Goal: Information Seeking & Learning: Learn about a topic

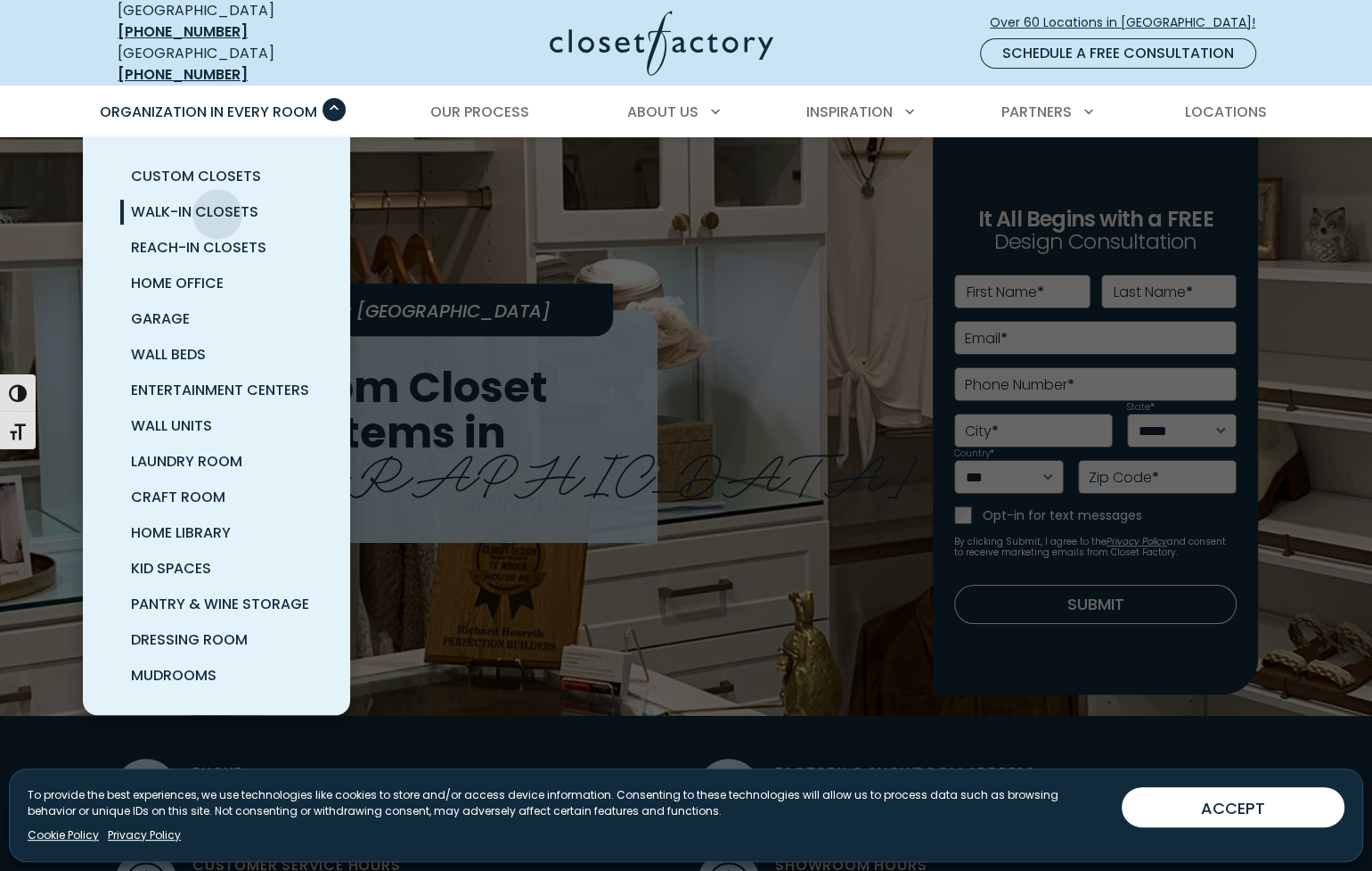
click at [217, 202] on span "Walk-In Closets" at bounding box center [194, 211] width 127 height 20
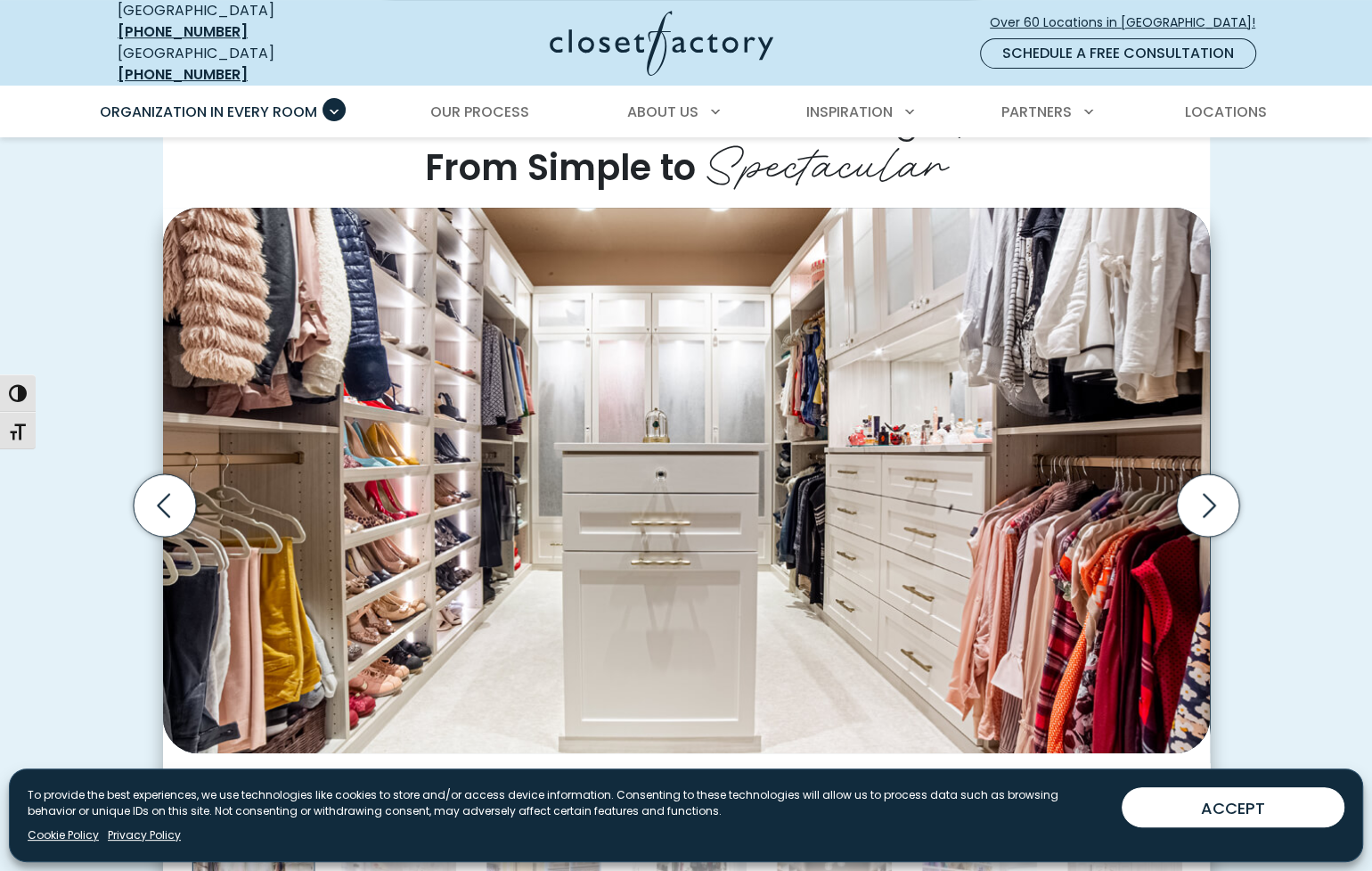
scroll to position [435, 0]
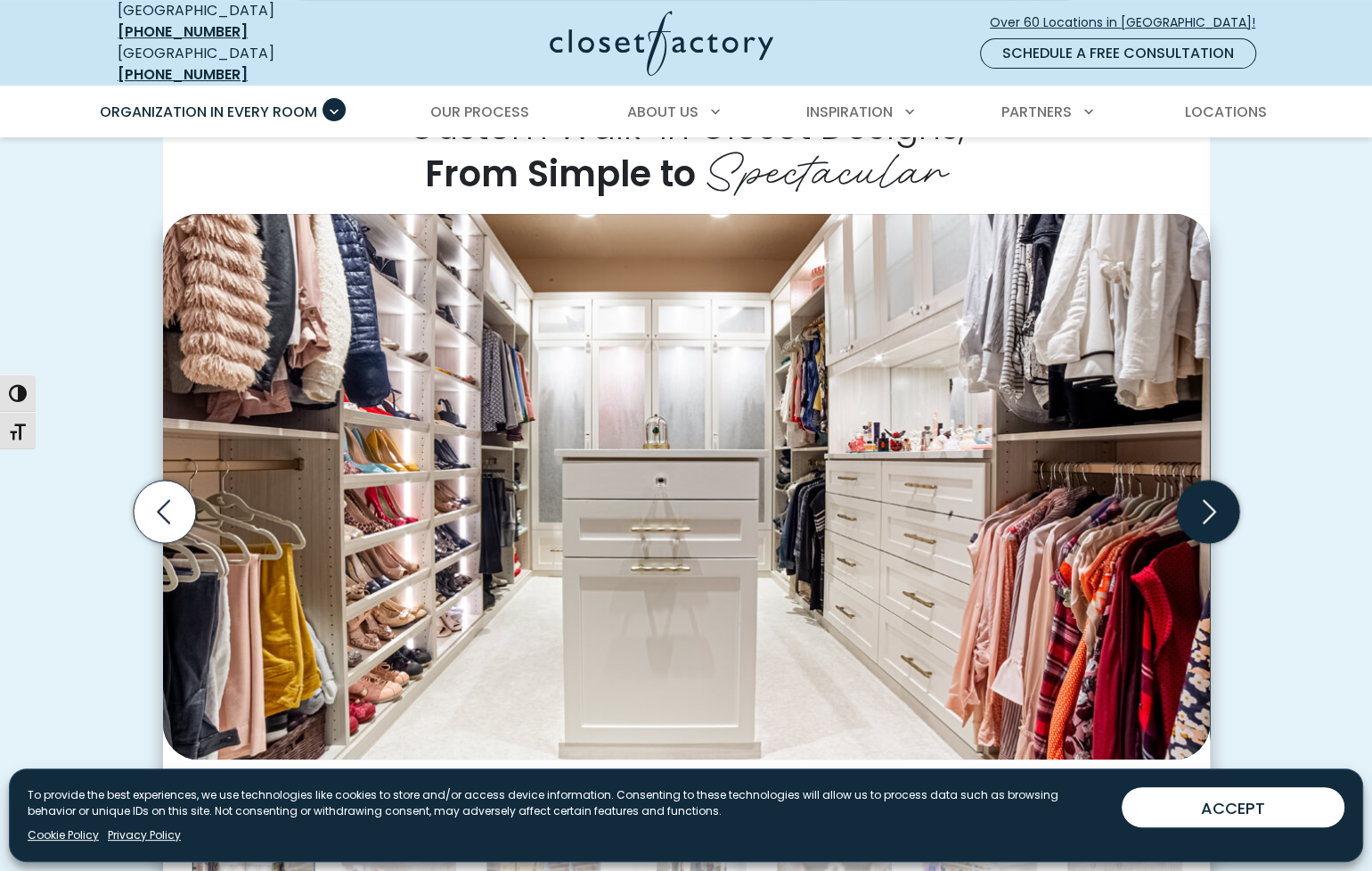
click at [1209, 496] on icon "Next slide" at bounding box center [1207, 511] width 62 height 62
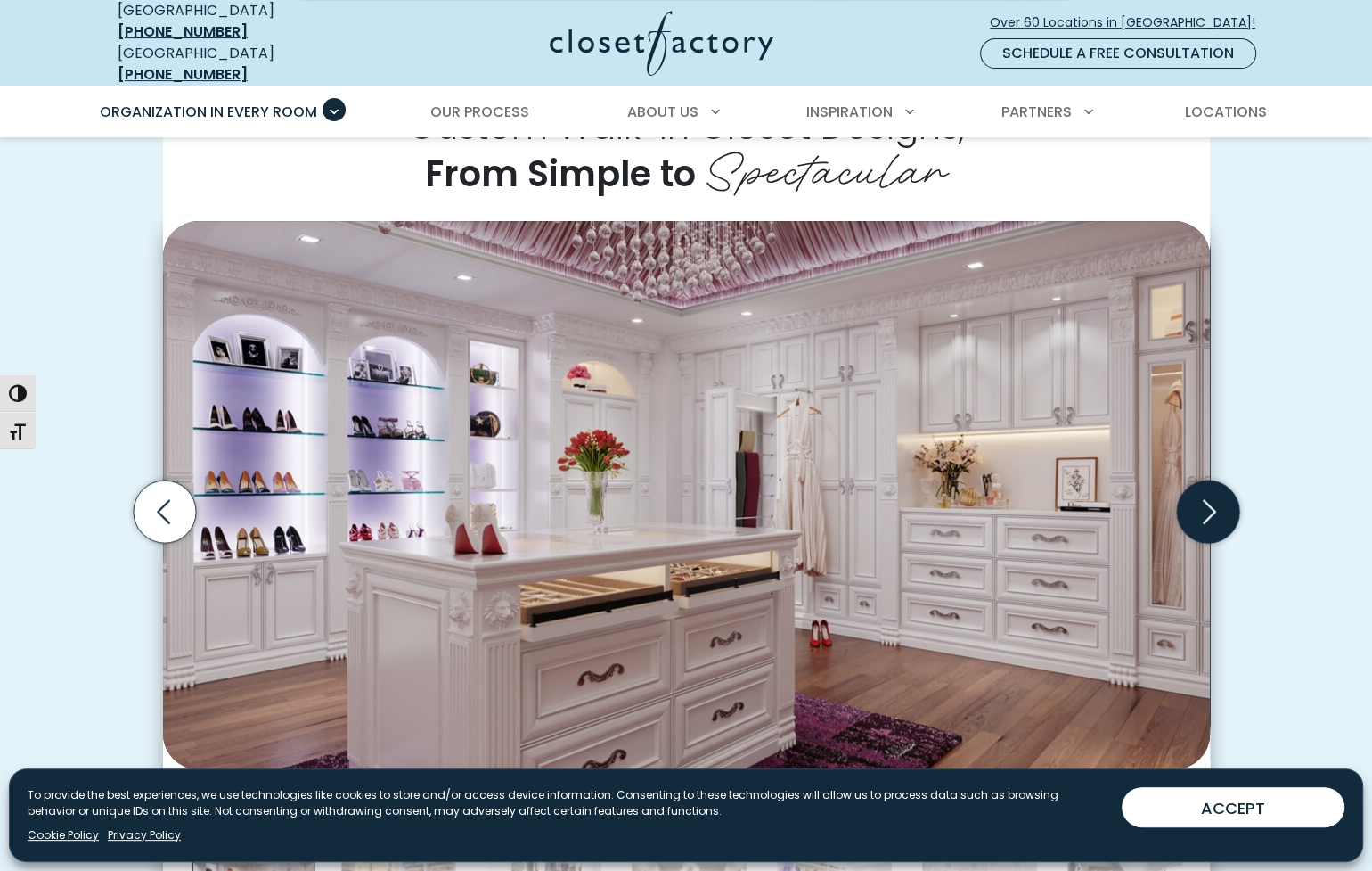
click at [1209, 496] on icon "Next slide" at bounding box center [1207, 511] width 62 height 62
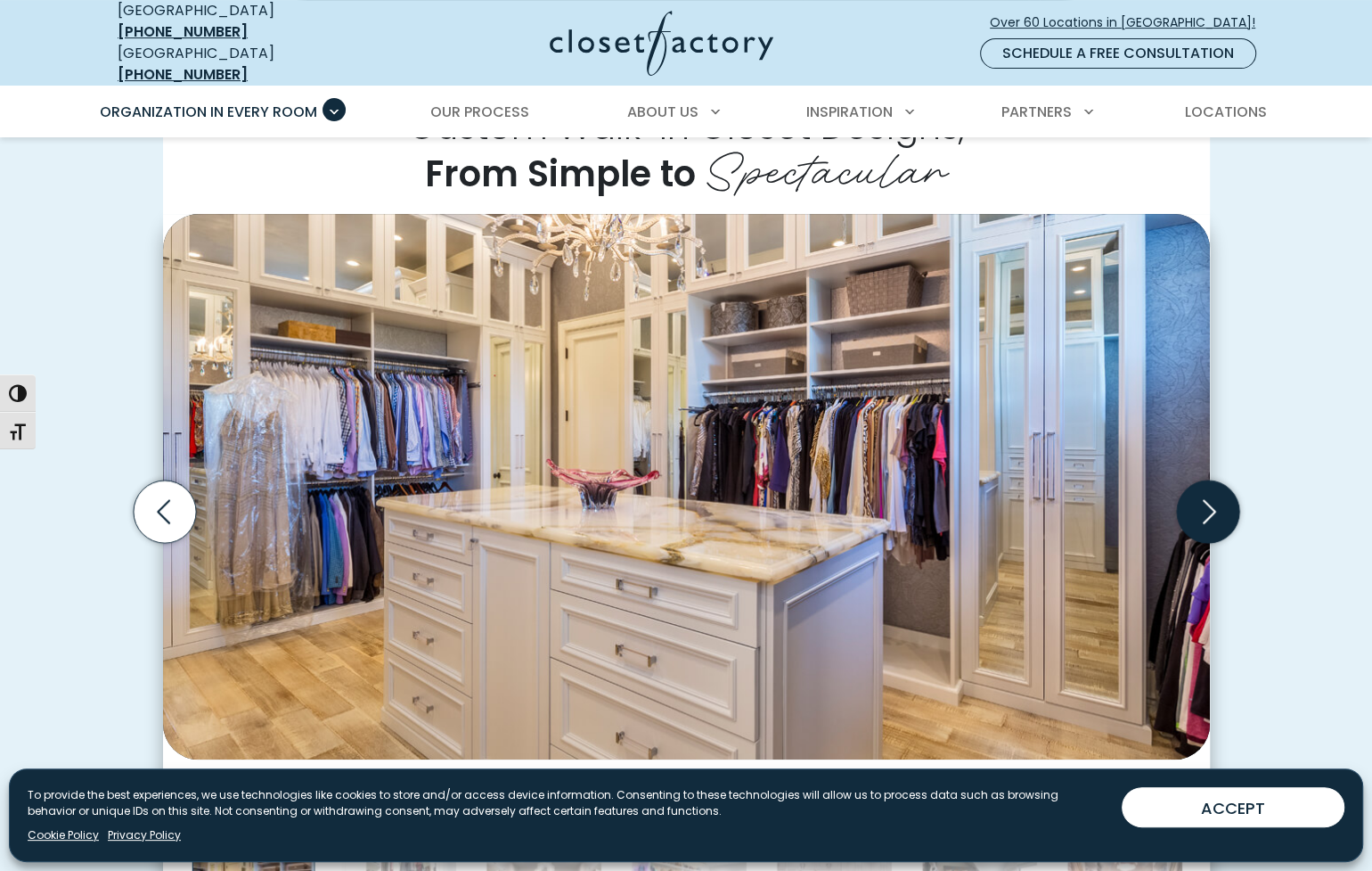
click at [1209, 496] on icon "Next slide" at bounding box center [1207, 511] width 62 height 62
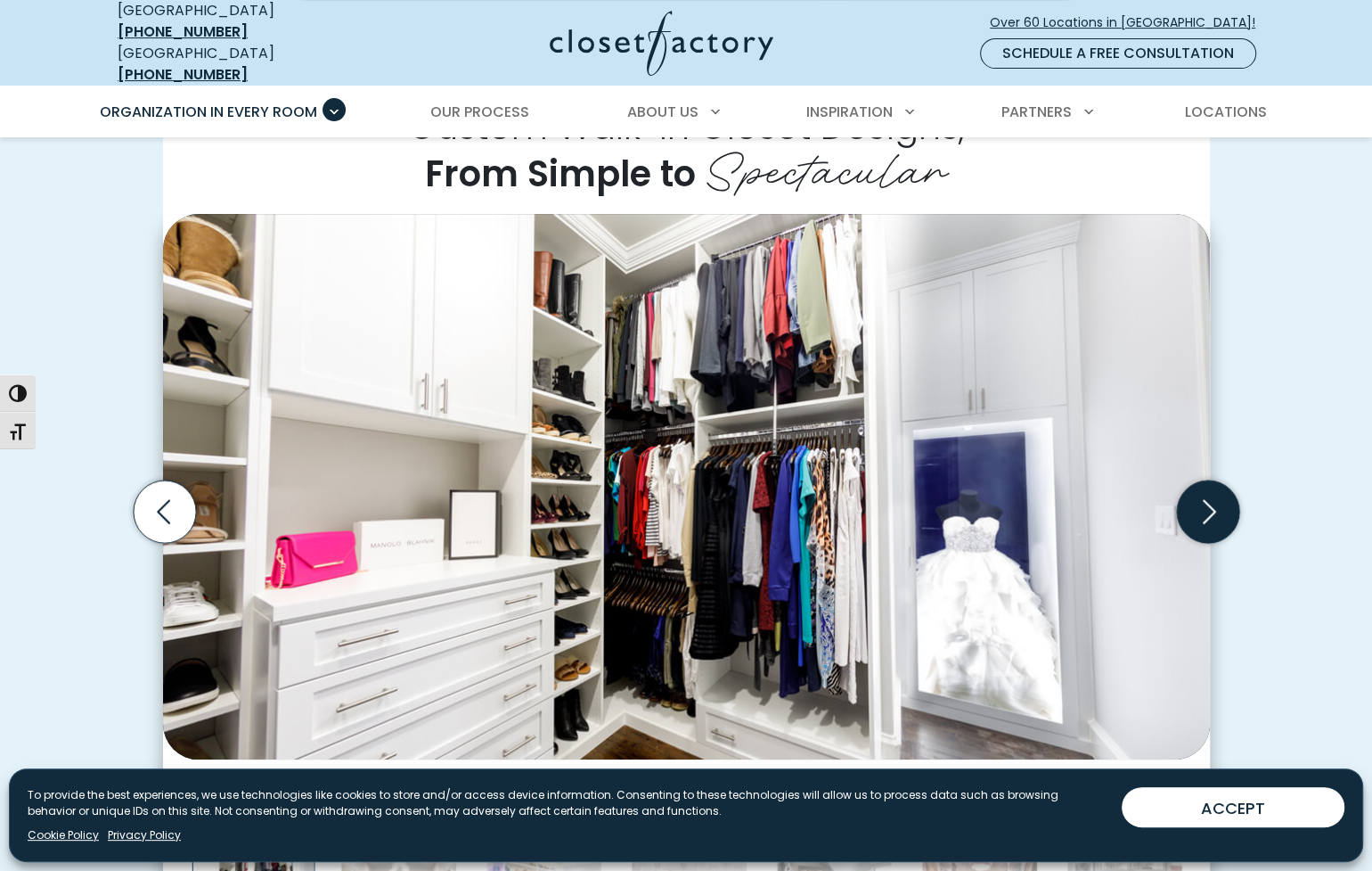
click at [1209, 496] on icon "Next slide" at bounding box center [1207, 511] width 62 height 62
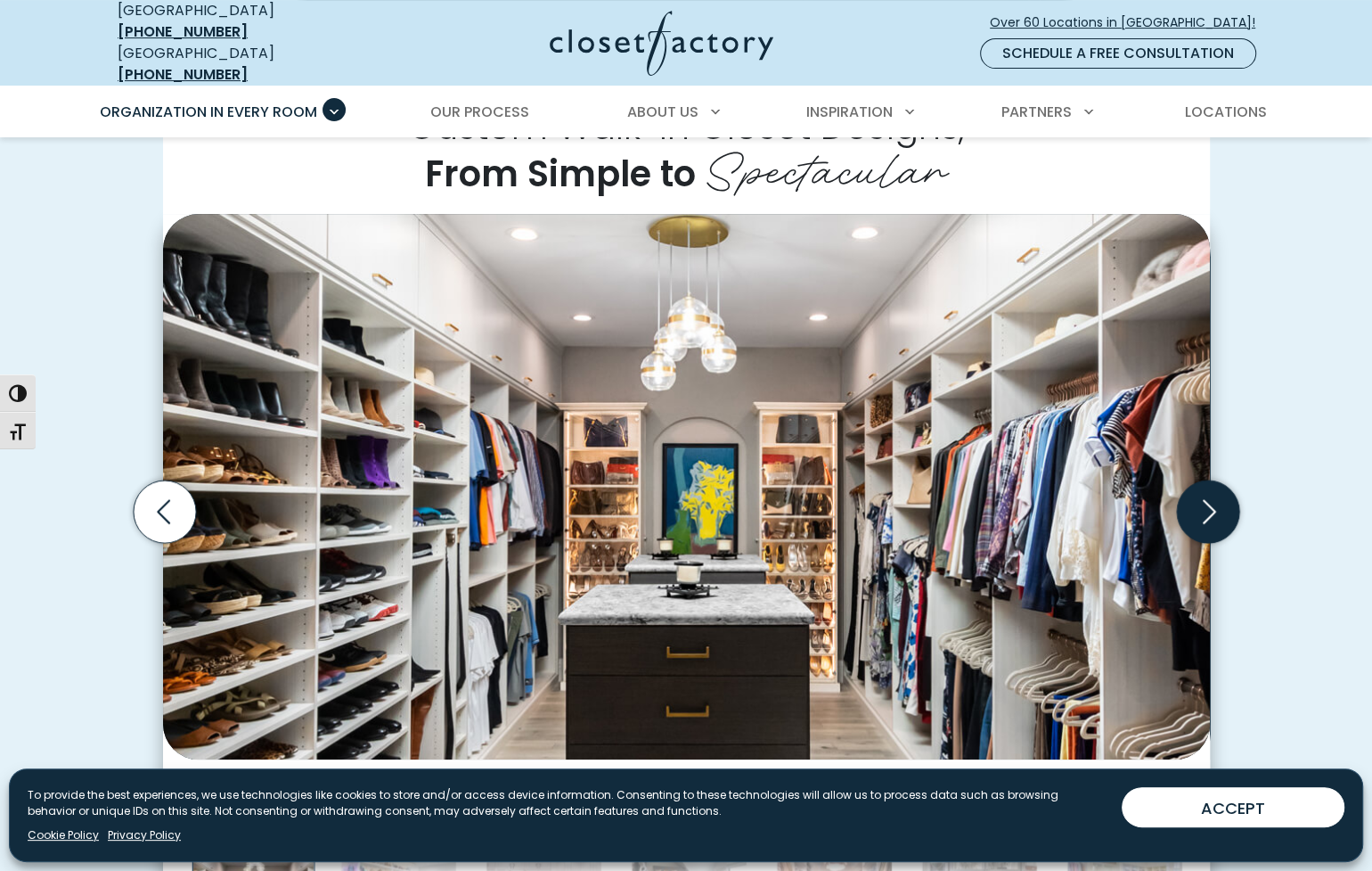
click at [1209, 496] on icon "Next slide" at bounding box center [1207, 511] width 62 height 62
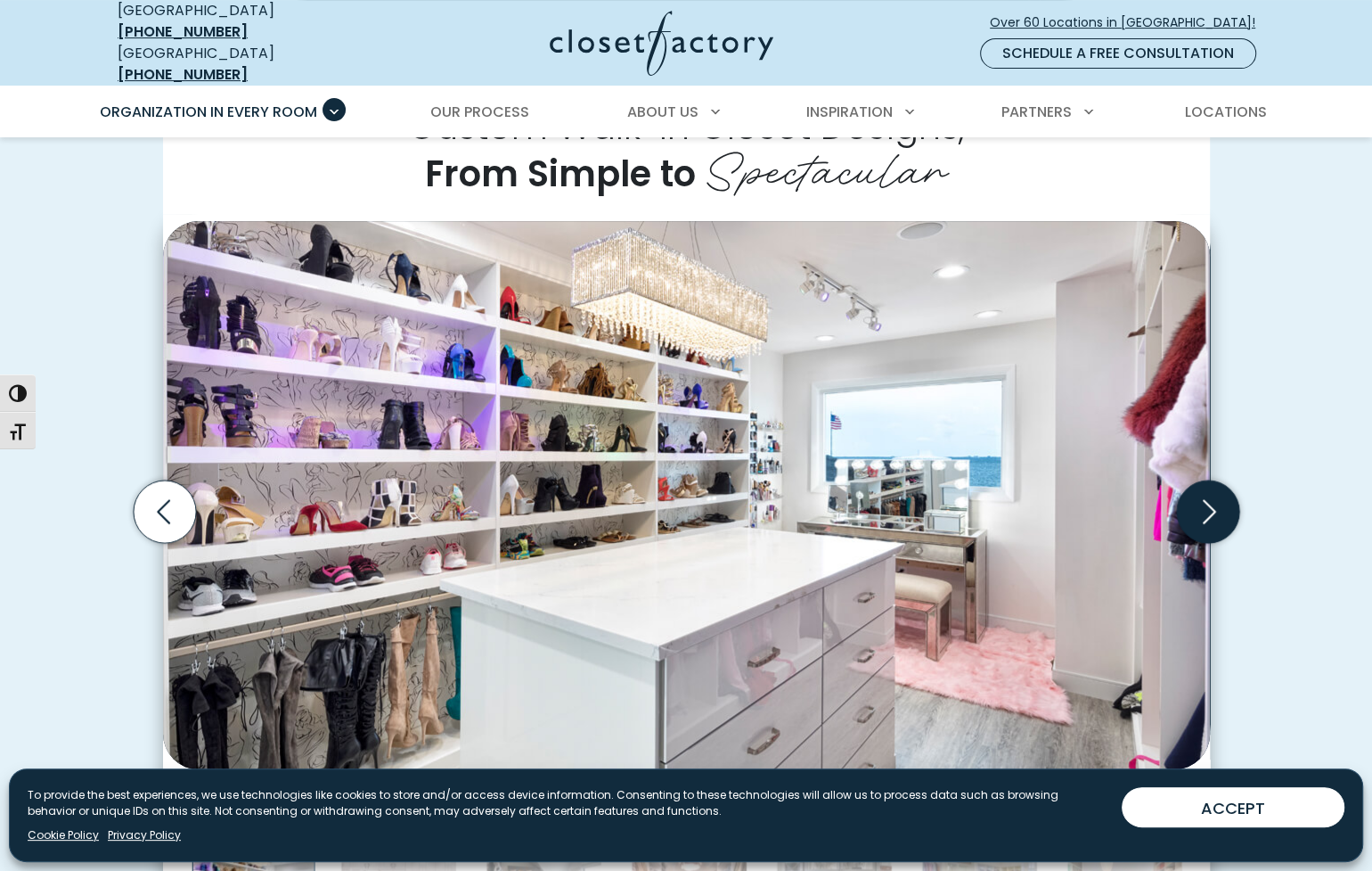
click at [1209, 496] on icon "Next slide" at bounding box center [1207, 511] width 62 height 62
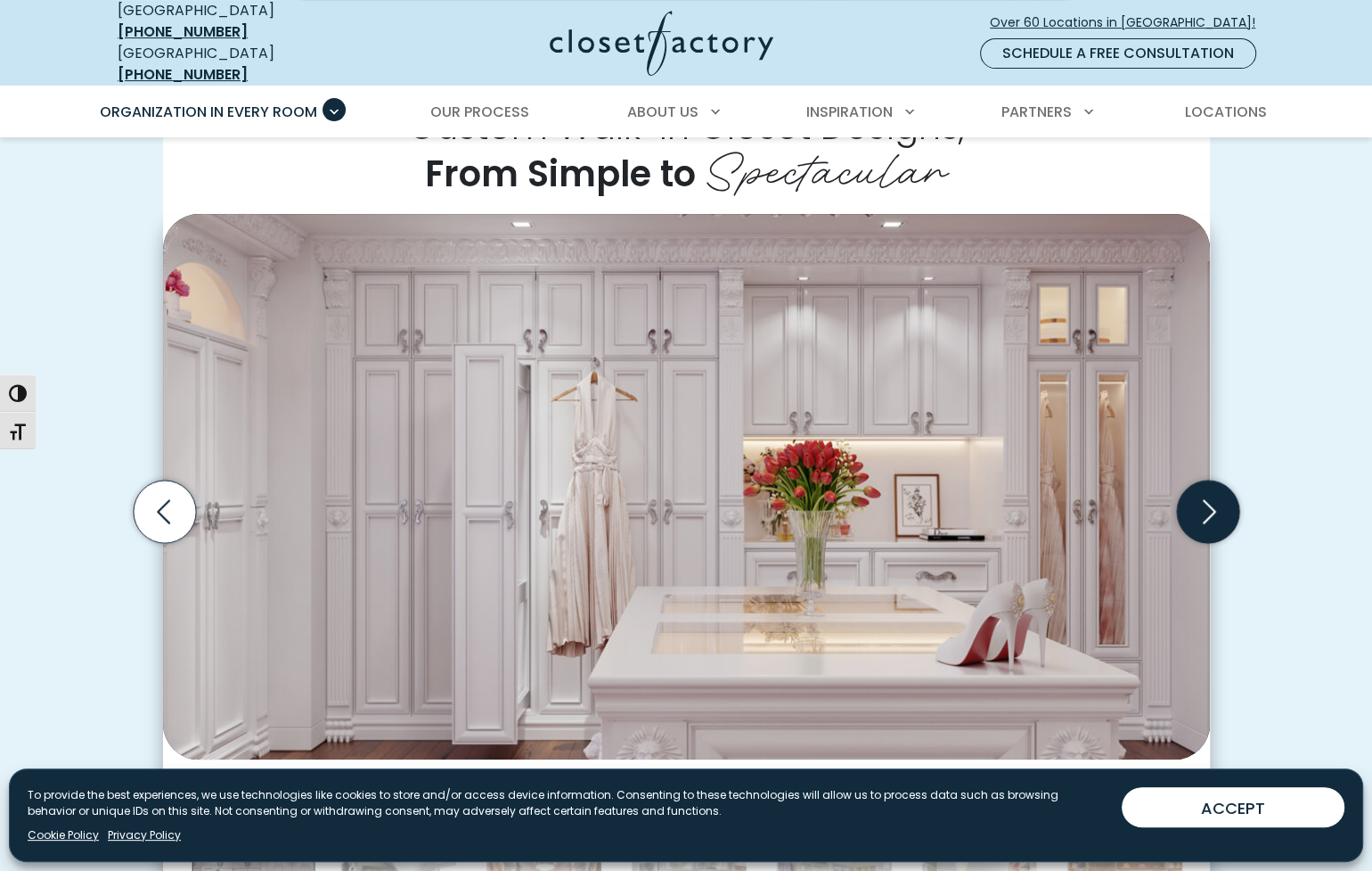
click at [1209, 496] on icon "Next slide" at bounding box center [1207, 511] width 62 height 62
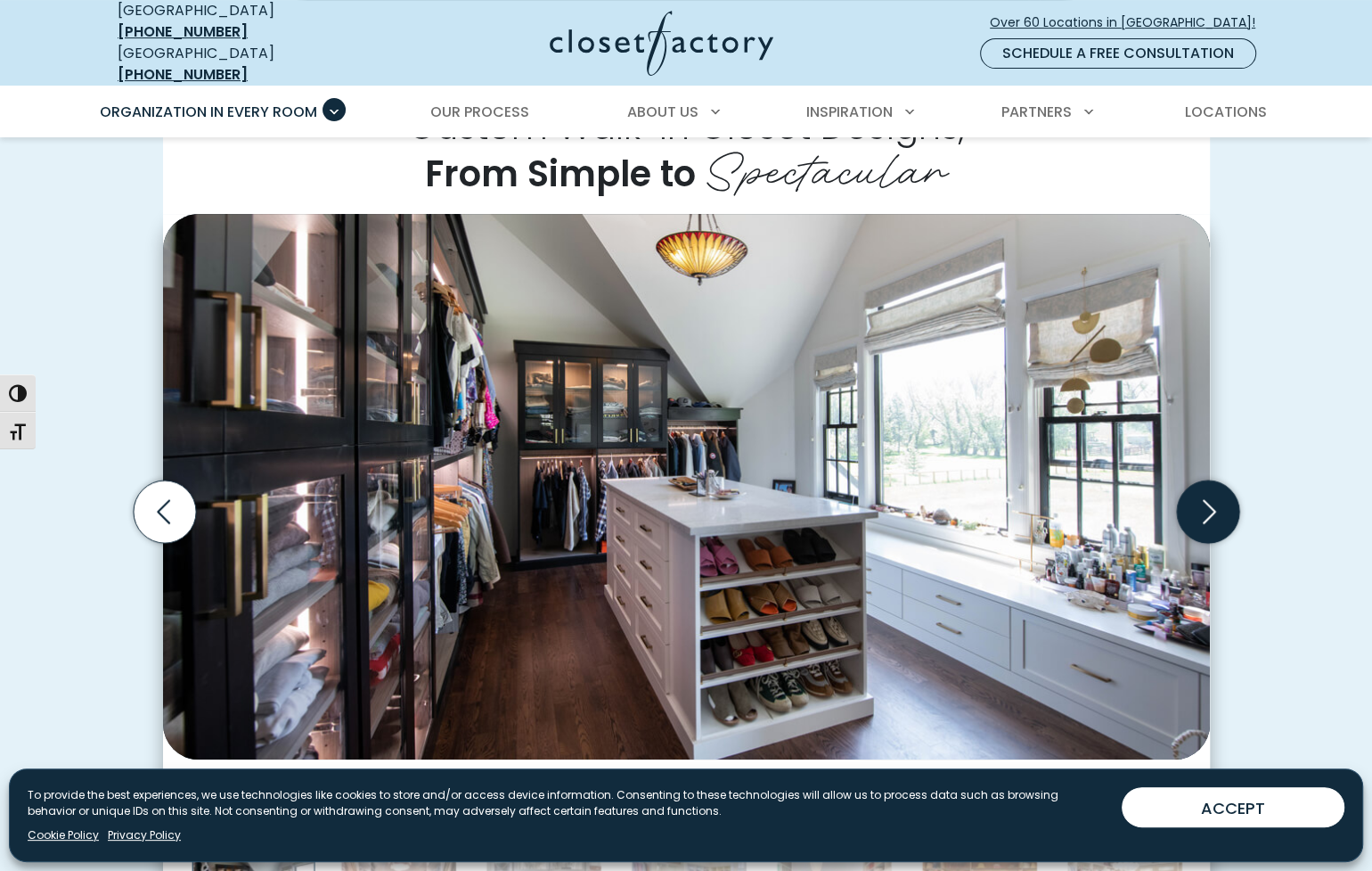
click at [1209, 496] on icon "Next slide" at bounding box center [1207, 511] width 62 height 62
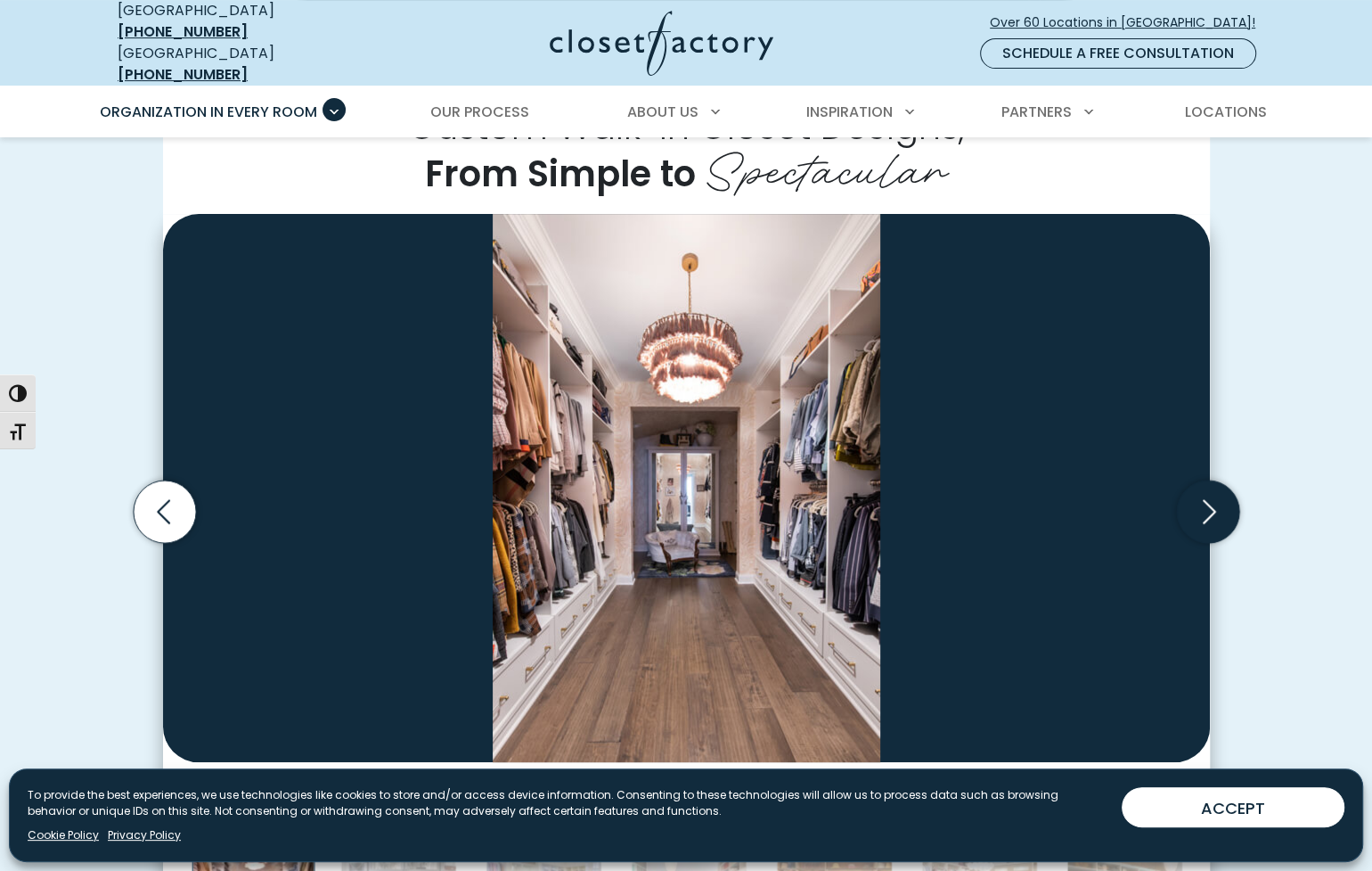
click at [1209, 496] on icon "Next slide" at bounding box center [1207, 511] width 62 height 62
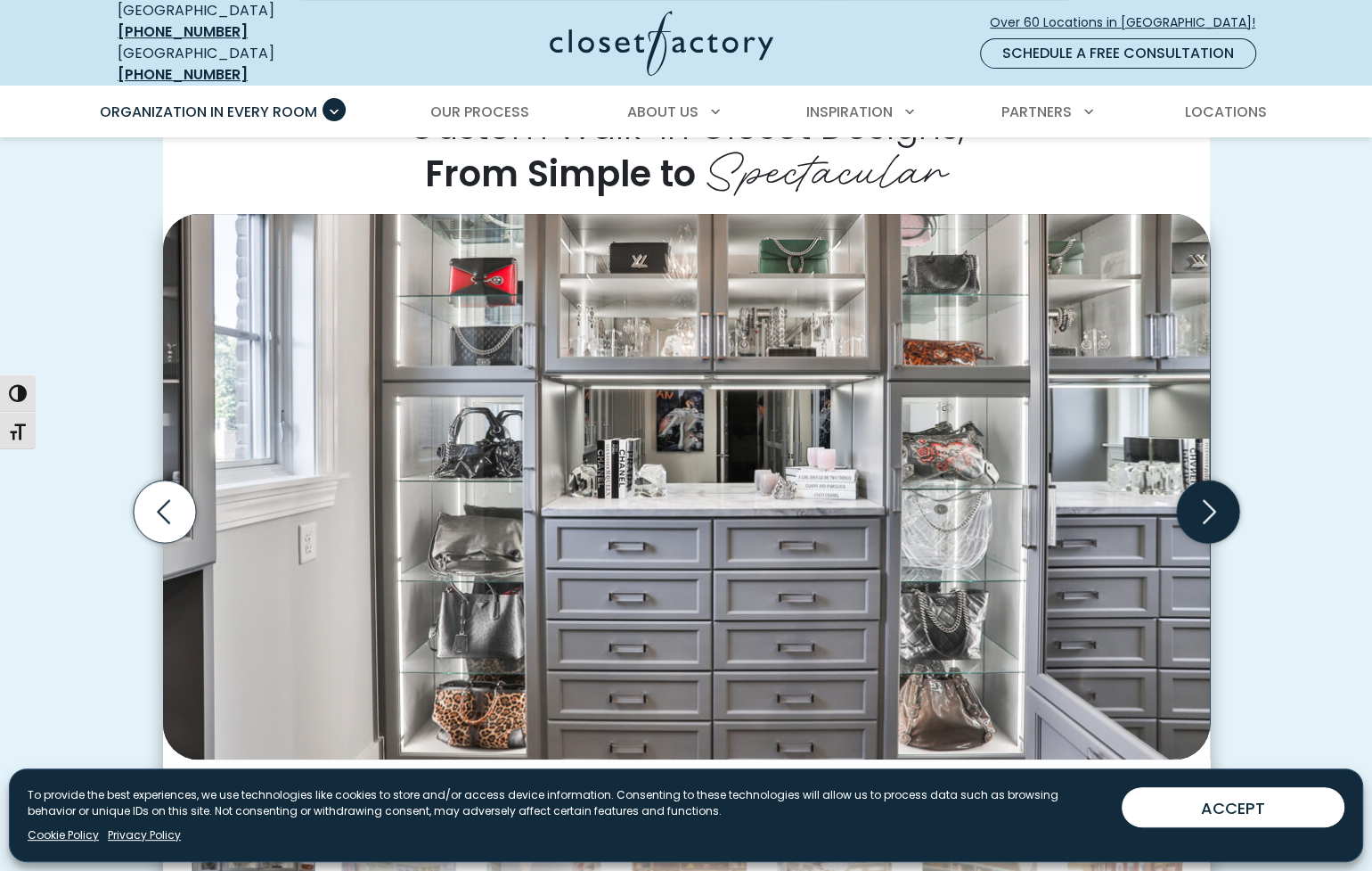
click at [1209, 496] on icon "Next slide" at bounding box center [1207, 511] width 62 height 62
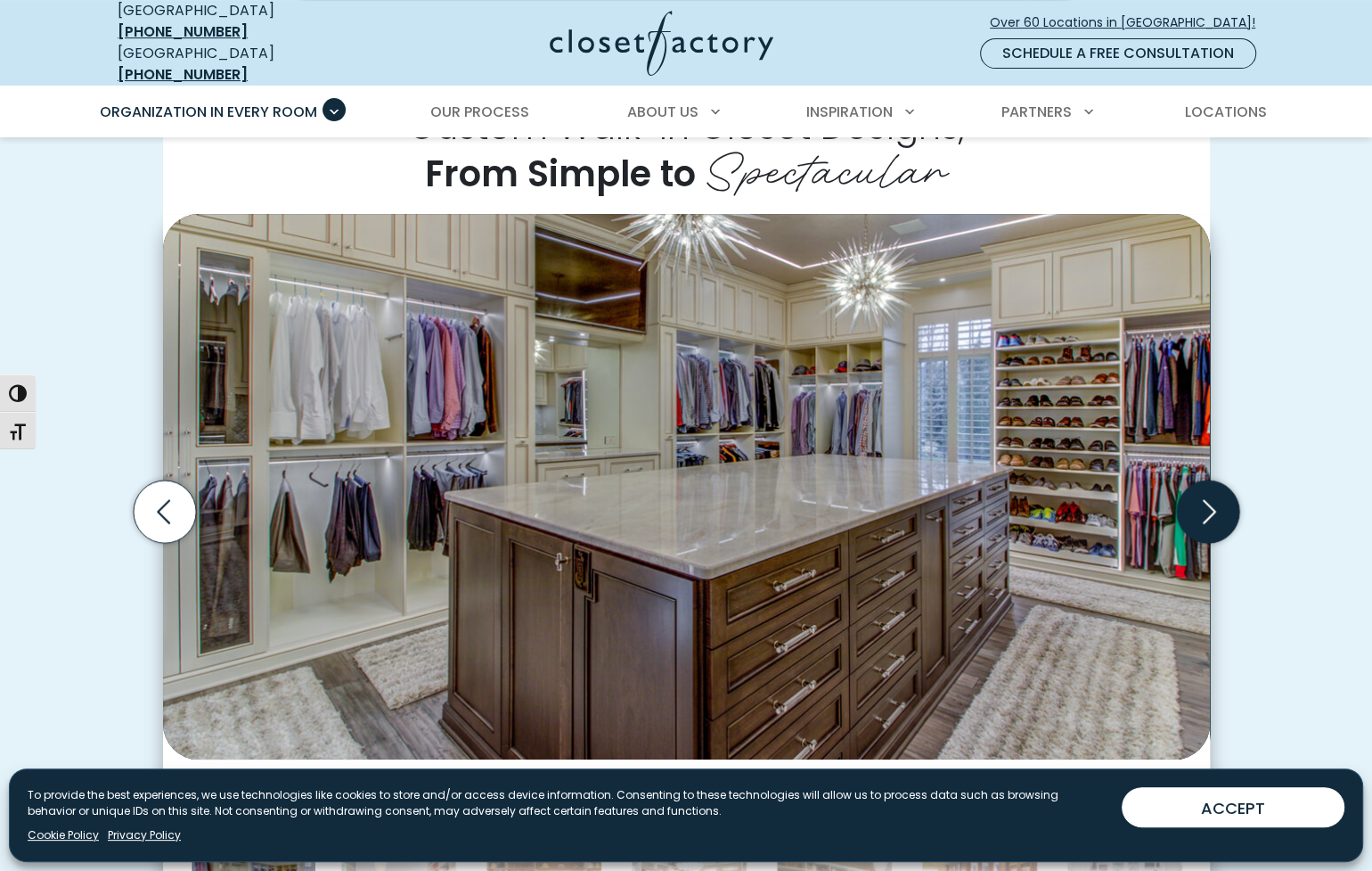
click at [1209, 496] on icon "Next slide" at bounding box center [1207, 511] width 62 height 62
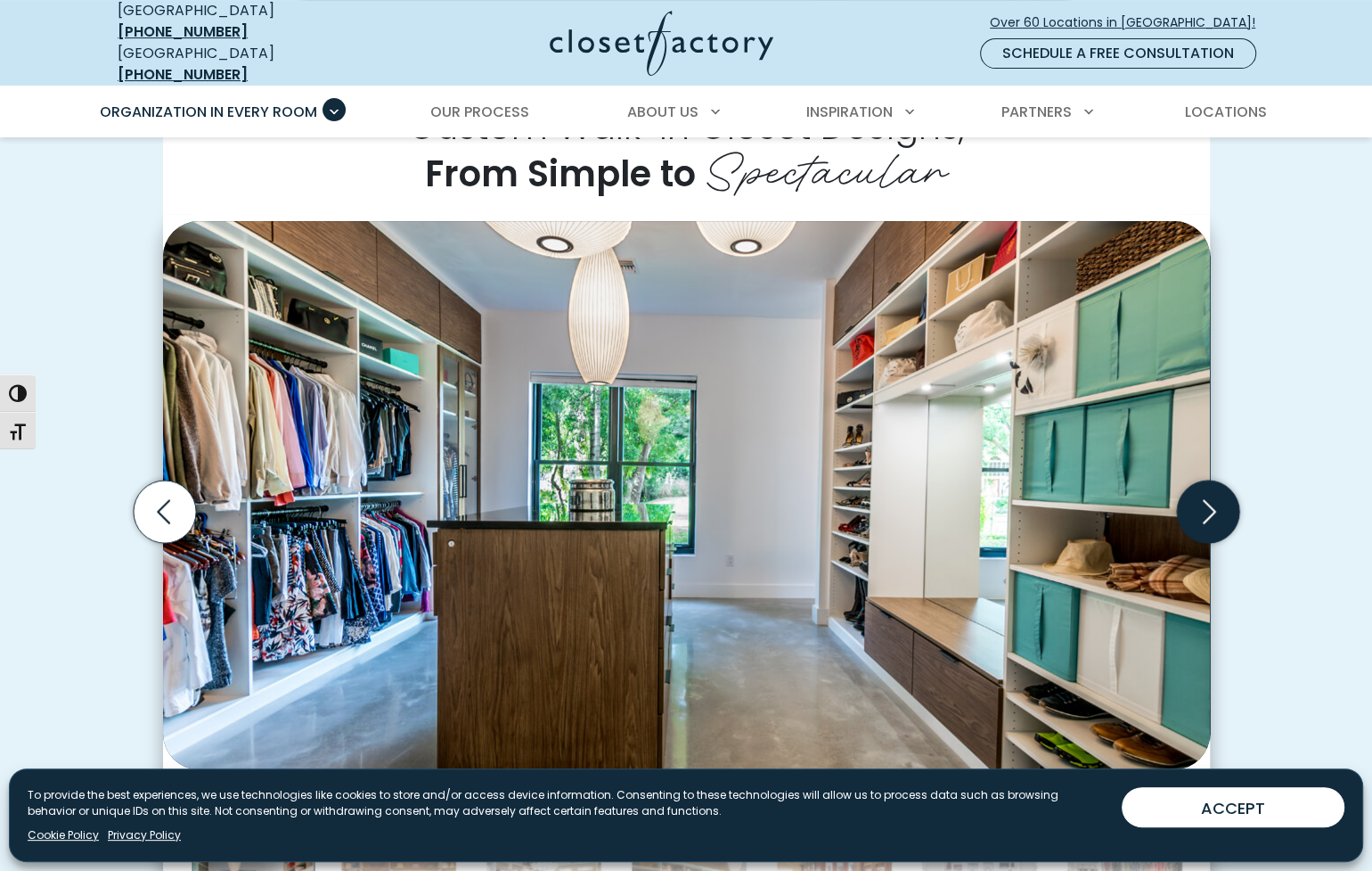
click at [1209, 496] on icon "Next slide" at bounding box center [1207, 511] width 62 height 62
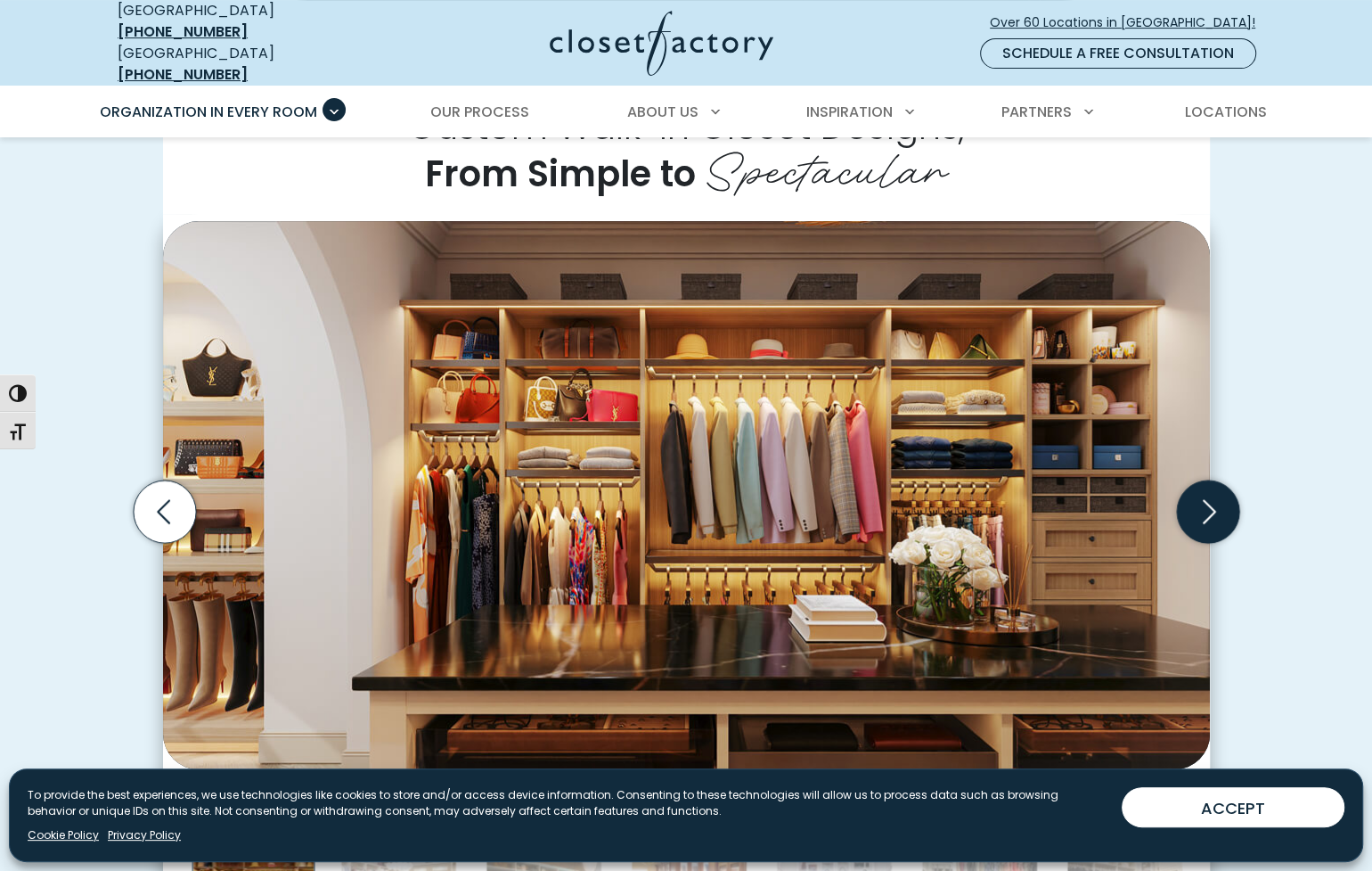
click at [1209, 496] on icon "Next slide" at bounding box center [1207, 511] width 62 height 62
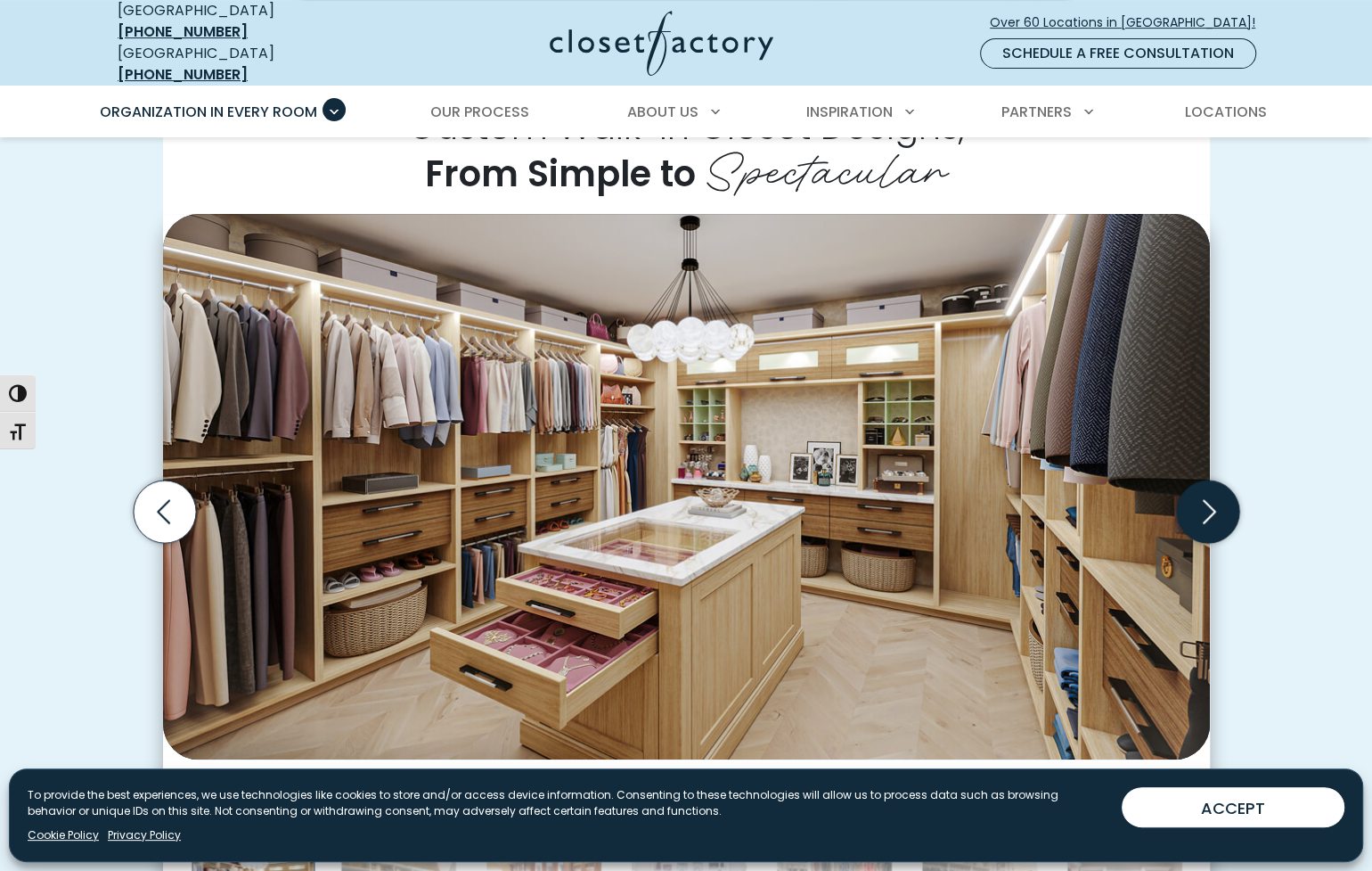
click at [1209, 496] on icon "Next slide" at bounding box center [1207, 511] width 62 height 62
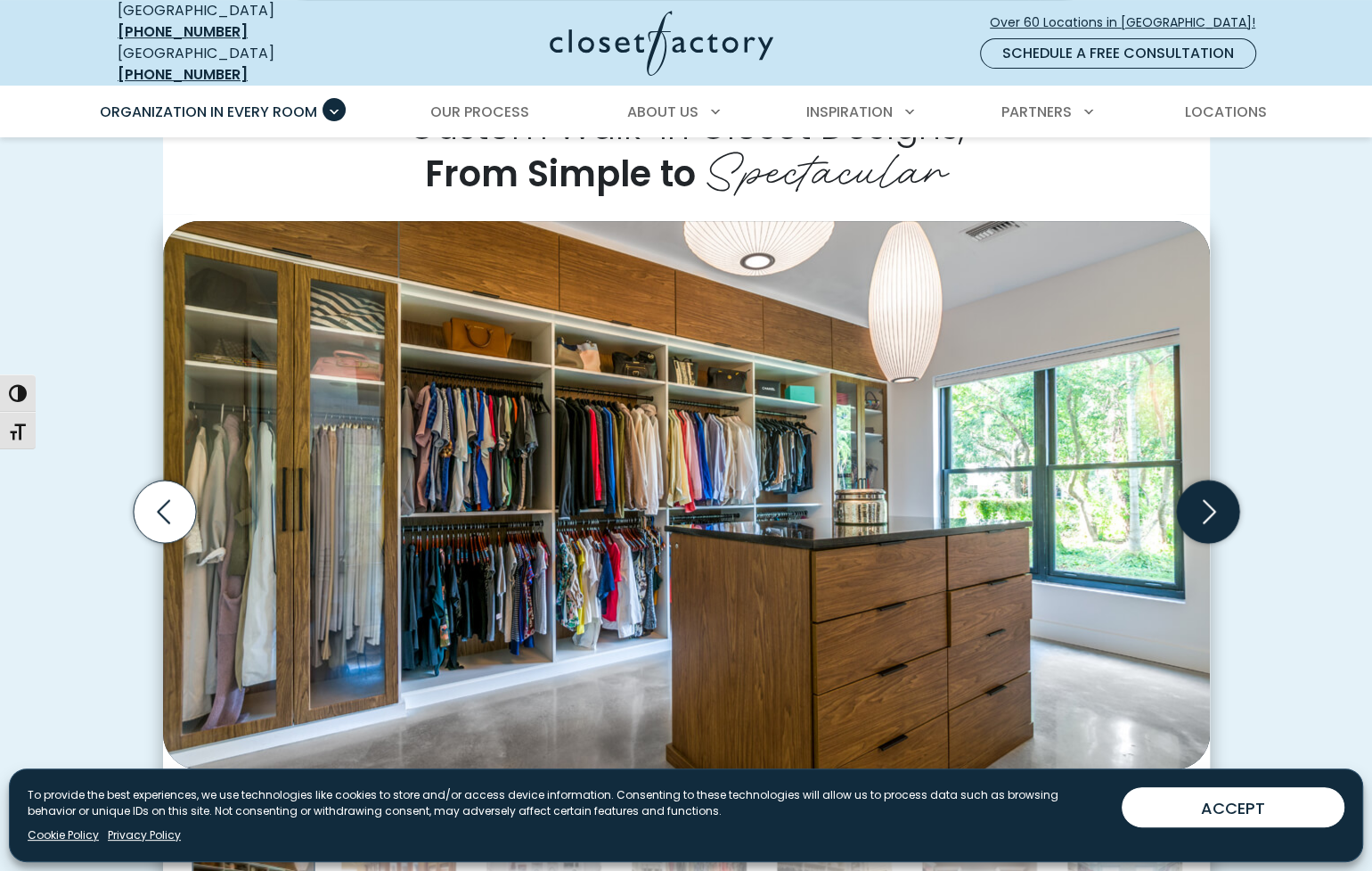
click at [1209, 496] on icon "Next slide" at bounding box center [1207, 511] width 62 height 62
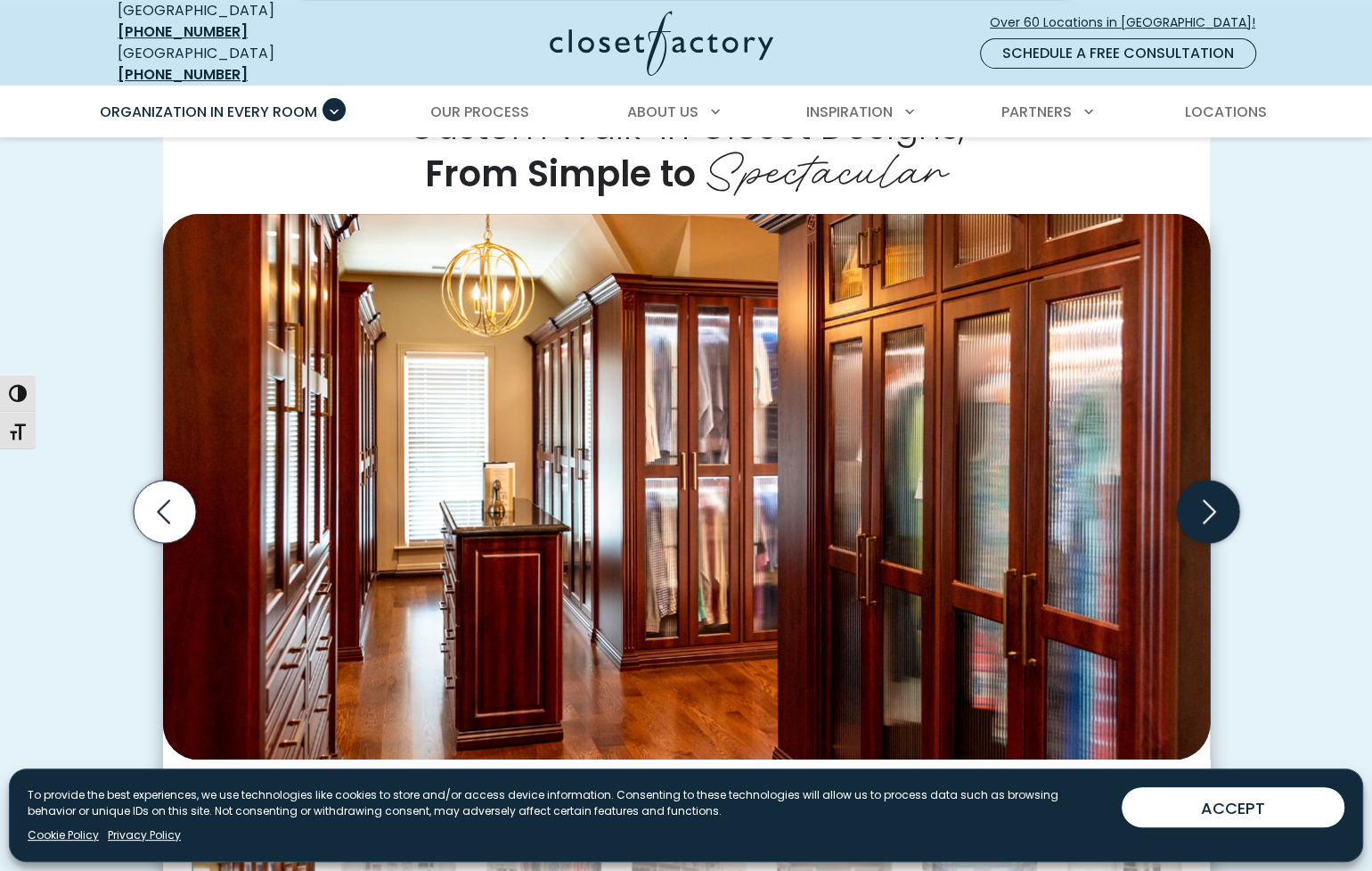
click at [1209, 496] on icon "Next slide" at bounding box center [1207, 511] width 62 height 62
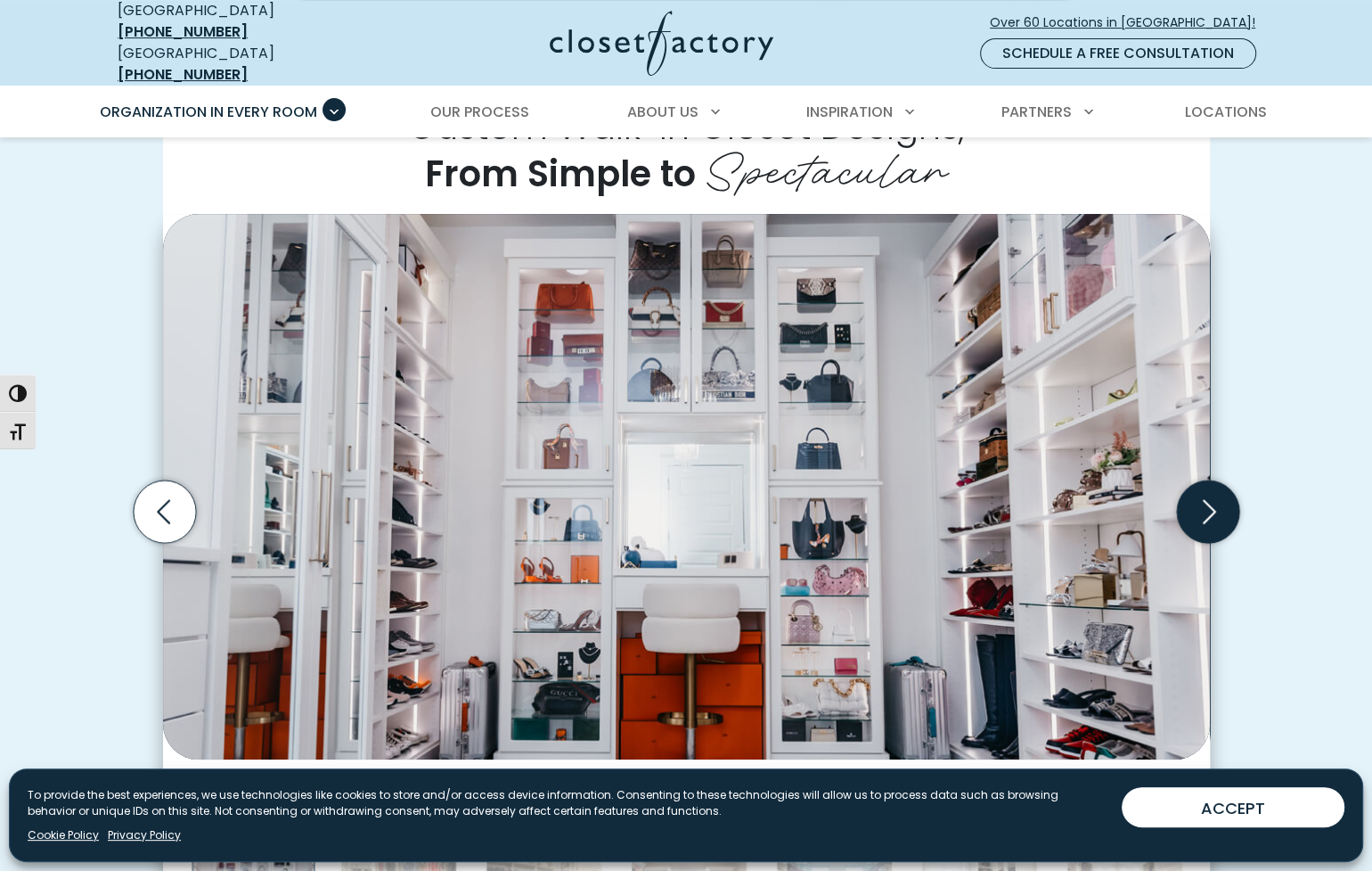
click at [1209, 496] on icon "Next slide" at bounding box center [1207, 511] width 62 height 62
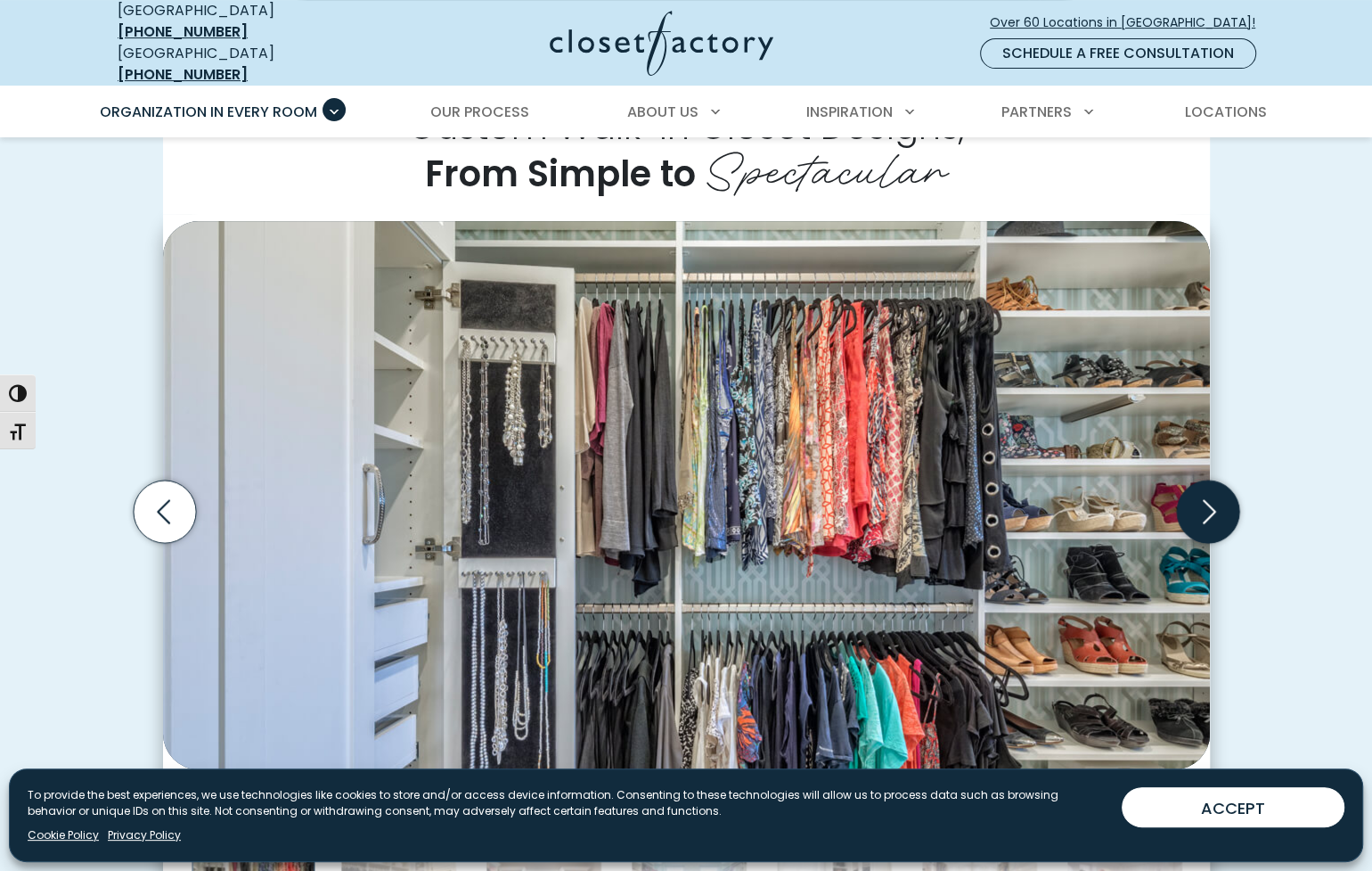
click at [1209, 496] on icon "Next slide" at bounding box center [1207, 511] width 62 height 62
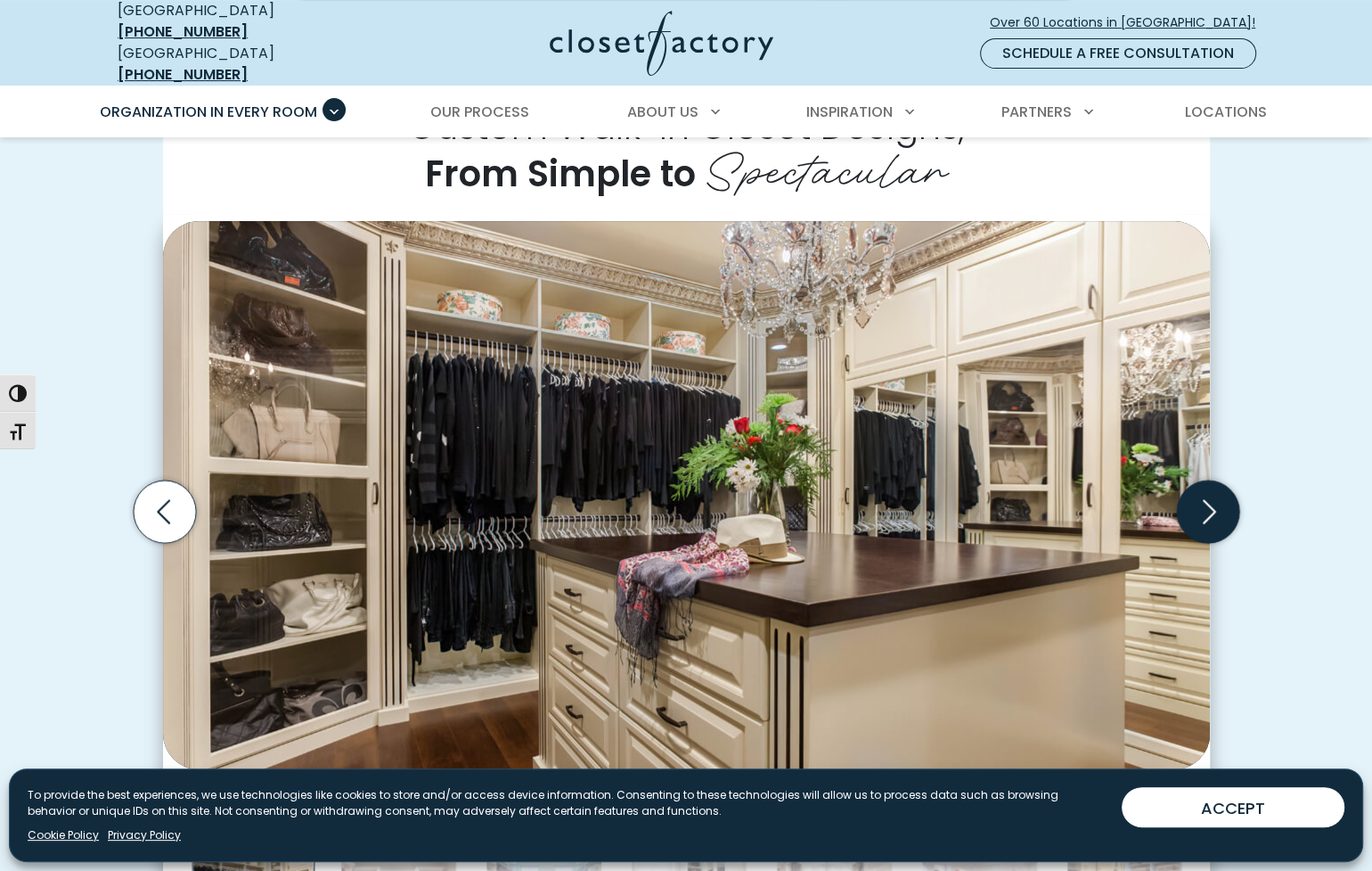
click at [1209, 496] on icon "Next slide" at bounding box center [1207, 511] width 62 height 62
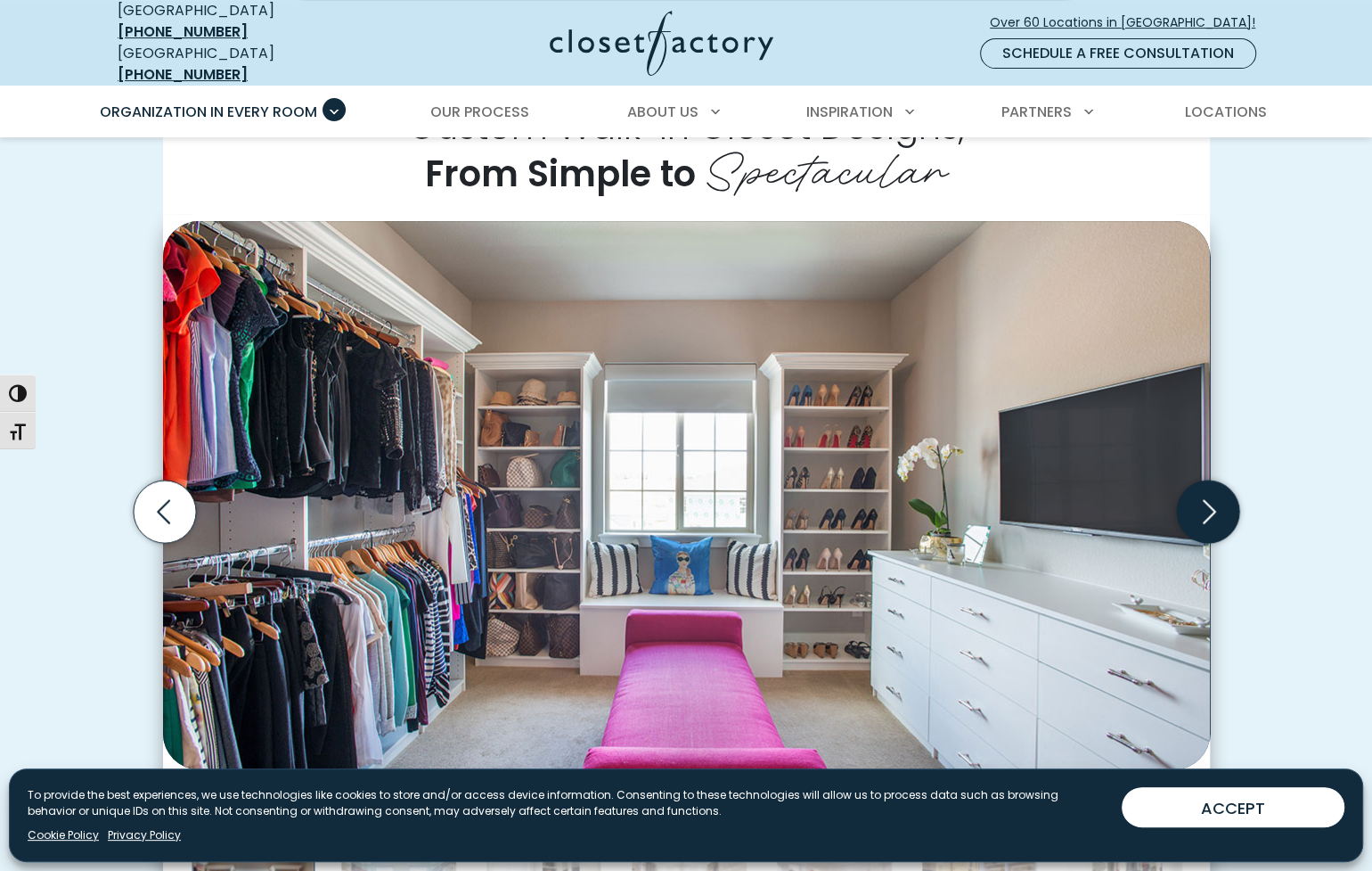
click at [1209, 496] on icon "Next slide" at bounding box center [1207, 511] width 62 height 62
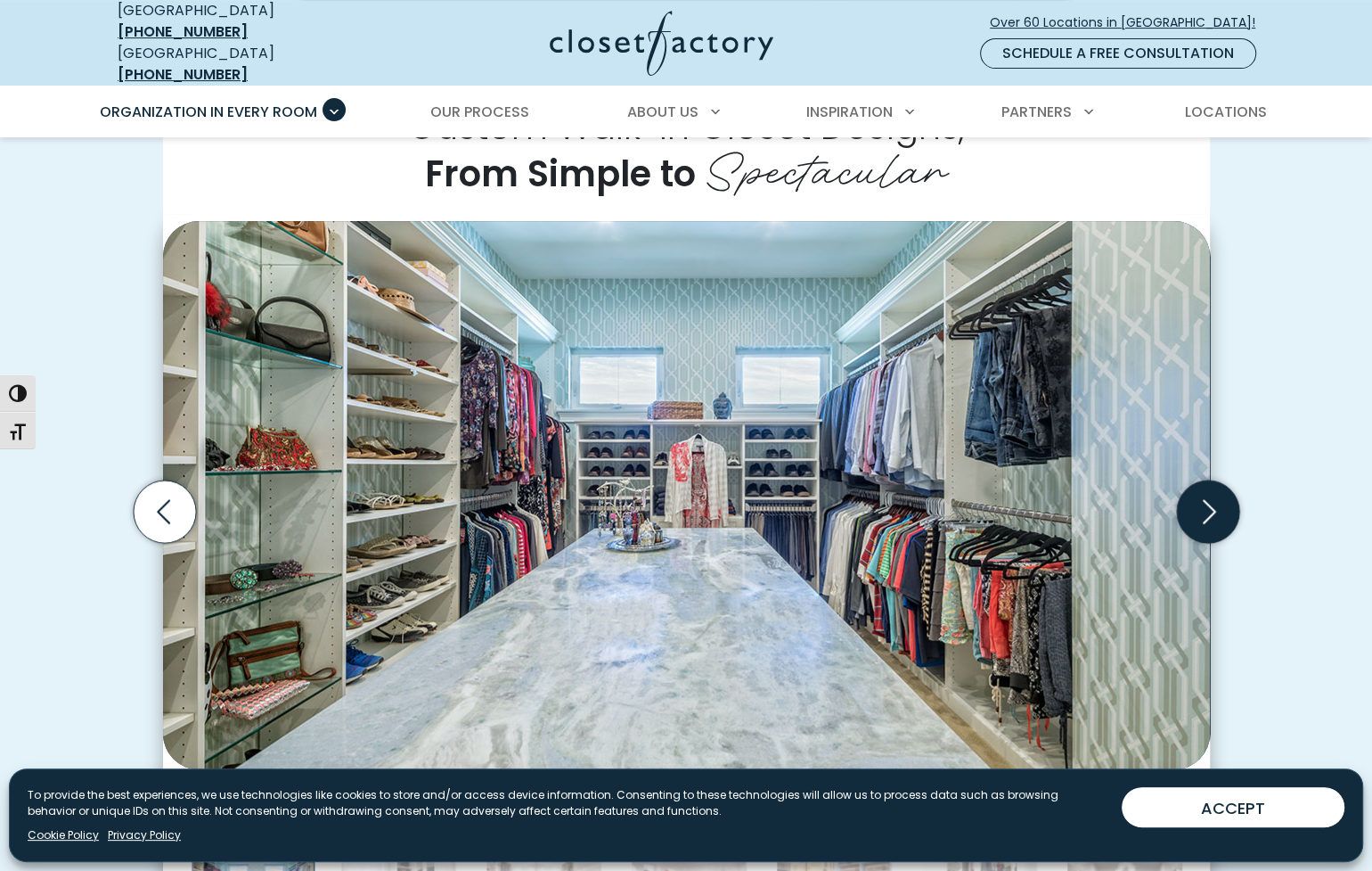
click at [1209, 496] on icon "Next slide" at bounding box center [1207, 511] width 62 height 62
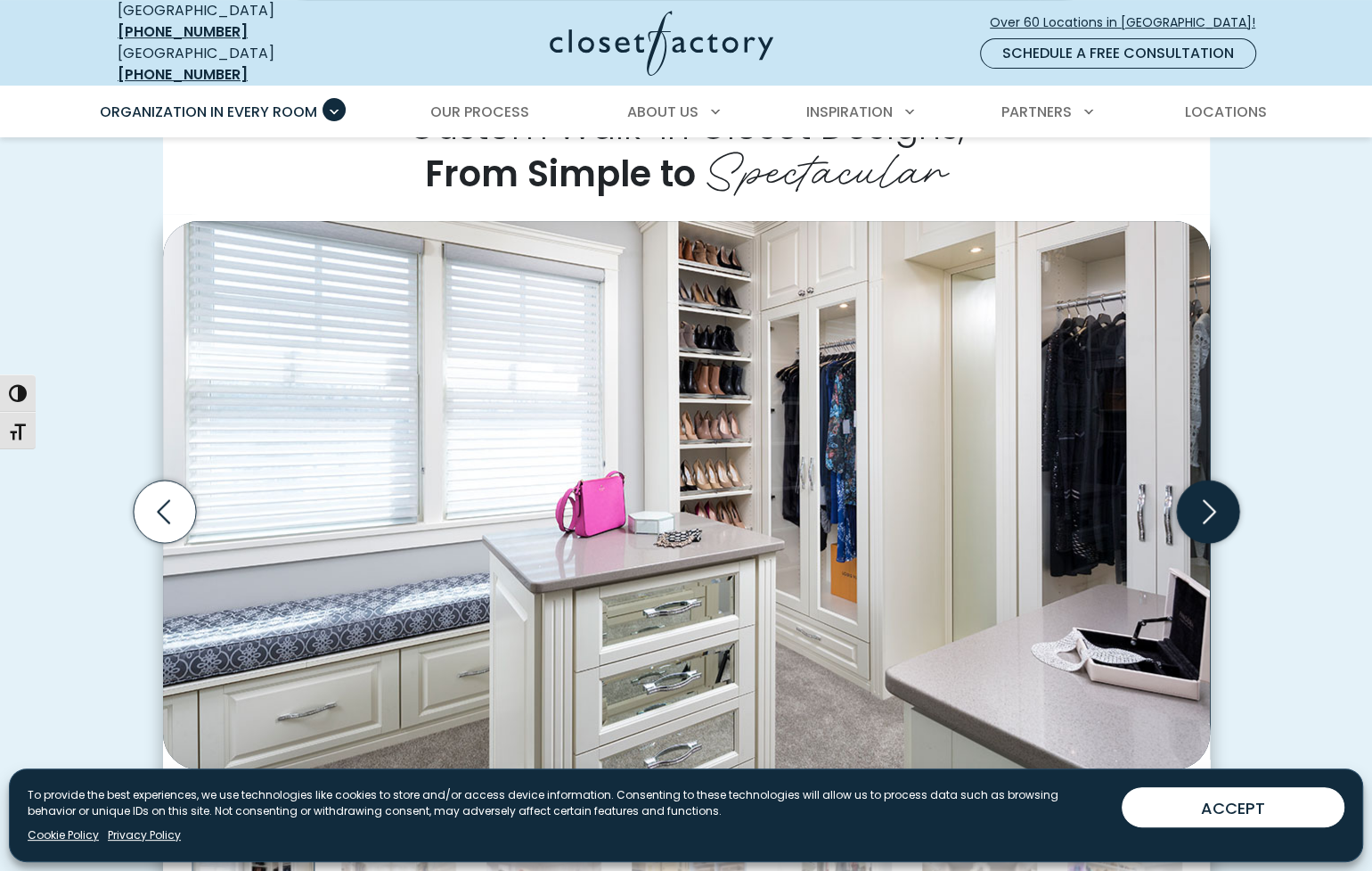
click at [1209, 496] on icon "Next slide" at bounding box center [1207, 511] width 62 height 62
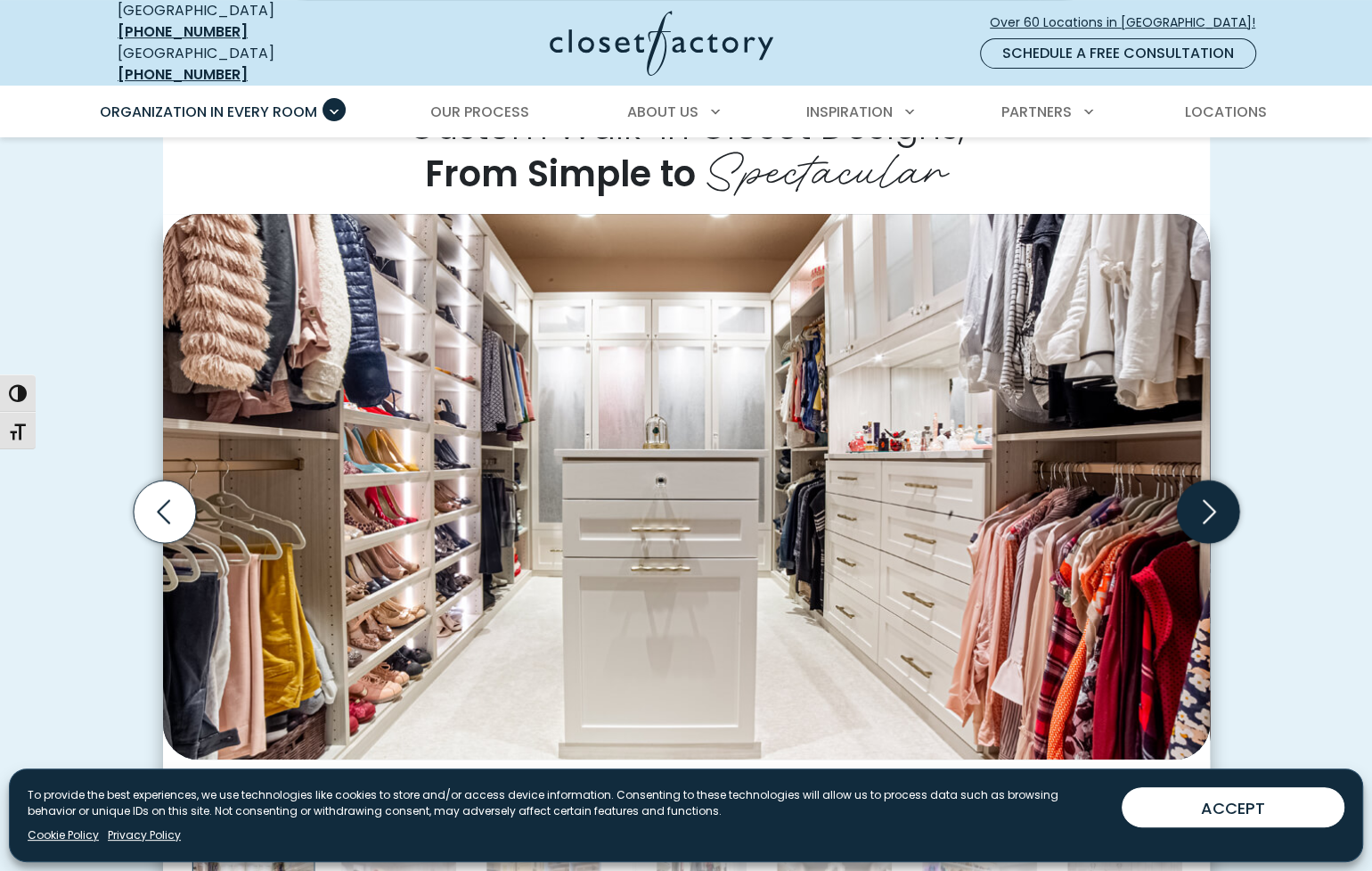
click at [1209, 496] on icon "Next slide" at bounding box center [1207, 511] width 62 height 62
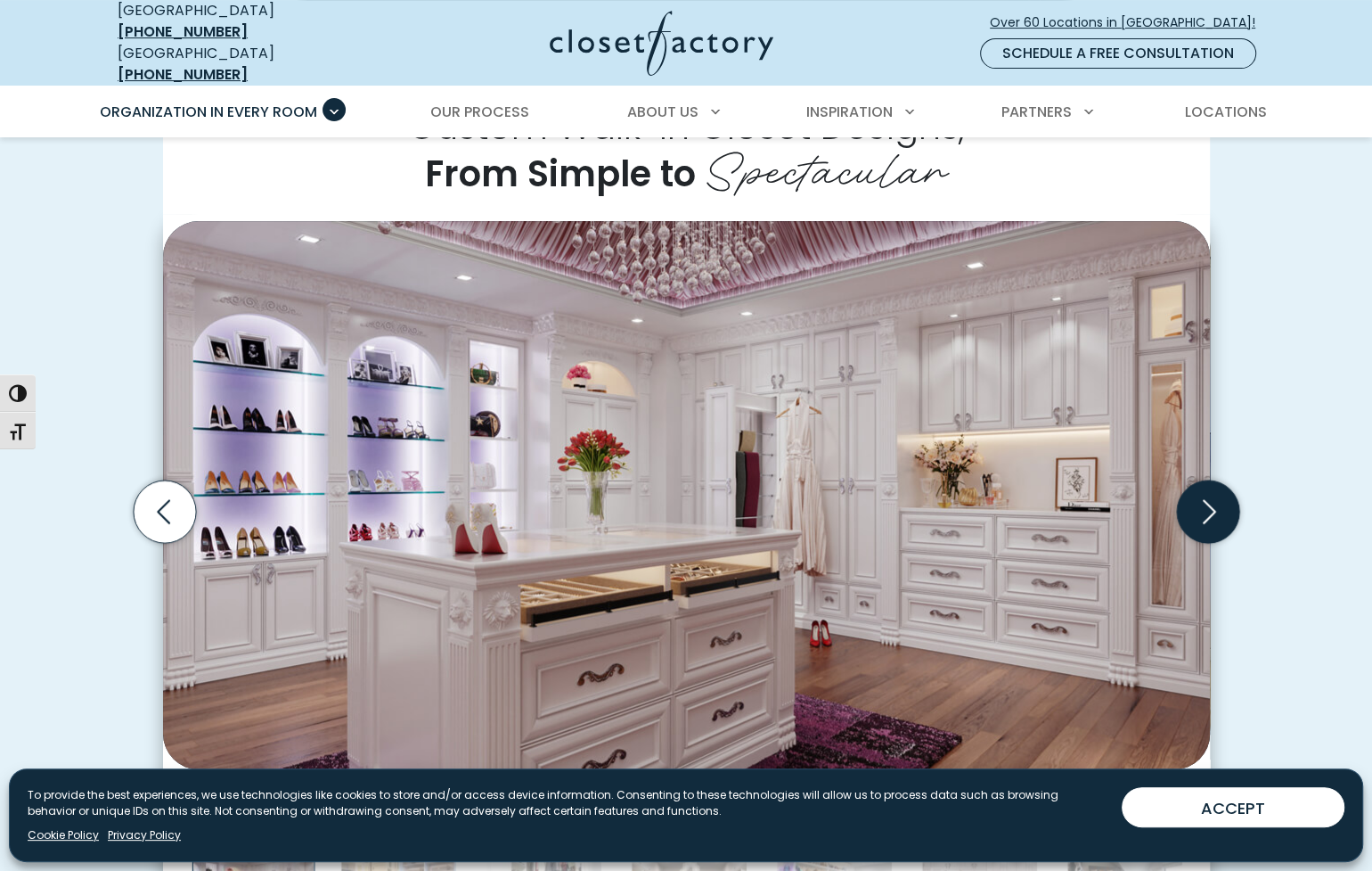
click at [1209, 496] on icon "Next slide" at bounding box center [1207, 511] width 62 height 62
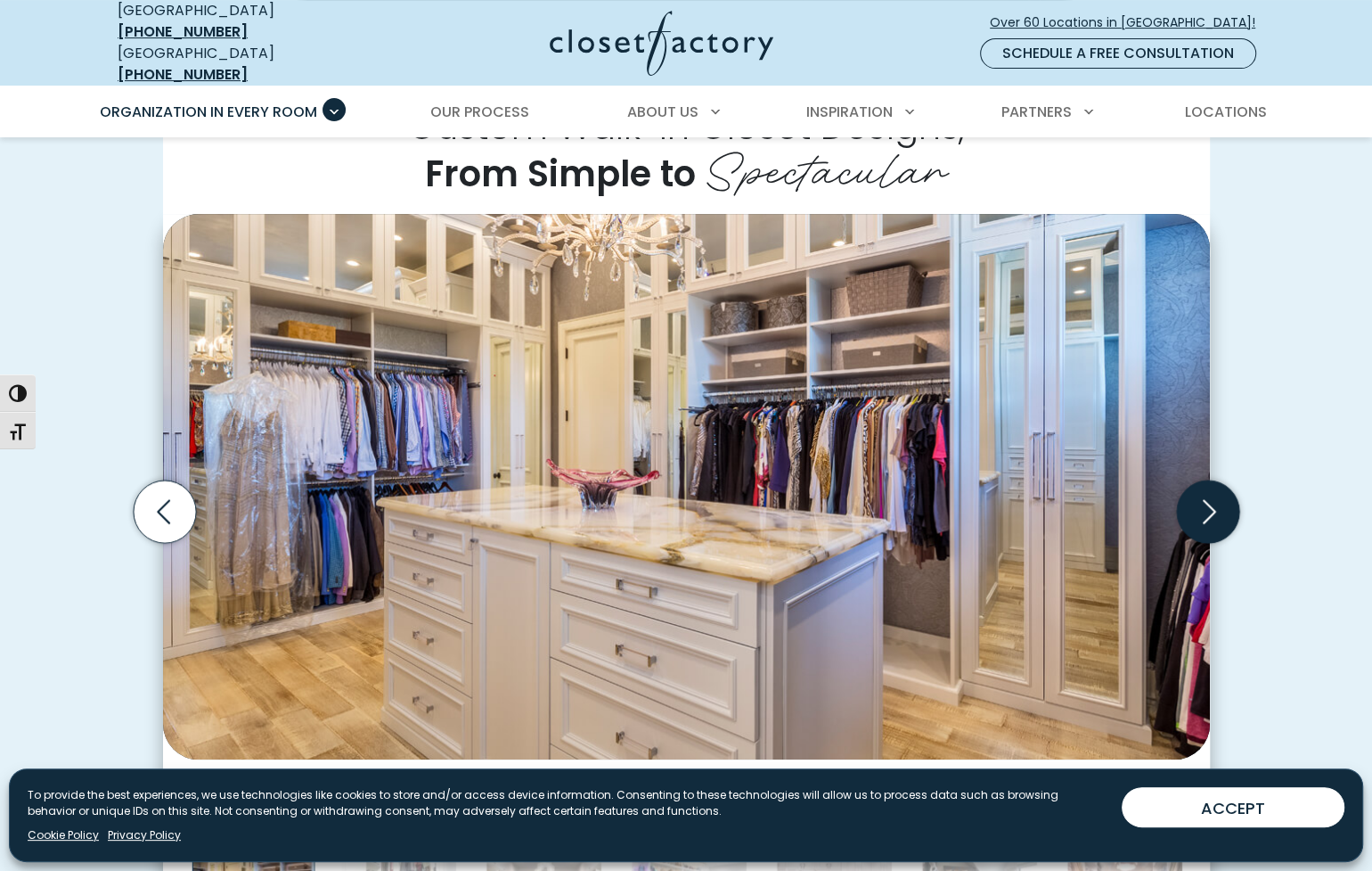
click at [1209, 496] on icon "Next slide" at bounding box center [1207, 511] width 62 height 62
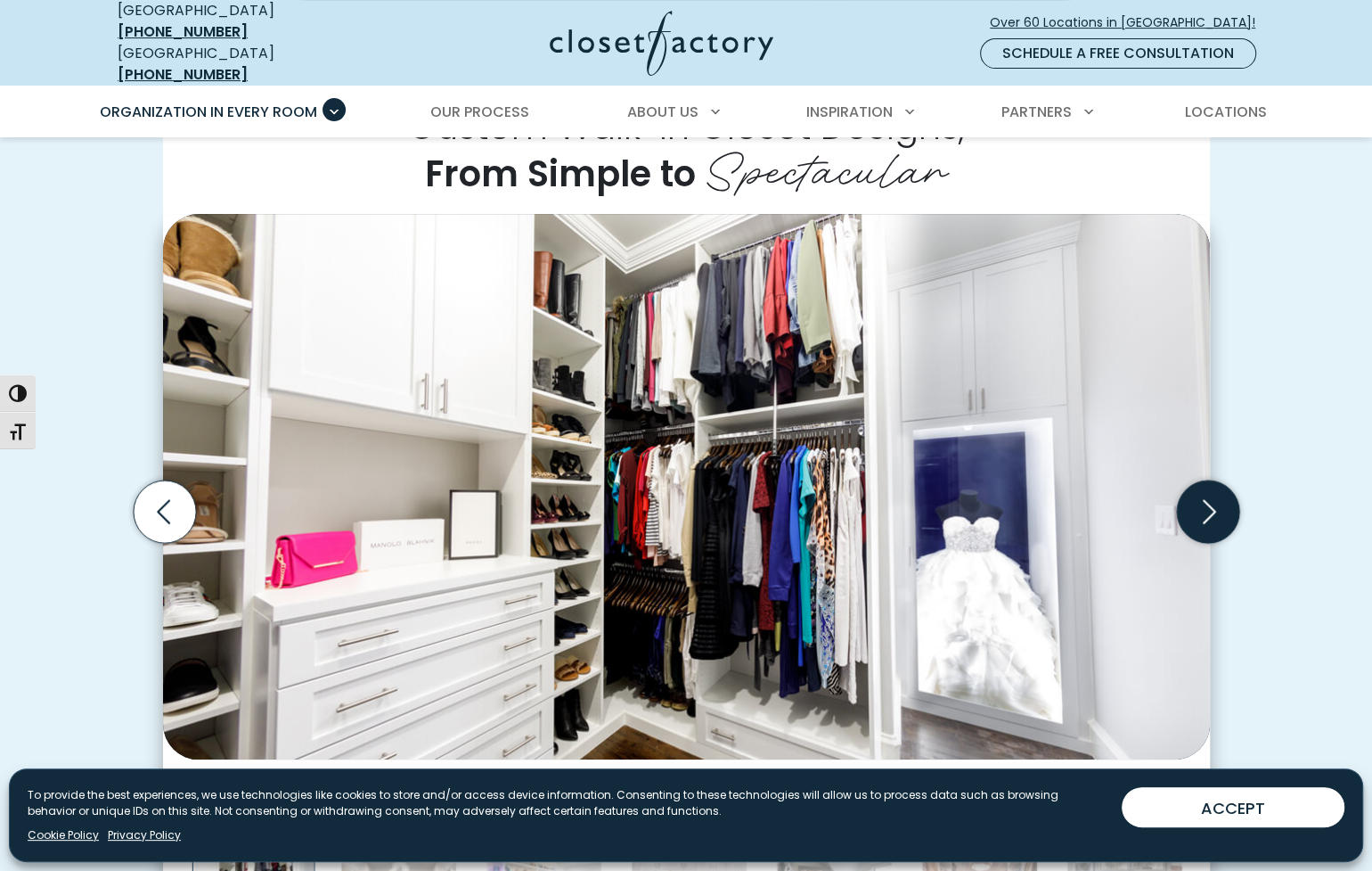
click at [1209, 496] on icon "Next slide" at bounding box center [1207, 511] width 62 height 62
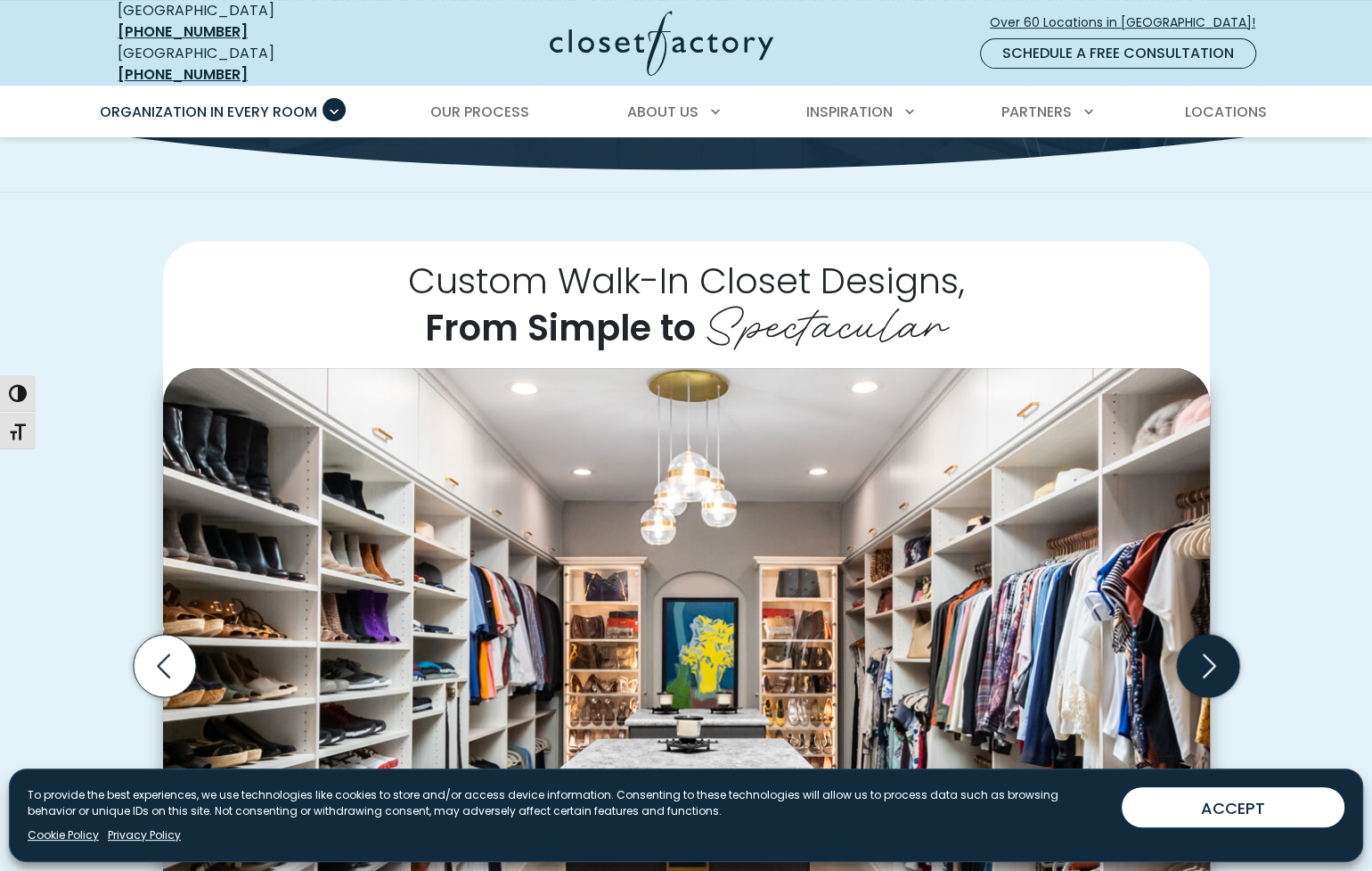
scroll to position [0, 0]
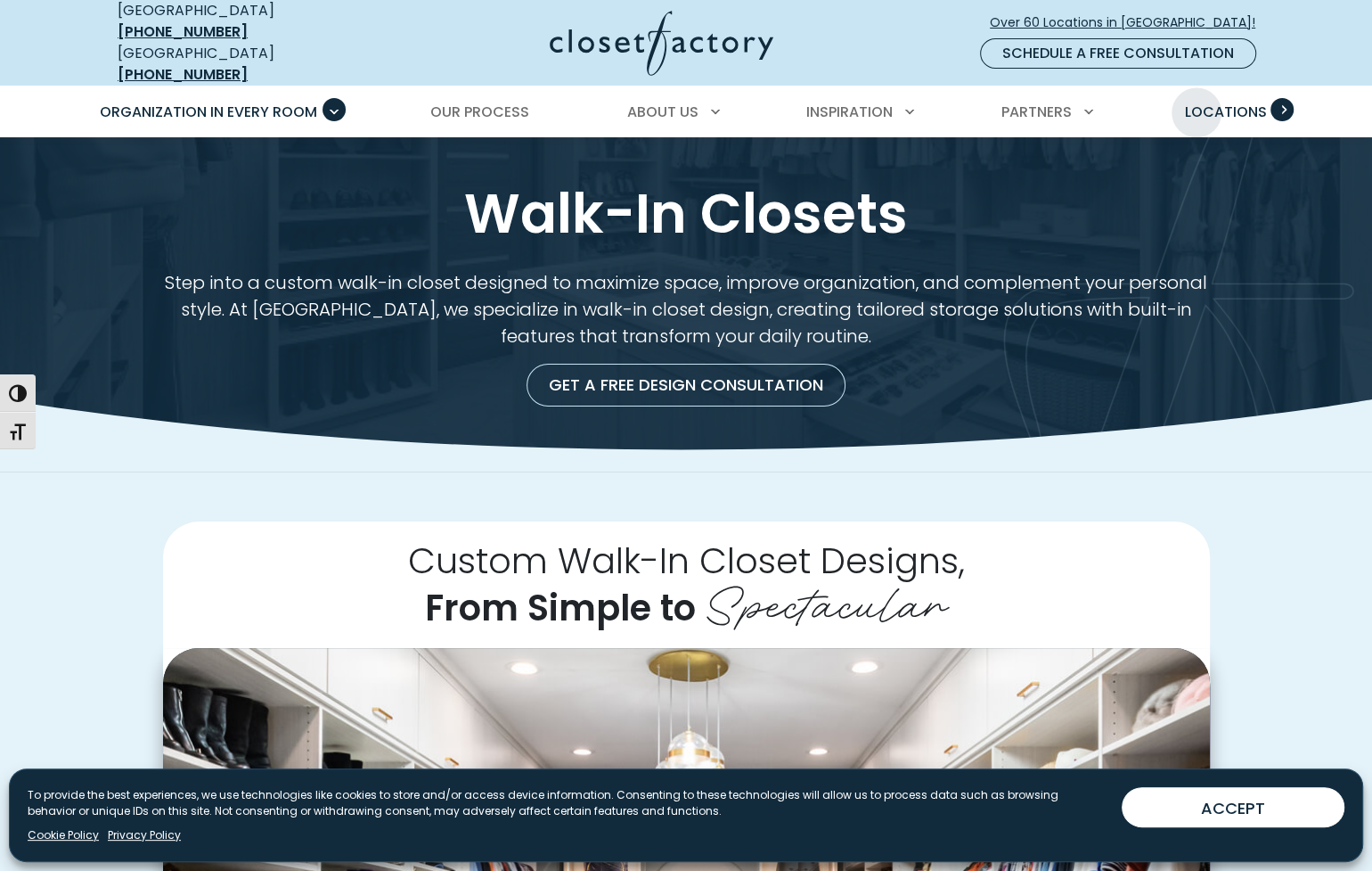
click at [1197, 102] on span "Locations" at bounding box center [1226, 112] width 82 height 20
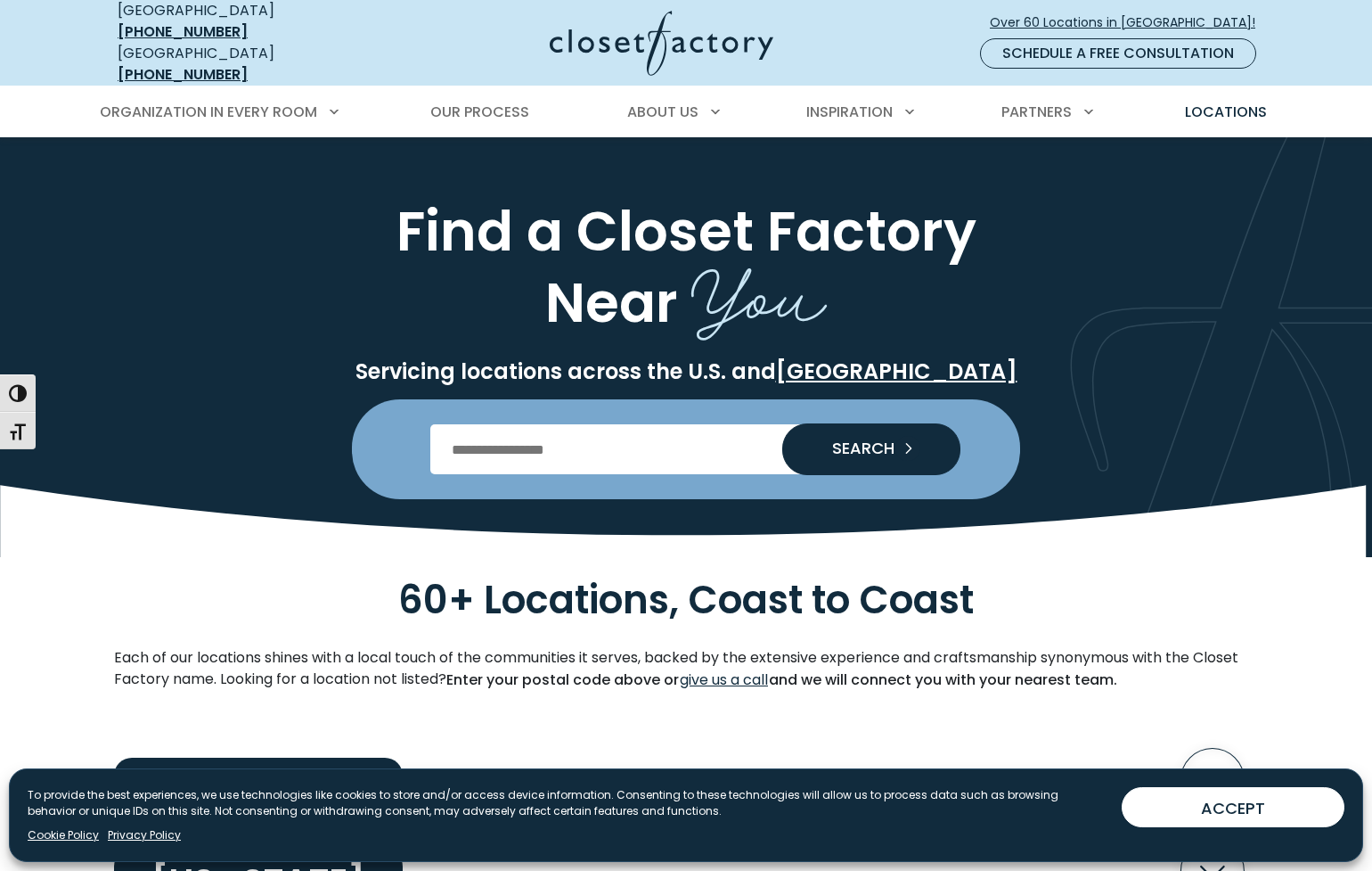
click at [570, 435] on input "Enter Postal Code" at bounding box center [686, 449] width 512 height 49
type input "*****"
click at [858, 445] on button "SEARCH" at bounding box center [872, 449] width 178 height 49
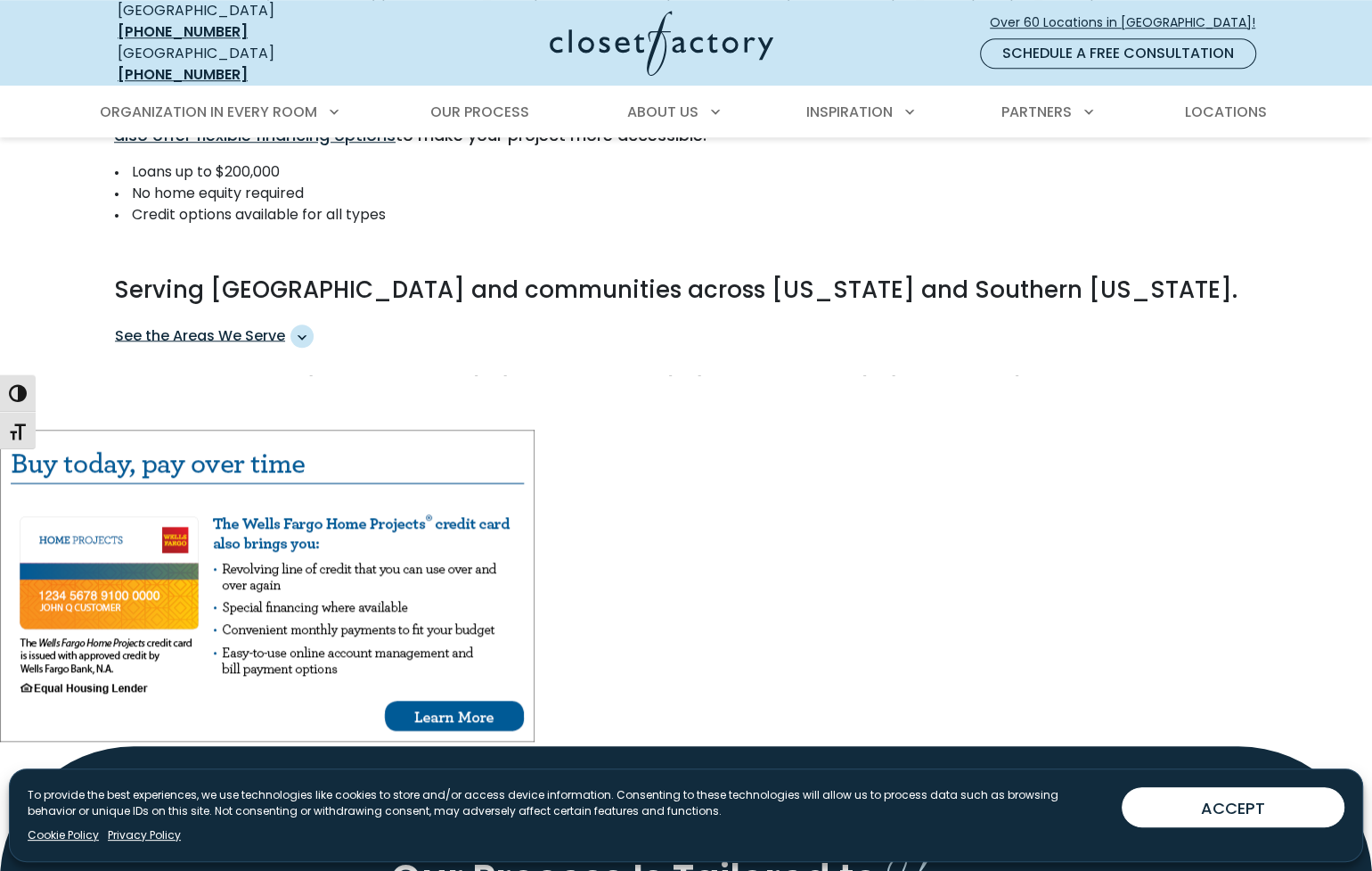
scroll to position [1185, 0]
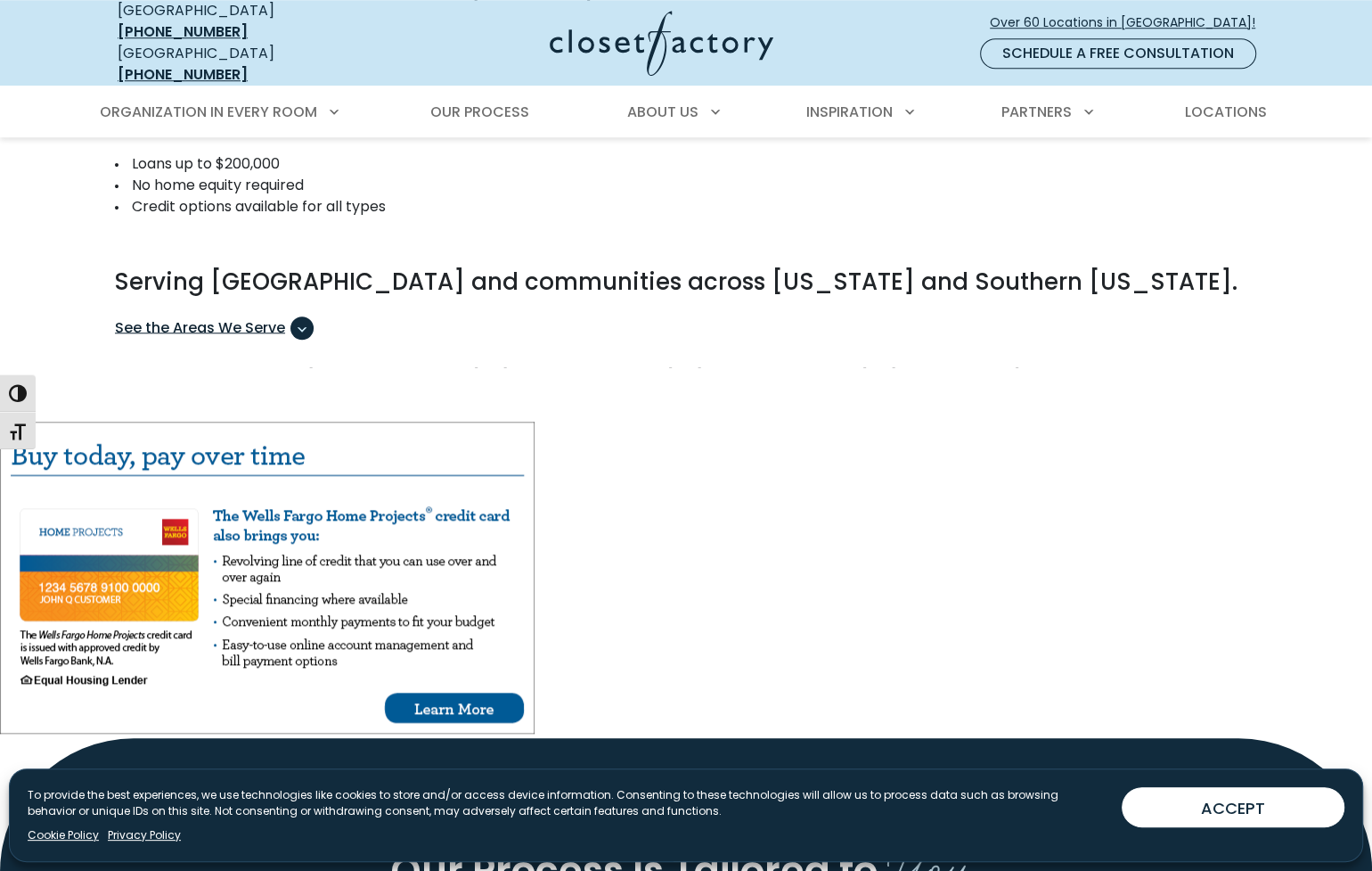
click at [307, 316] on span "See the Areas We Serve" at bounding box center [303, 328] width 23 height 23
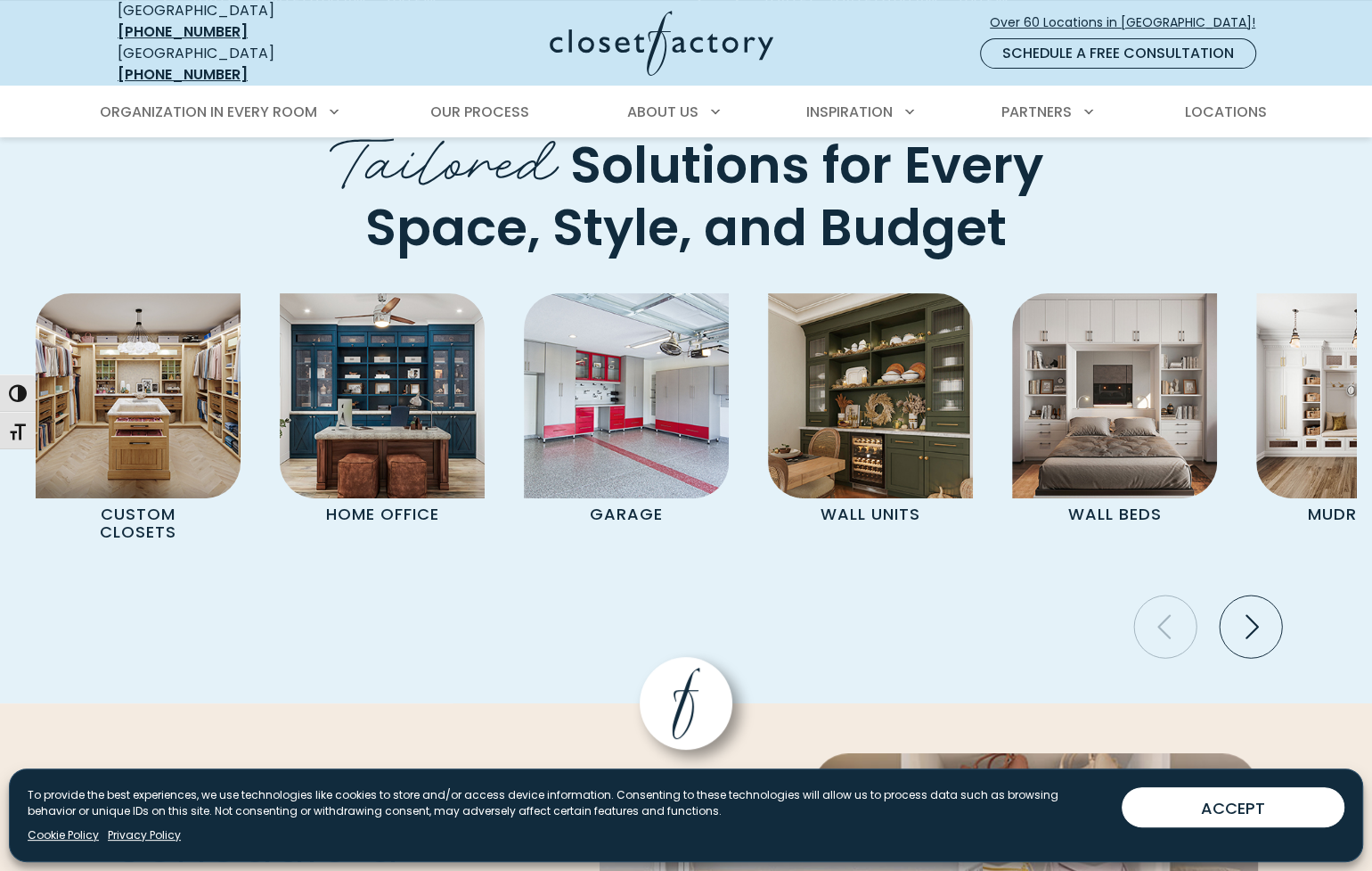
scroll to position [5686, 0]
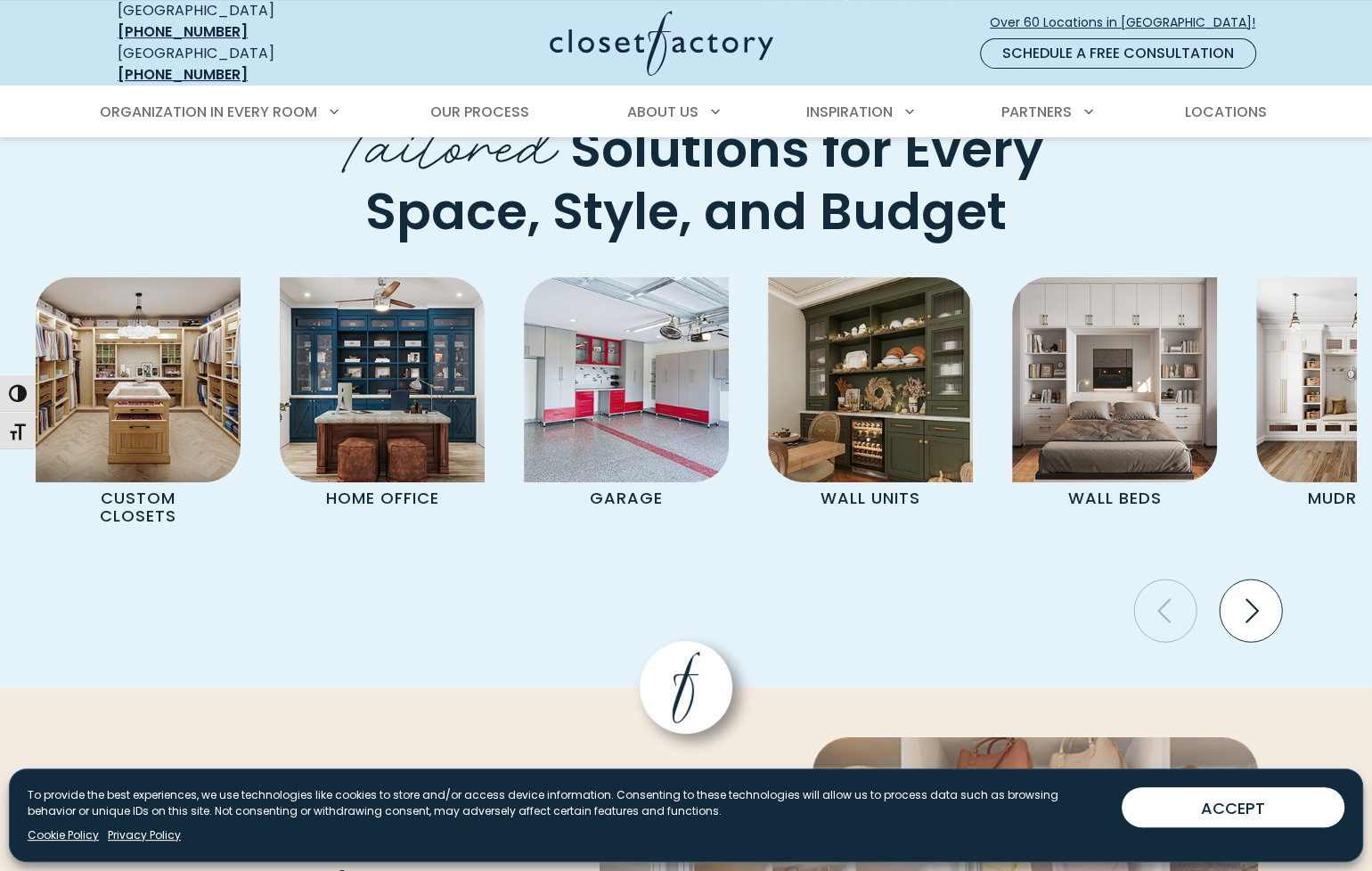
click at [1260, 579] on icon "Next slide" at bounding box center [1251, 610] width 62 height 62
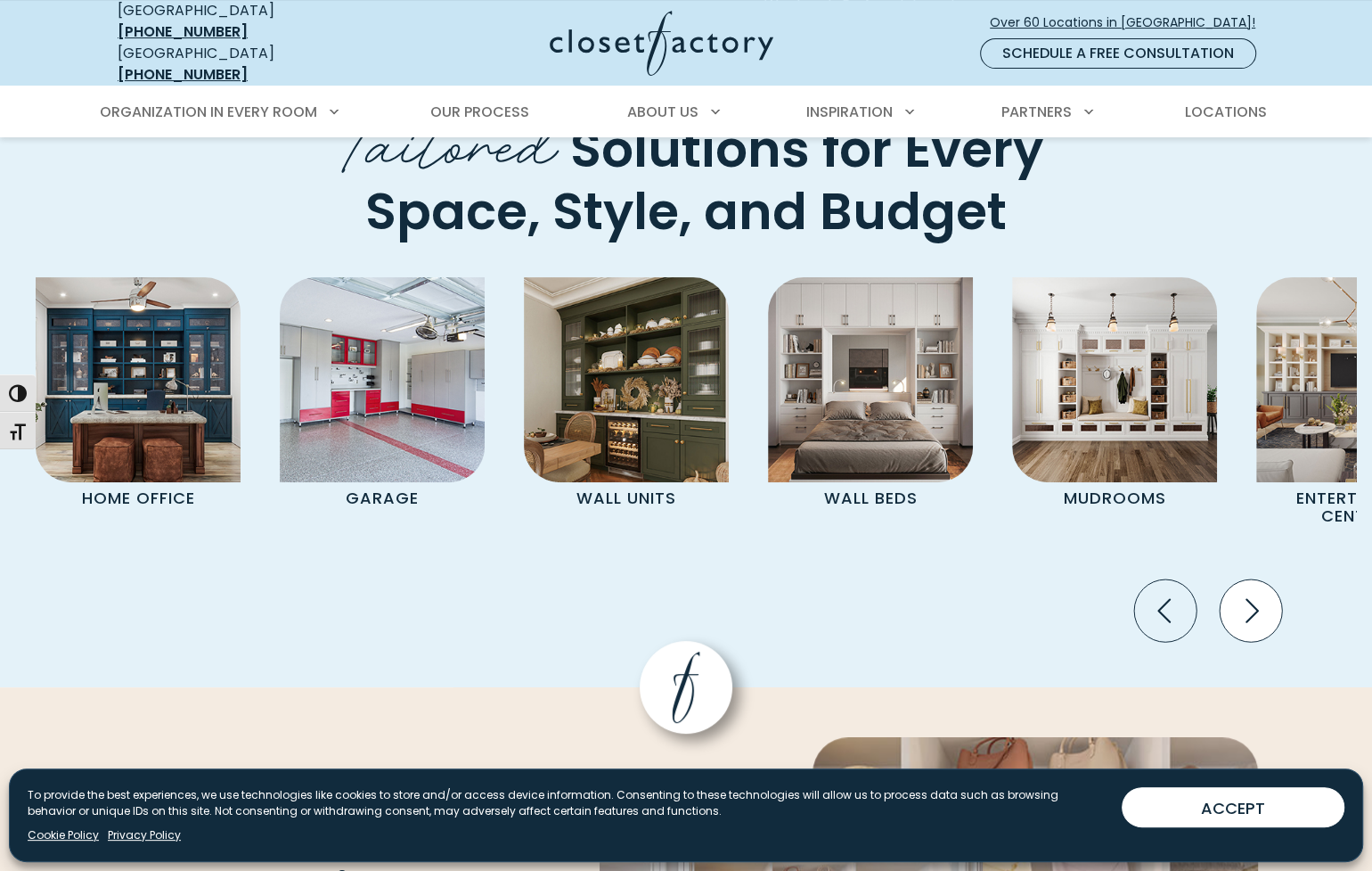
click at [1260, 579] on icon "Next slide" at bounding box center [1251, 610] width 62 height 62
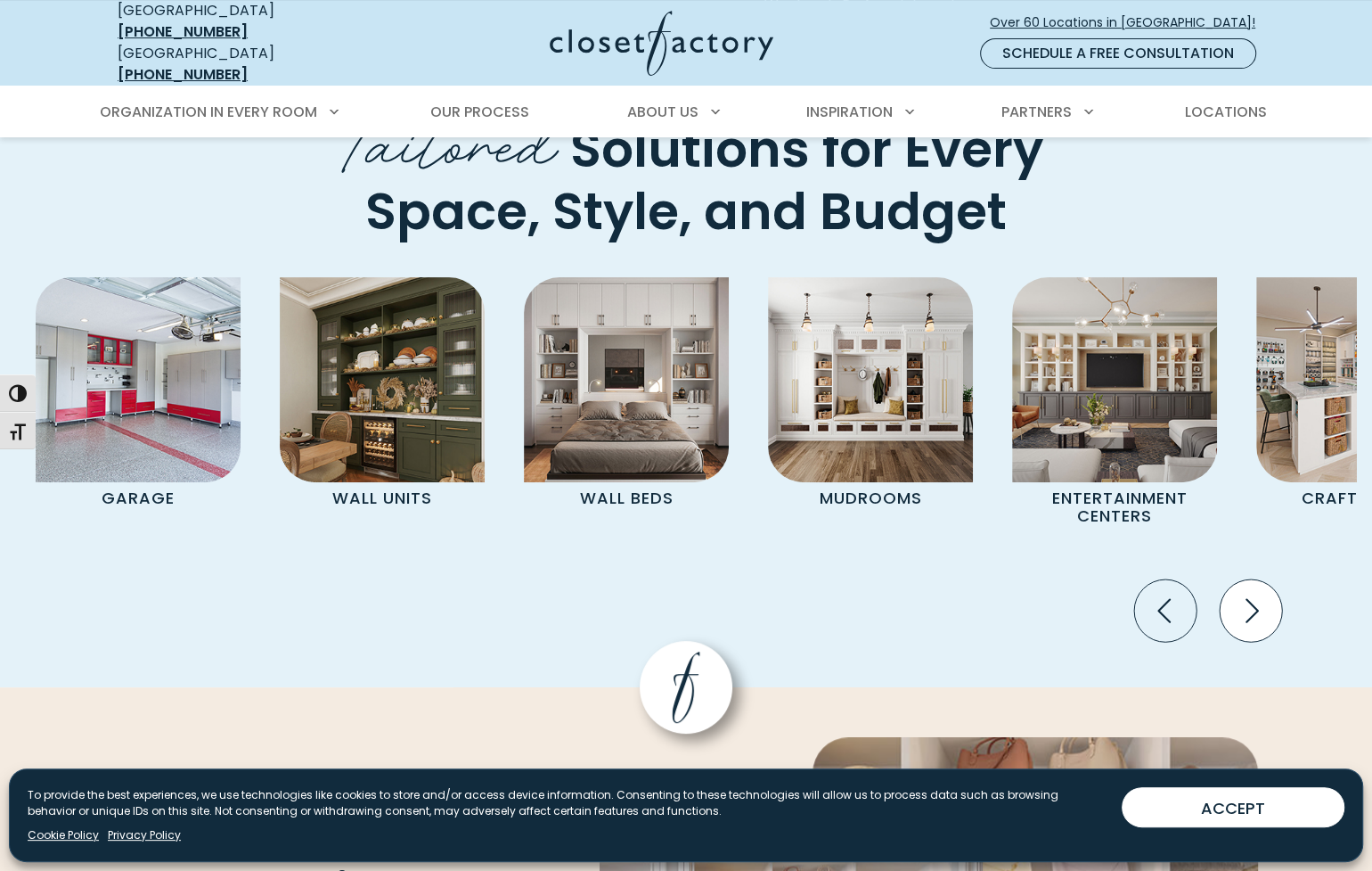
click at [1260, 579] on icon "Next slide" at bounding box center [1251, 610] width 62 height 62
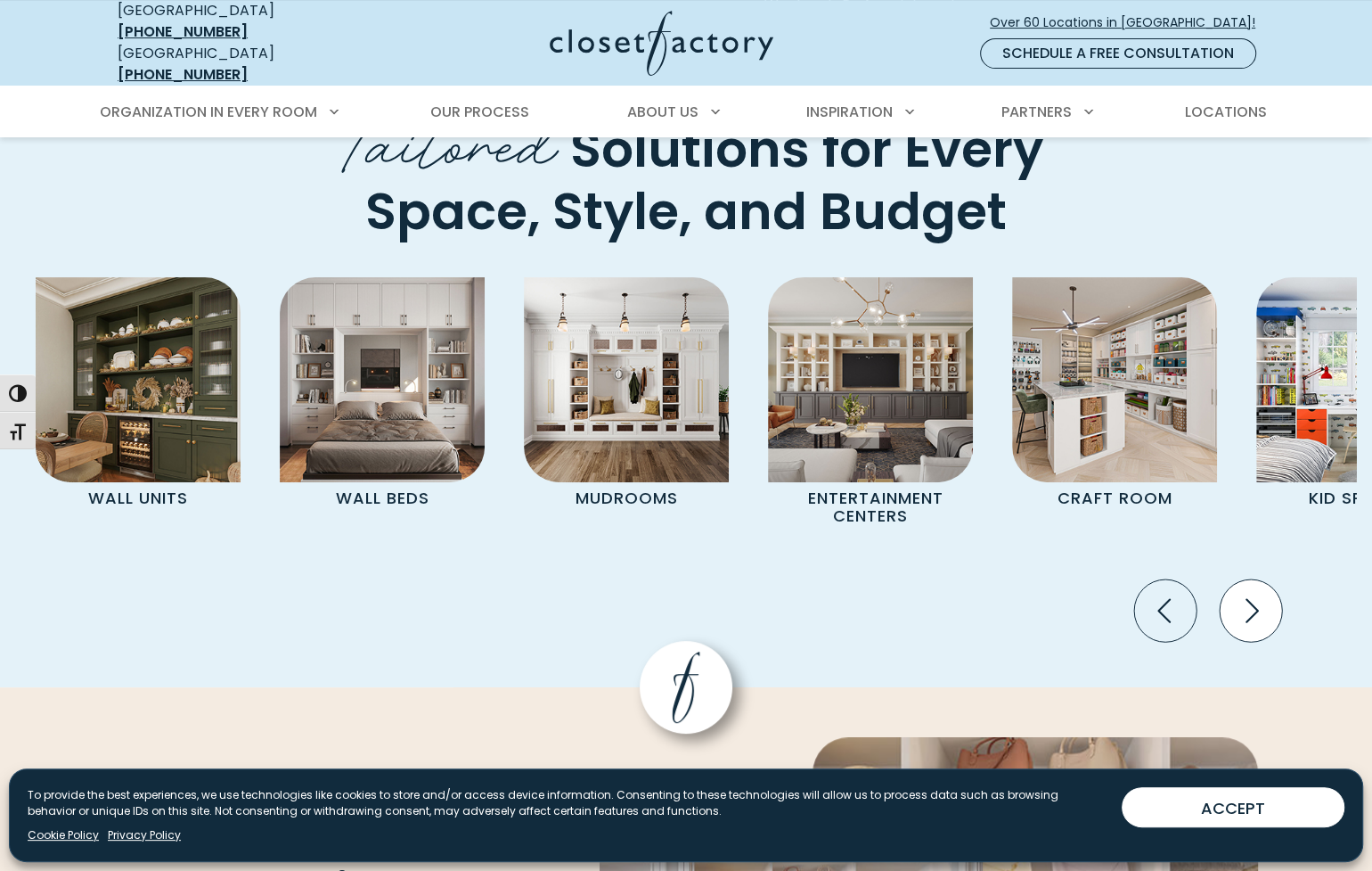
click at [1260, 579] on icon "Next slide" at bounding box center [1251, 610] width 62 height 62
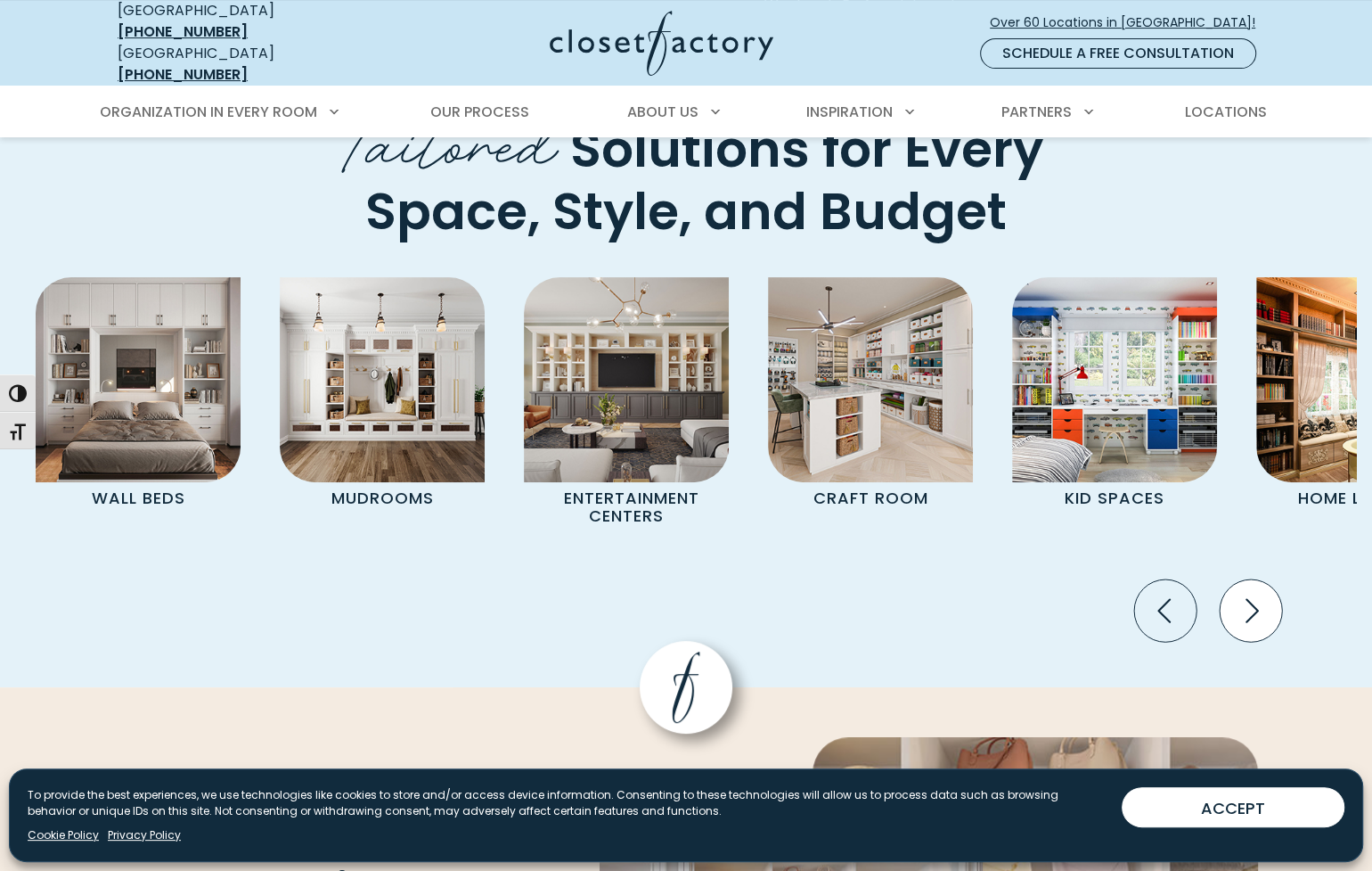
click at [1260, 579] on icon "Next slide" at bounding box center [1251, 610] width 62 height 62
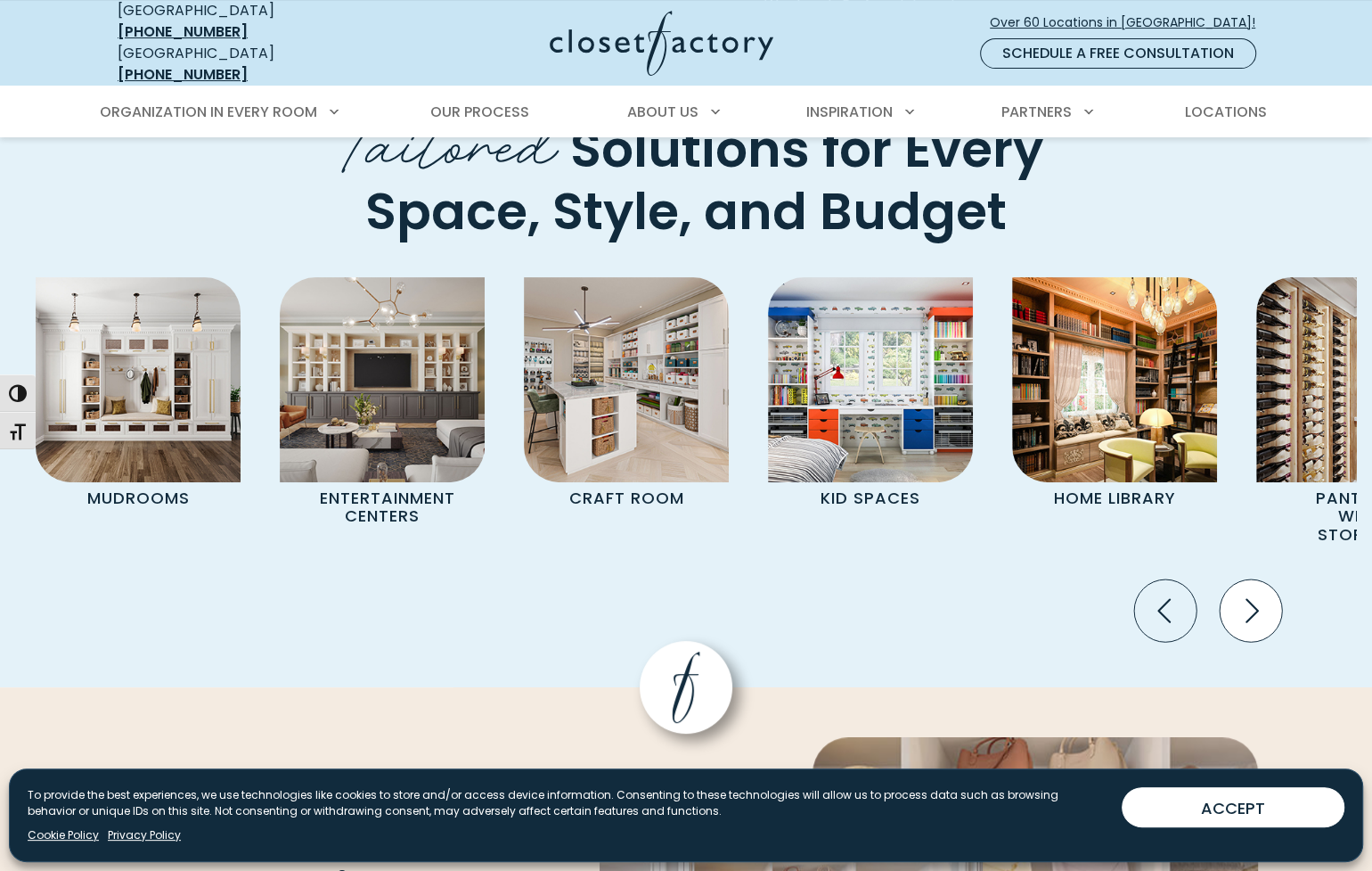
click at [1260, 579] on icon "Next slide" at bounding box center [1251, 610] width 62 height 62
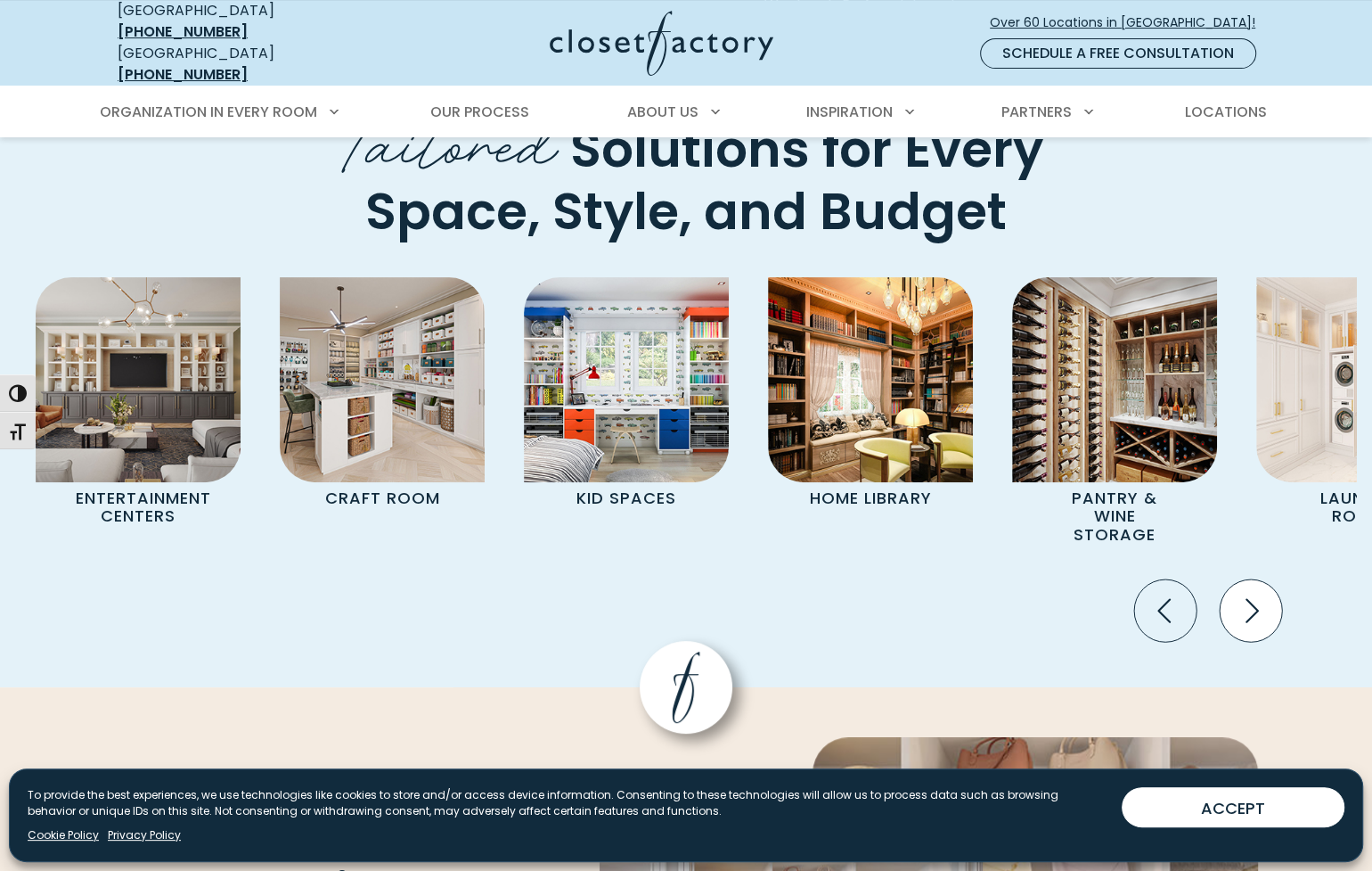
click at [1260, 579] on icon "Next slide" at bounding box center [1251, 610] width 62 height 62
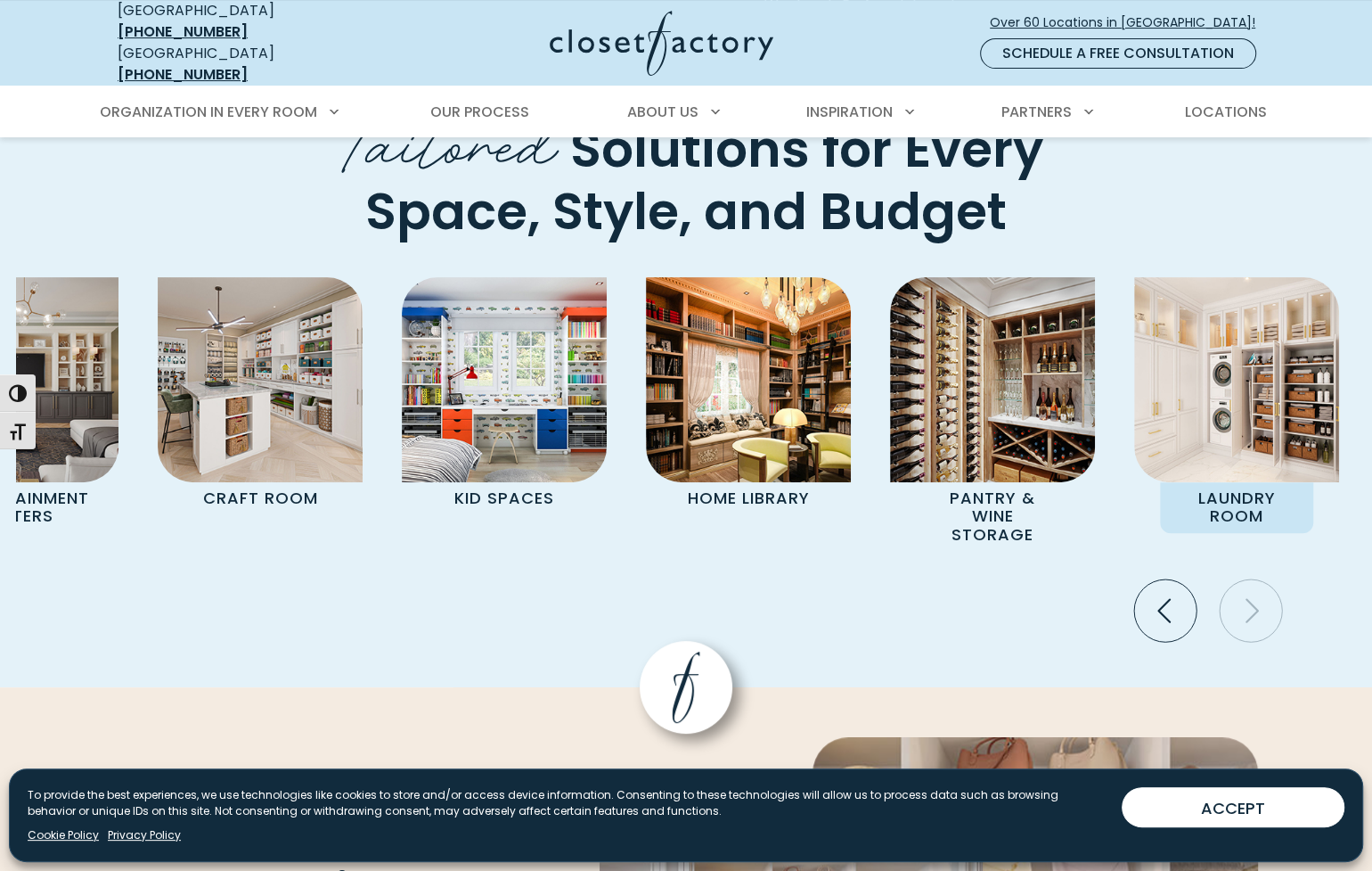
click at [1200, 482] on p "Laundry Room" at bounding box center [1237, 507] width 154 height 50
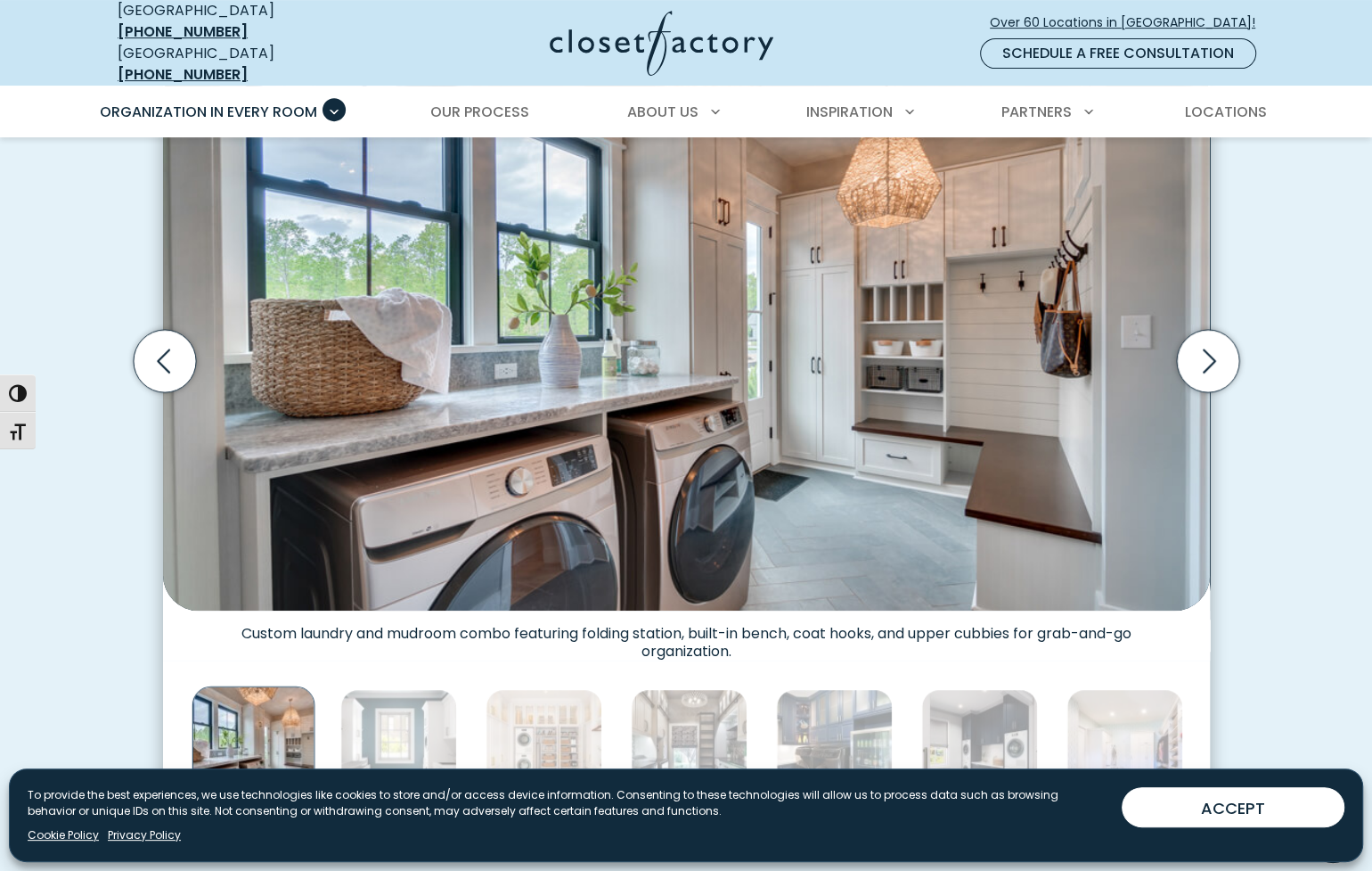
scroll to position [584, 0]
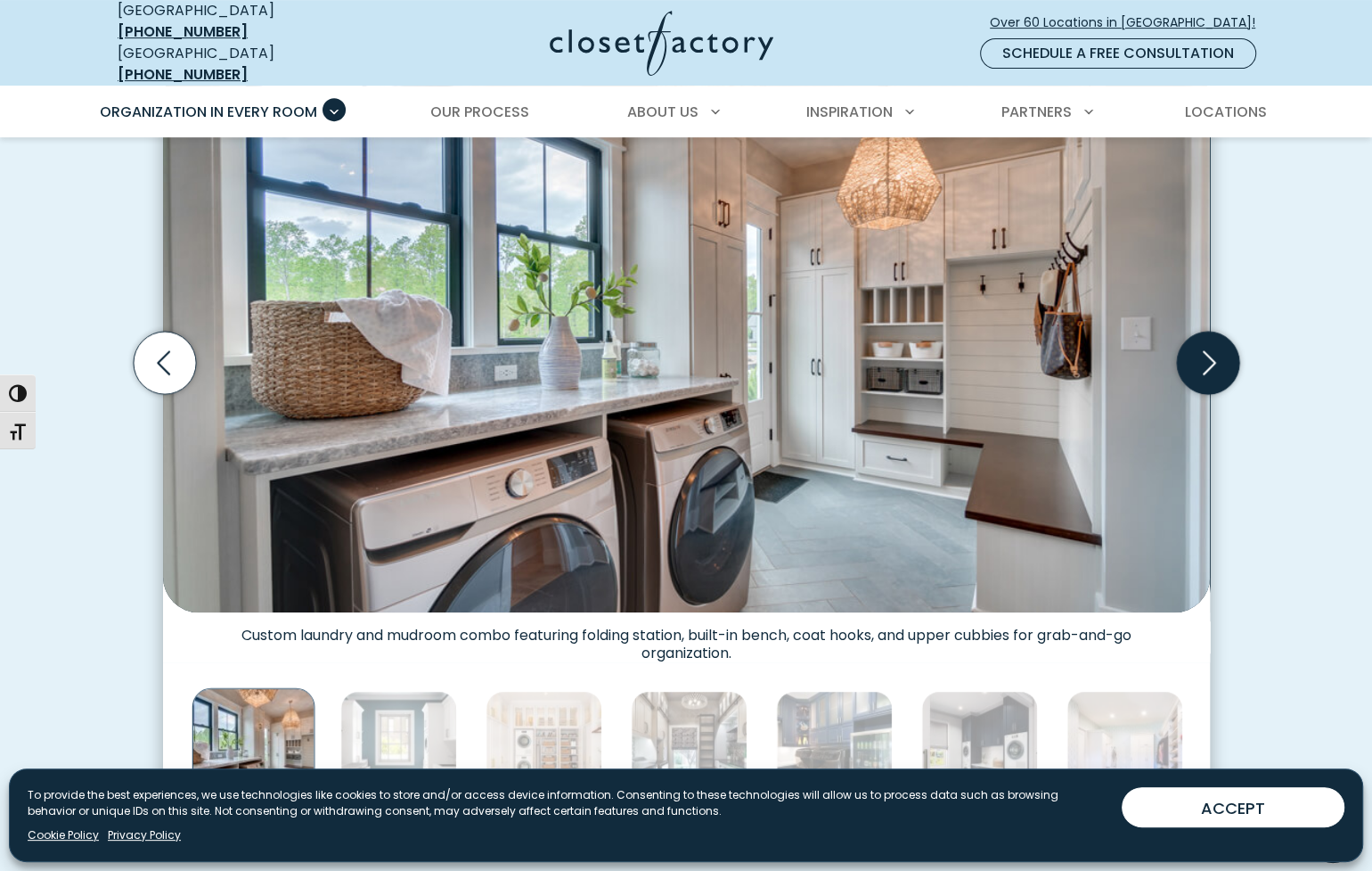
click at [1202, 355] on icon "Next slide" at bounding box center [1207, 363] width 62 height 62
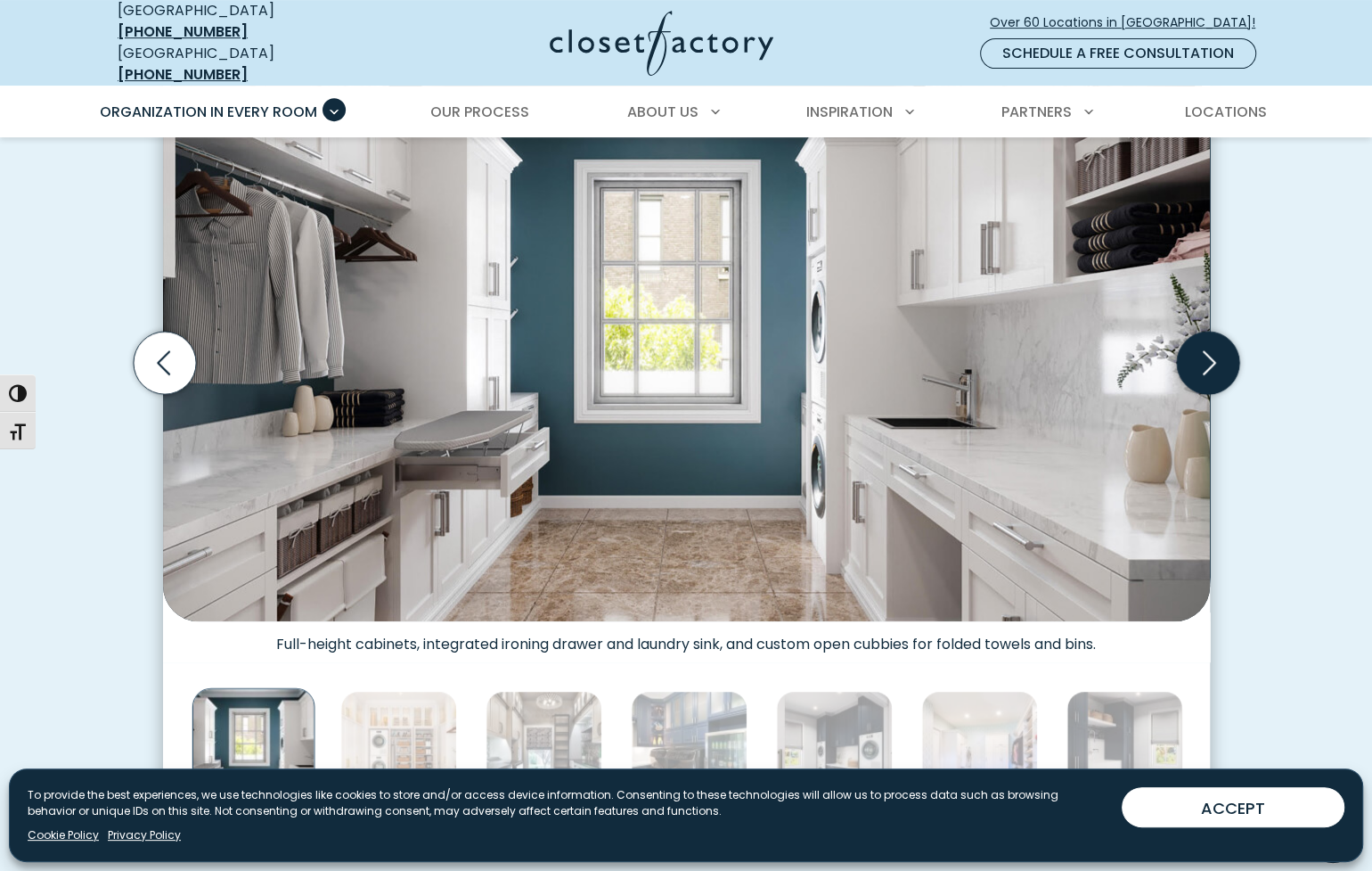
click at [1202, 355] on icon "Next slide" at bounding box center [1207, 363] width 62 height 62
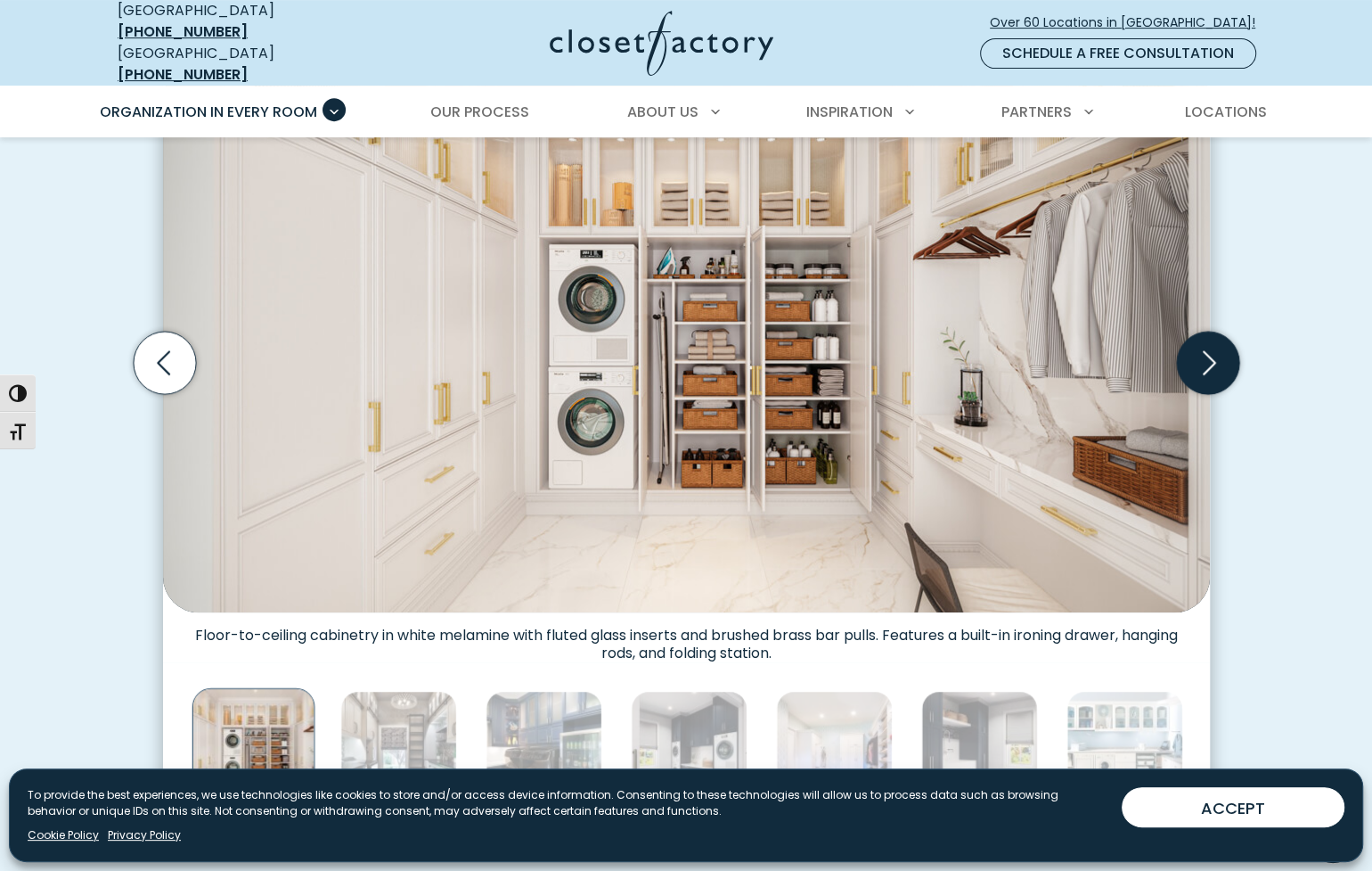
click at [1202, 355] on icon "Next slide" at bounding box center [1207, 363] width 62 height 62
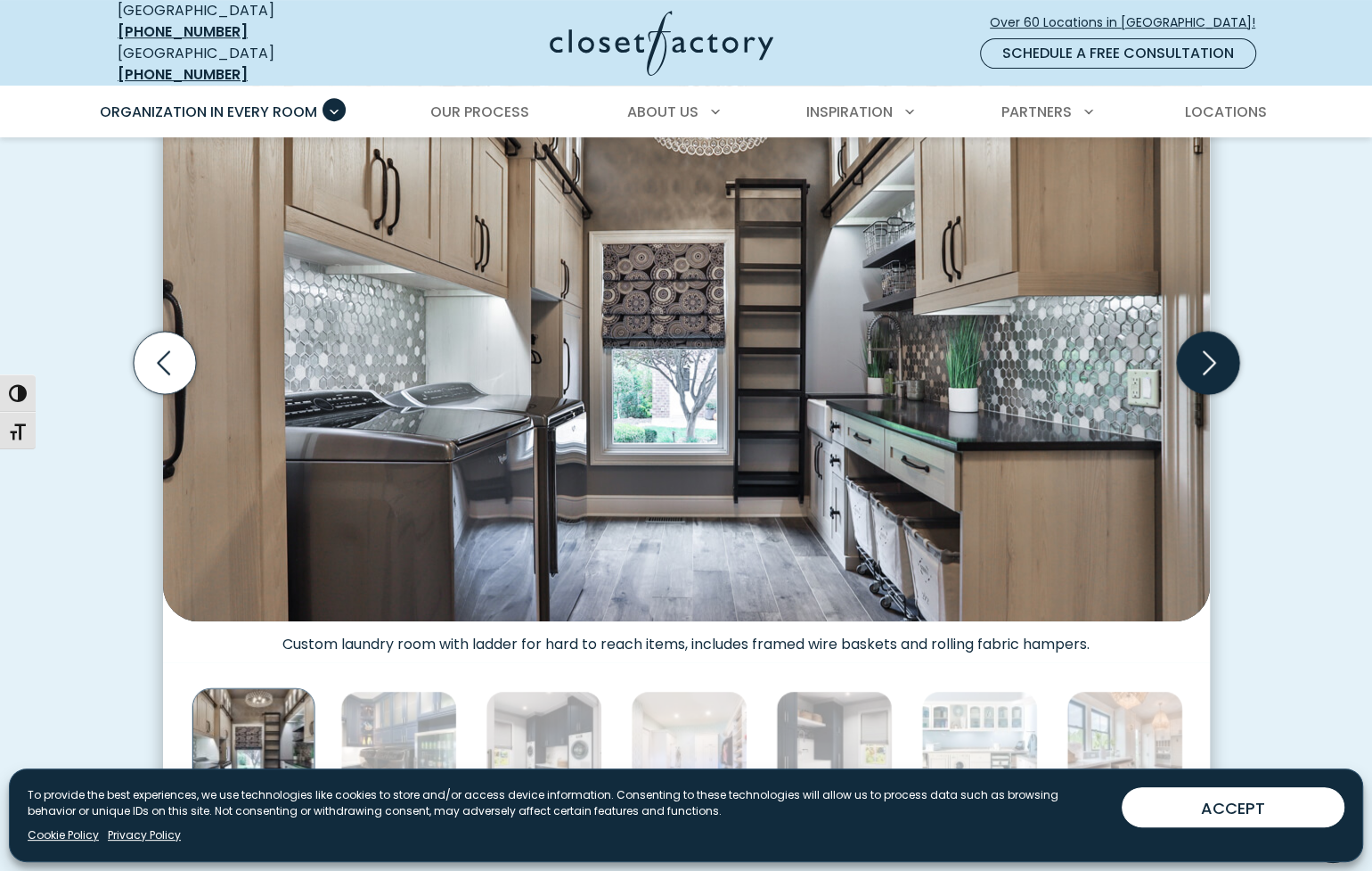
click at [1202, 355] on icon "Next slide" at bounding box center [1207, 363] width 62 height 62
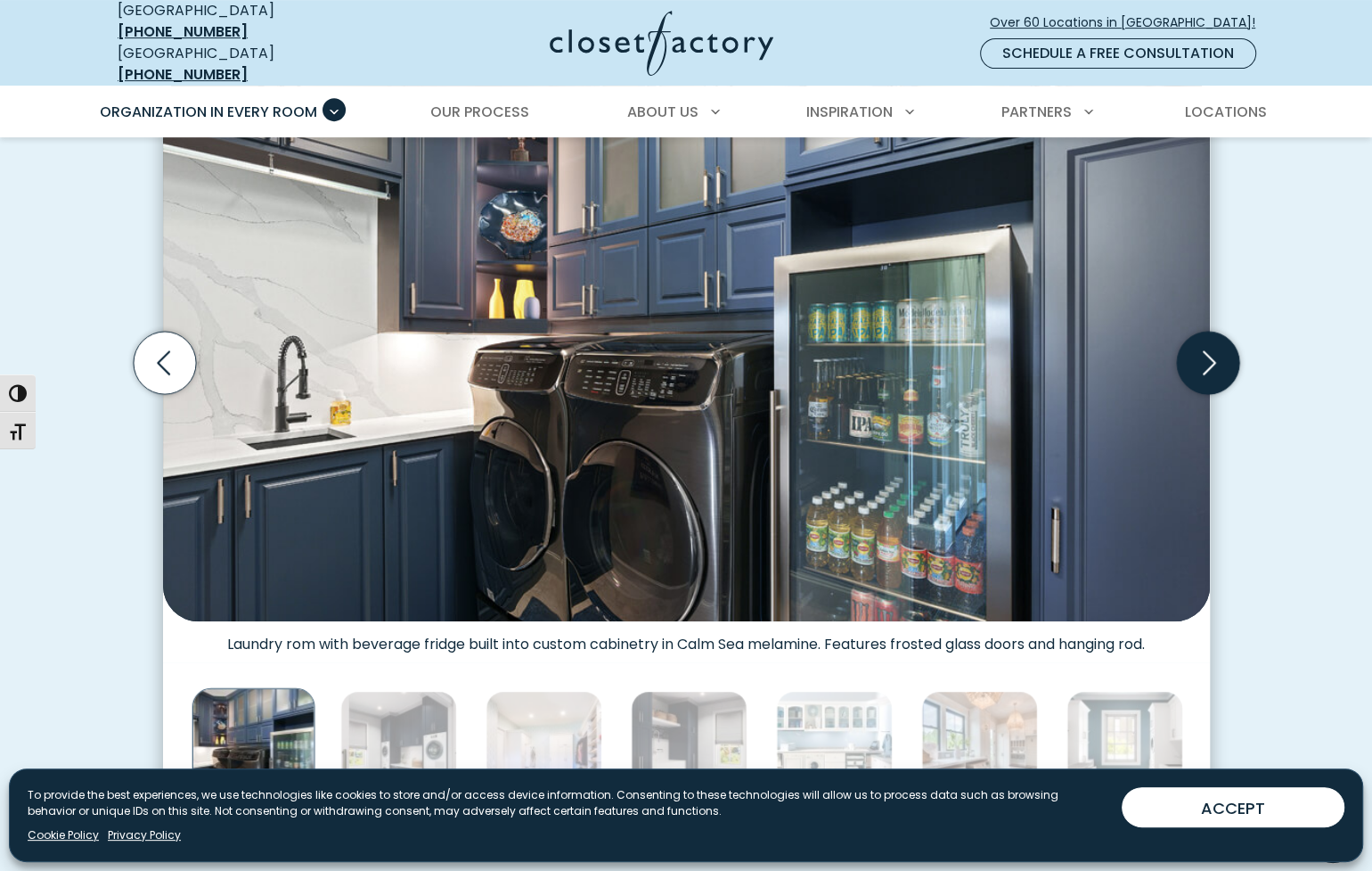
click at [1202, 355] on icon "Next slide" at bounding box center [1207, 363] width 62 height 62
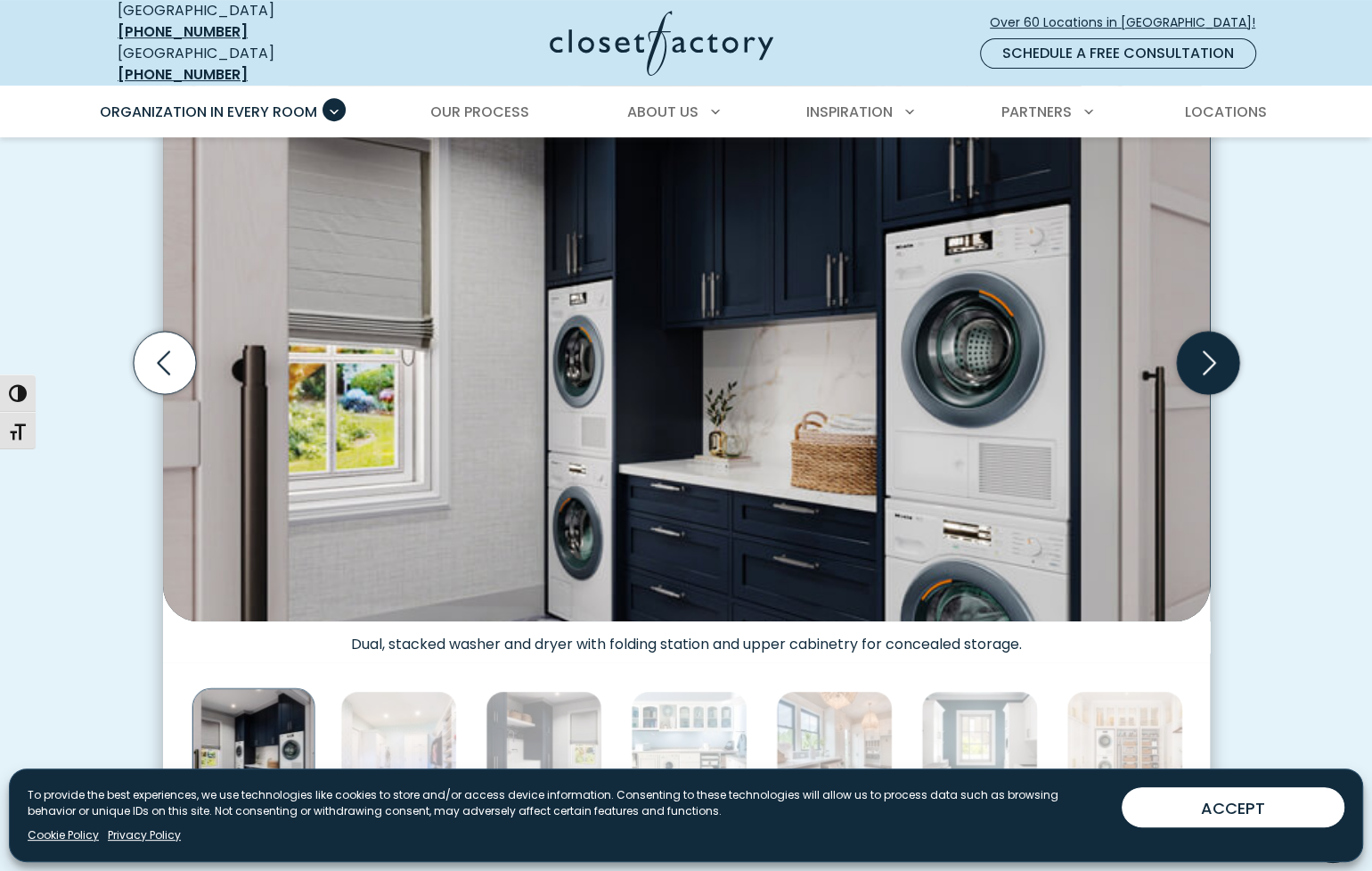
click at [1202, 355] on icon "Next slide" at bounding box center [1207, 363] width 62 height 62
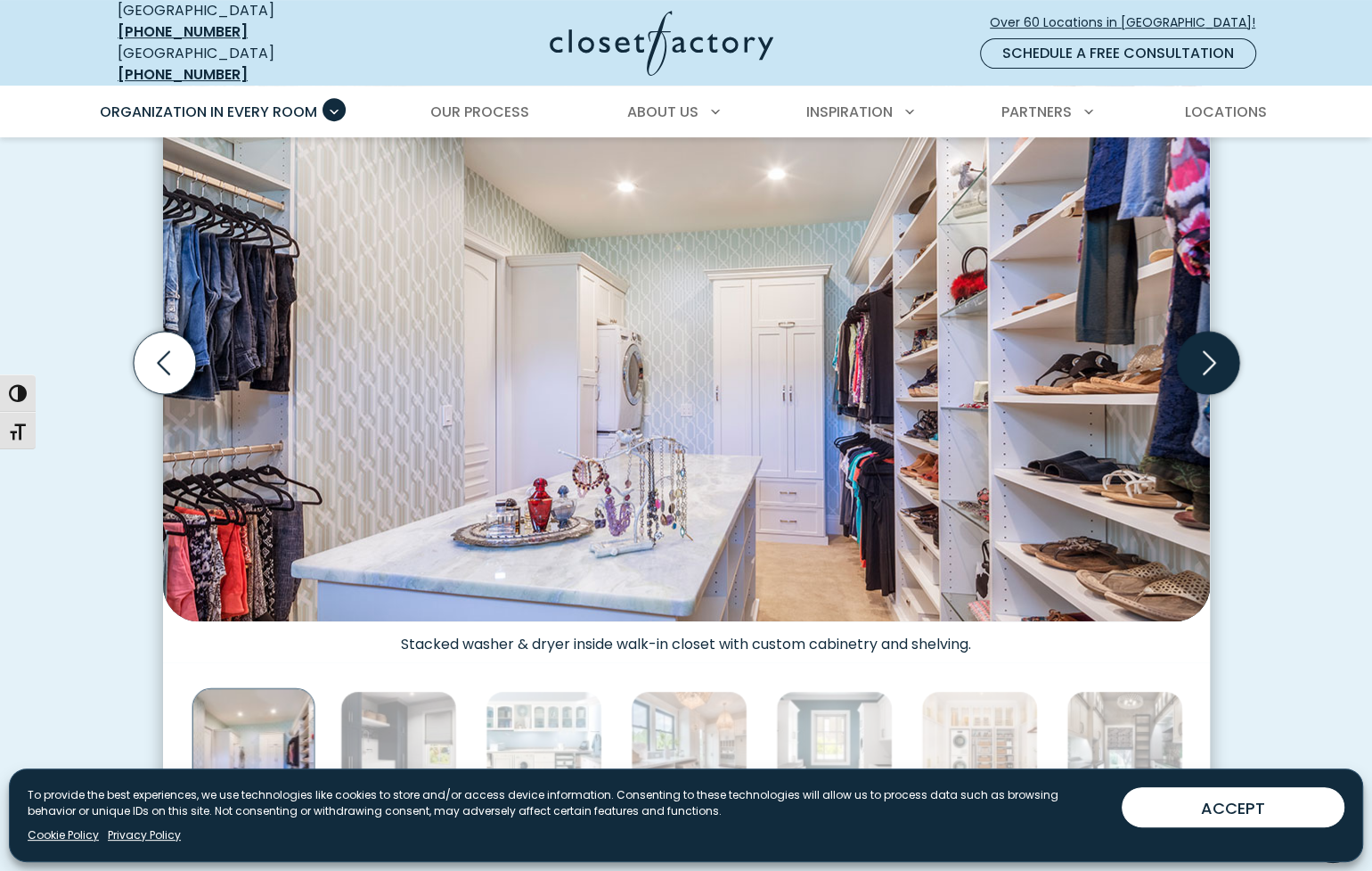
click at [1202, 355] on icon "Next slide" at bounding box center [1207, 363] width 62 height 62
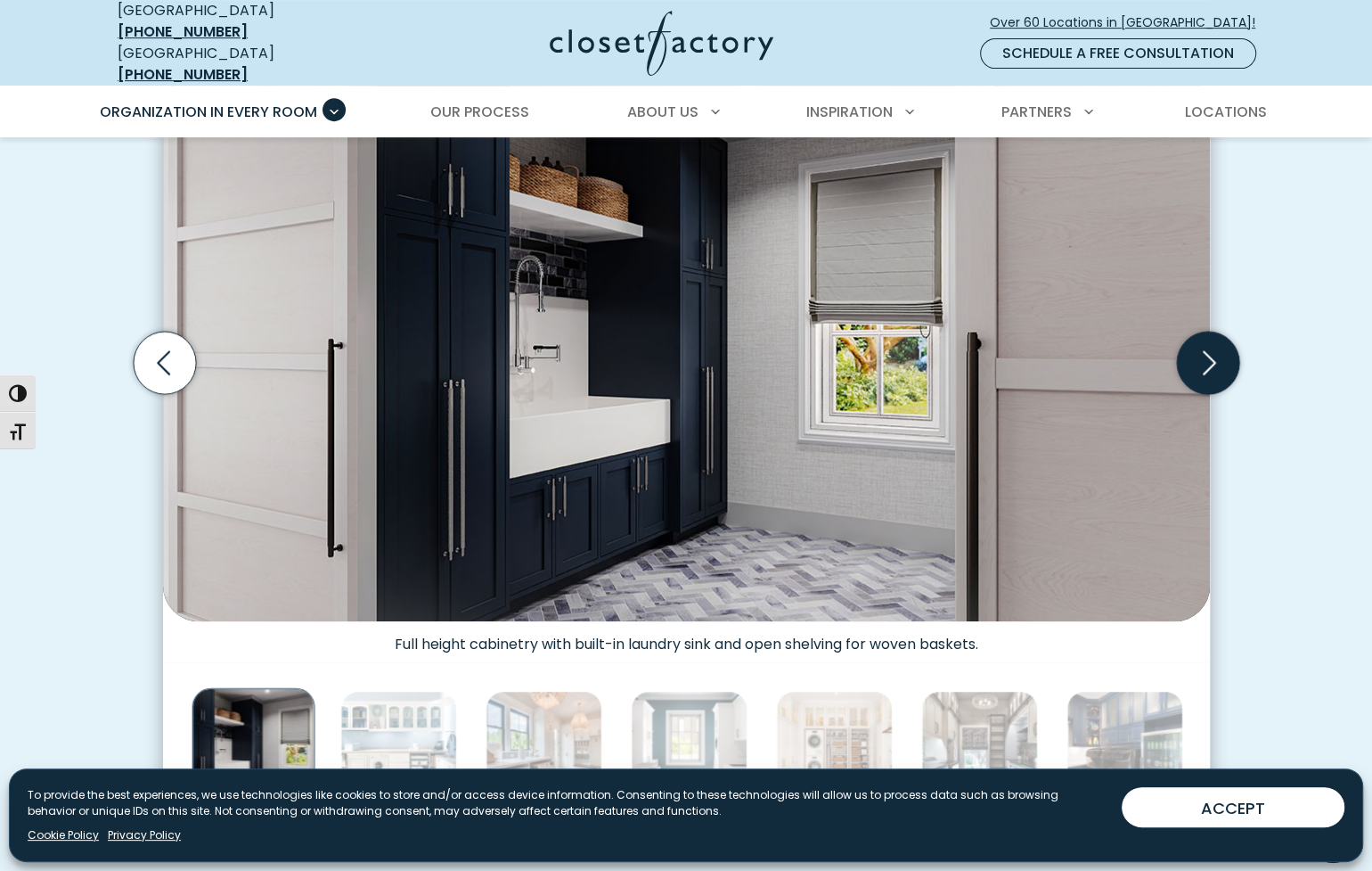
click at [1202, 355] on icon "Next slide" at bounding box center [1207, 363] width 62 height 62
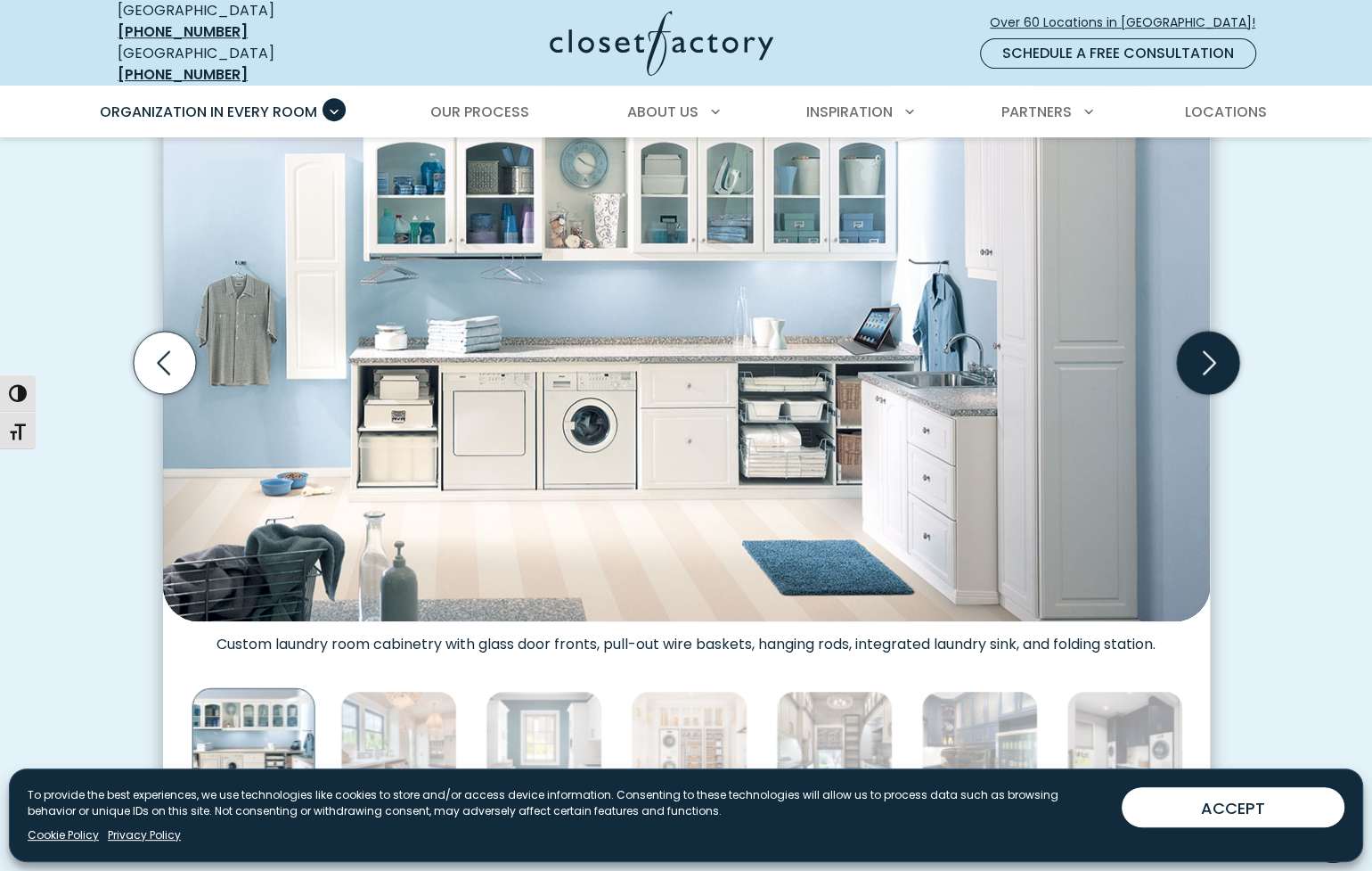
click at [1202, 355] on icon "Next slide" at bounding box center [1207, 363] width 62 height 62
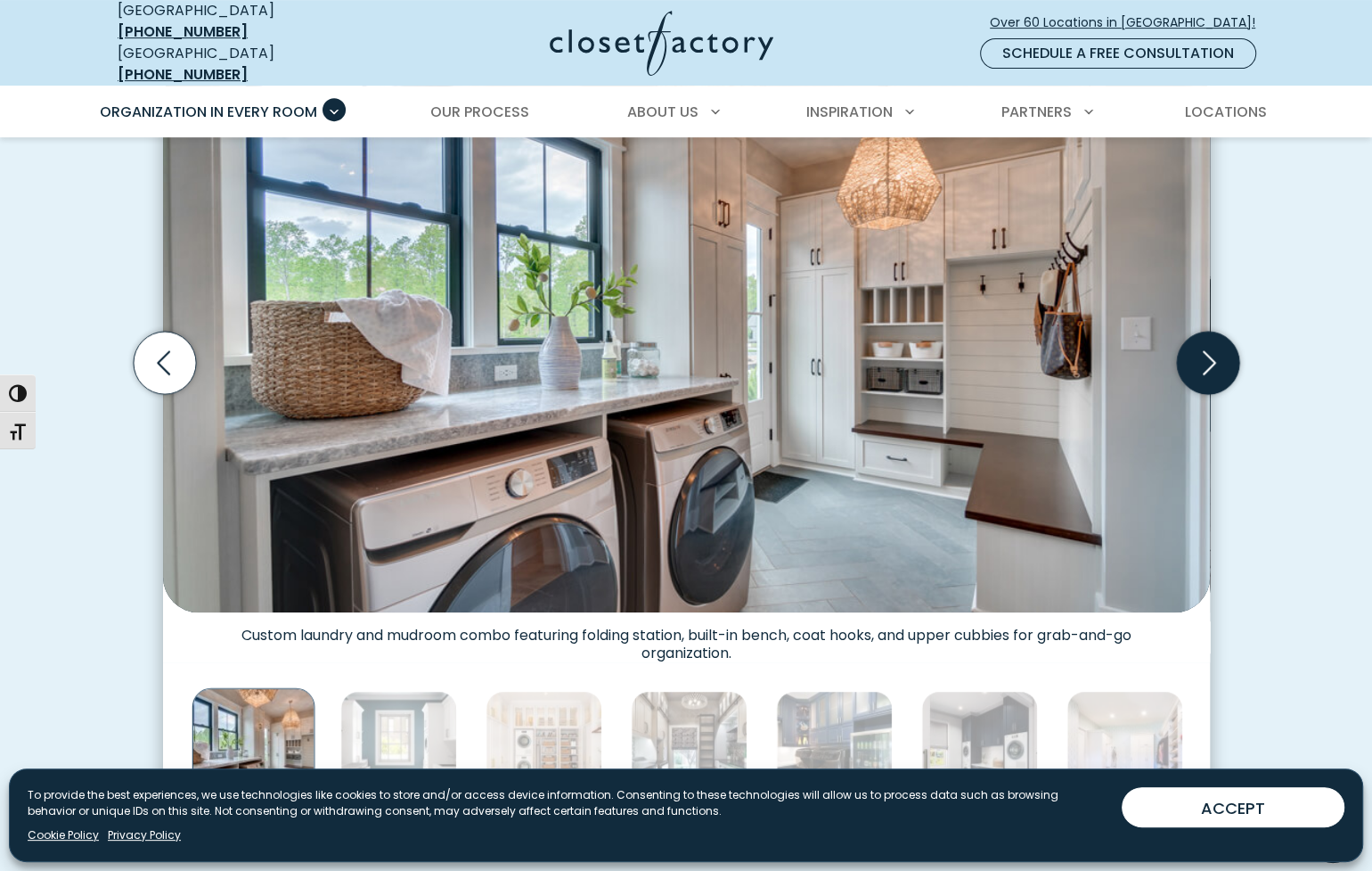
click at [1202, 355] on icon "Next slide" at bounding box center [1207, 363] width 62 height 62
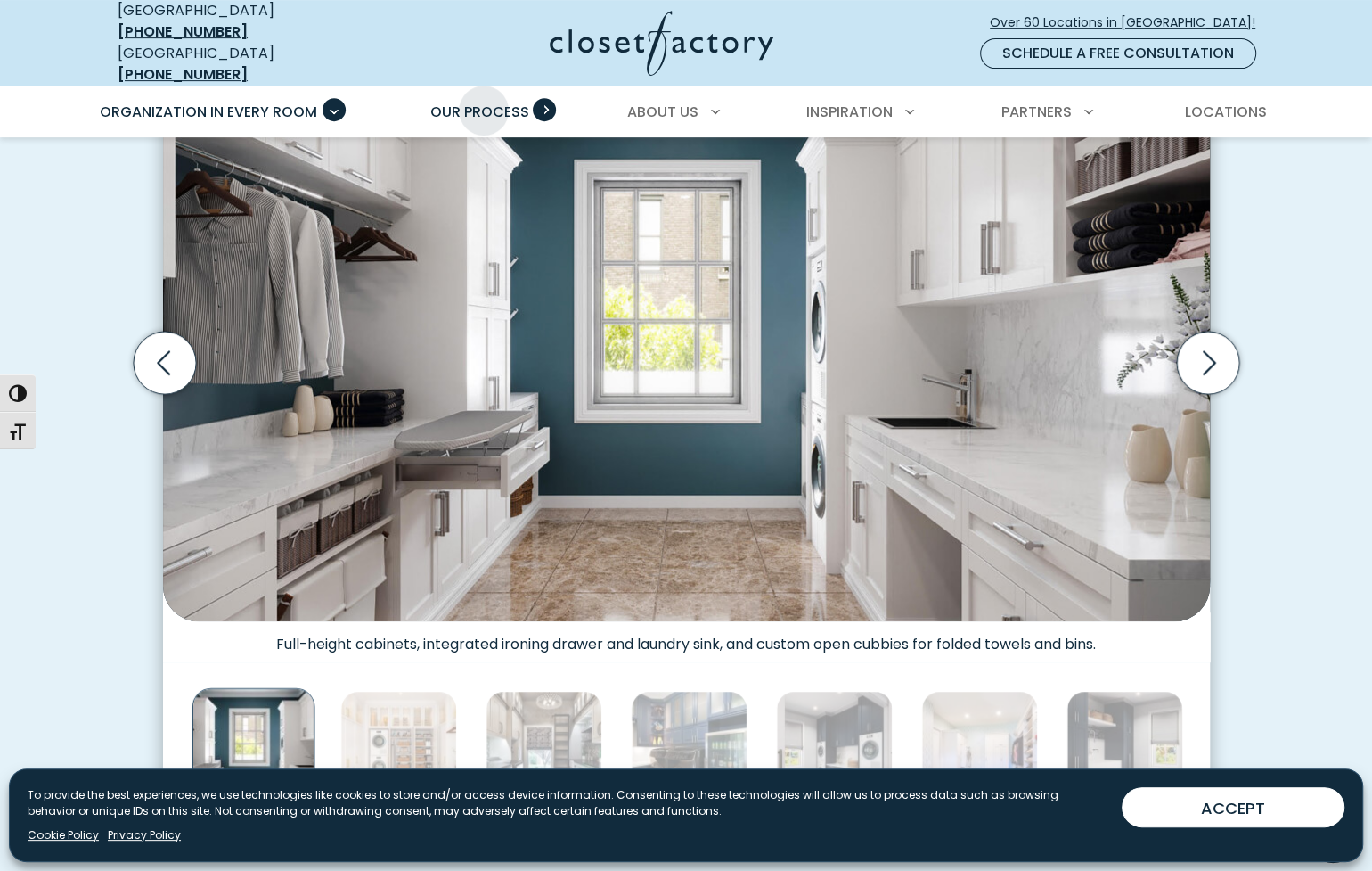
click at [484, 102] on span "Our Process" at bounding box center [480, 112] width 99 height 20
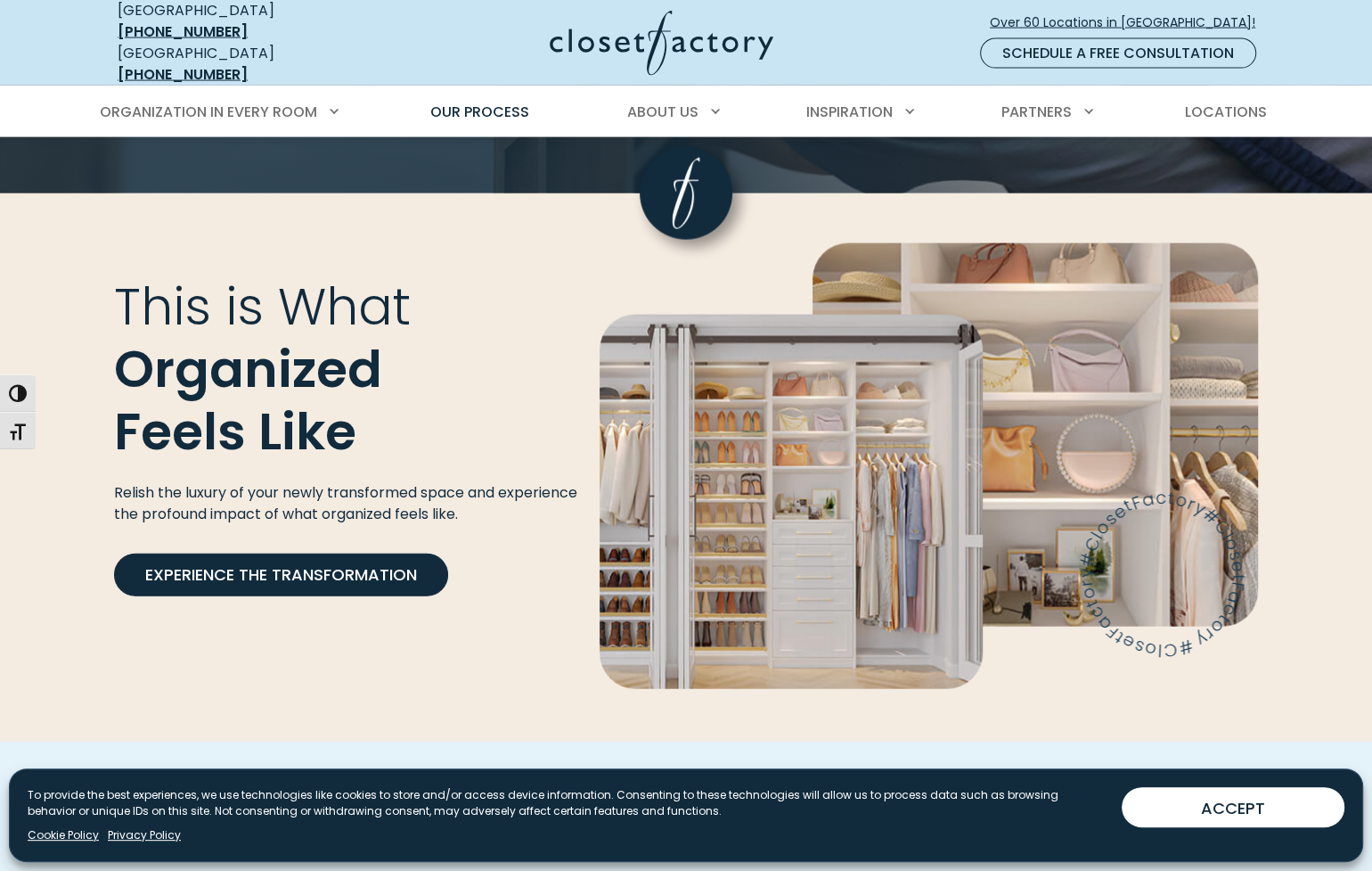
scroll to position [3422, 0]
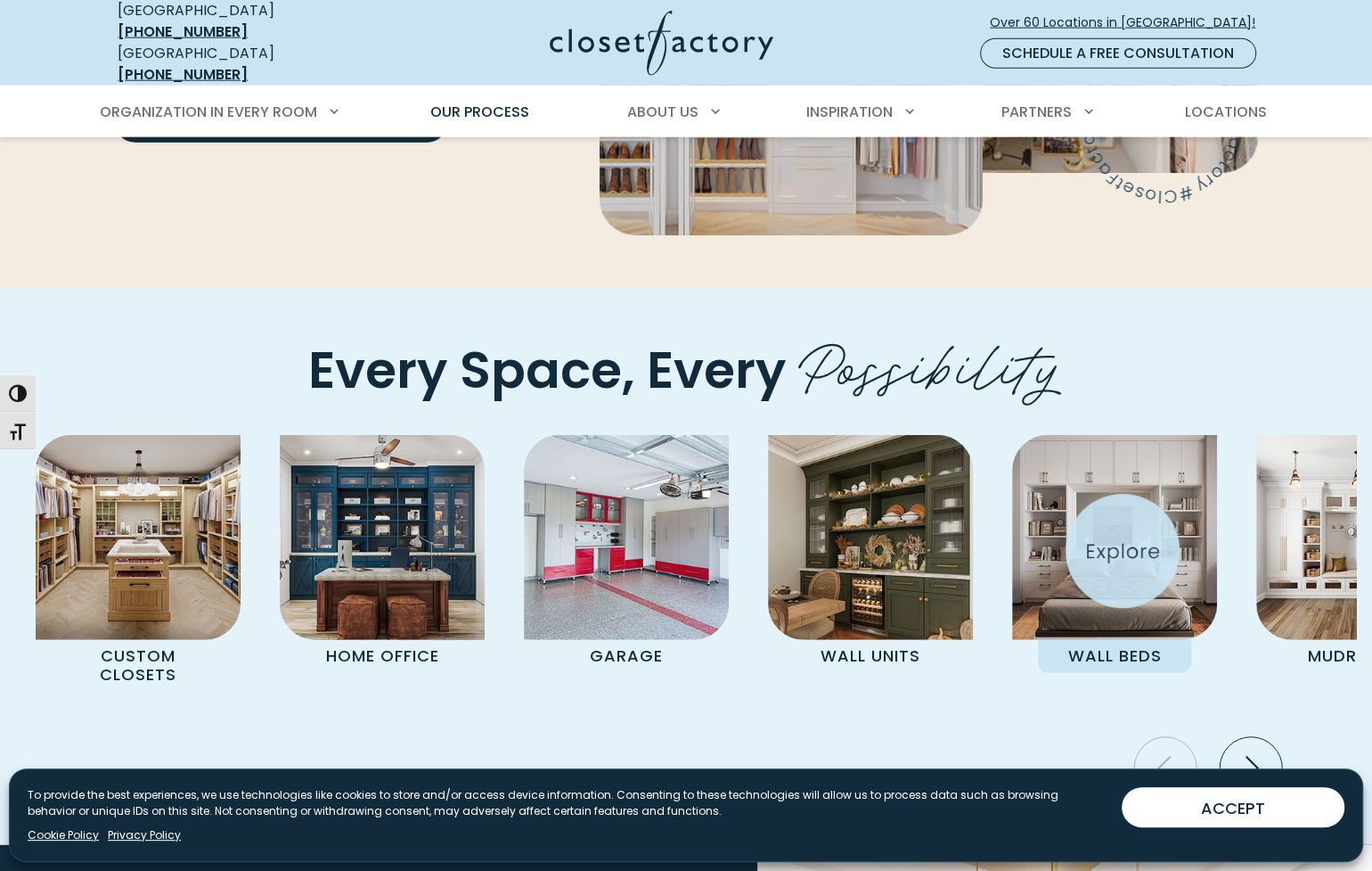
click at [1123, 551] on img "Pages Gallery" at bounding box center [1114, 537] width 205 height 205
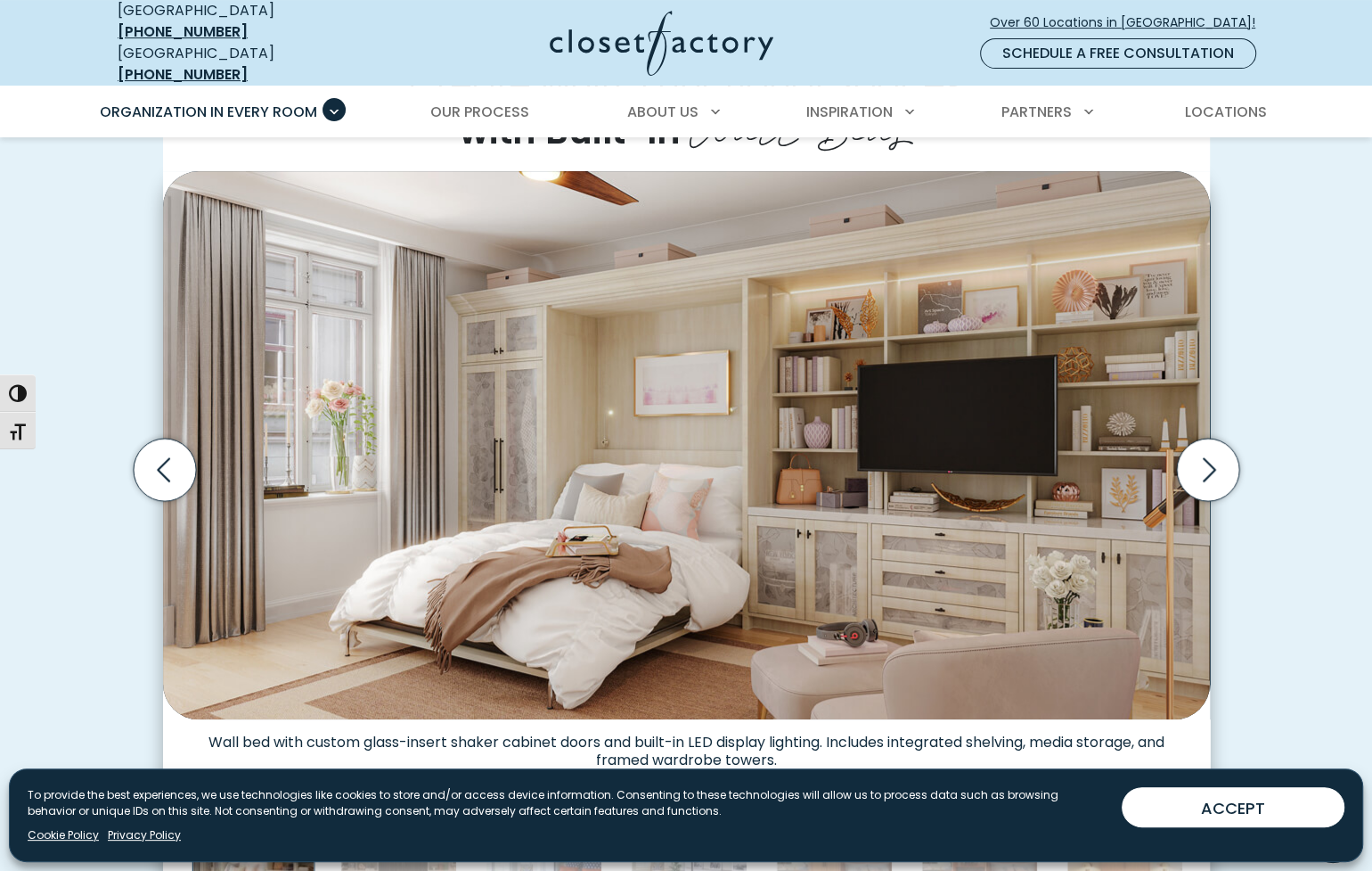
scroll to position [468, 0]
click at [1206, 471] on icon "Next slide" at bounding box center [1207, 469] width 62 height 62
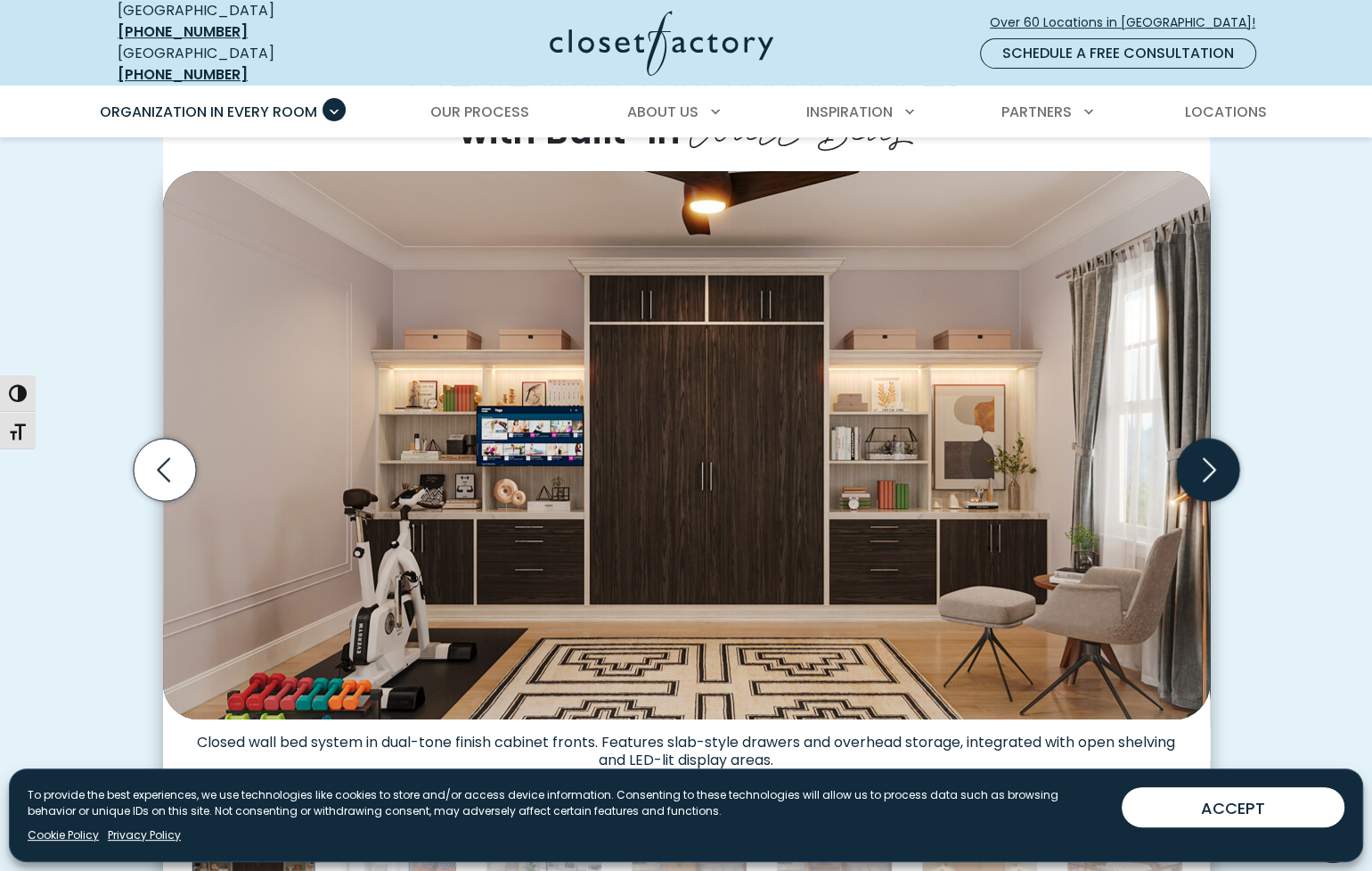
click at [1206, 471] on icon "Next slide" at bounding box center [1207, 469] width 62 height 62
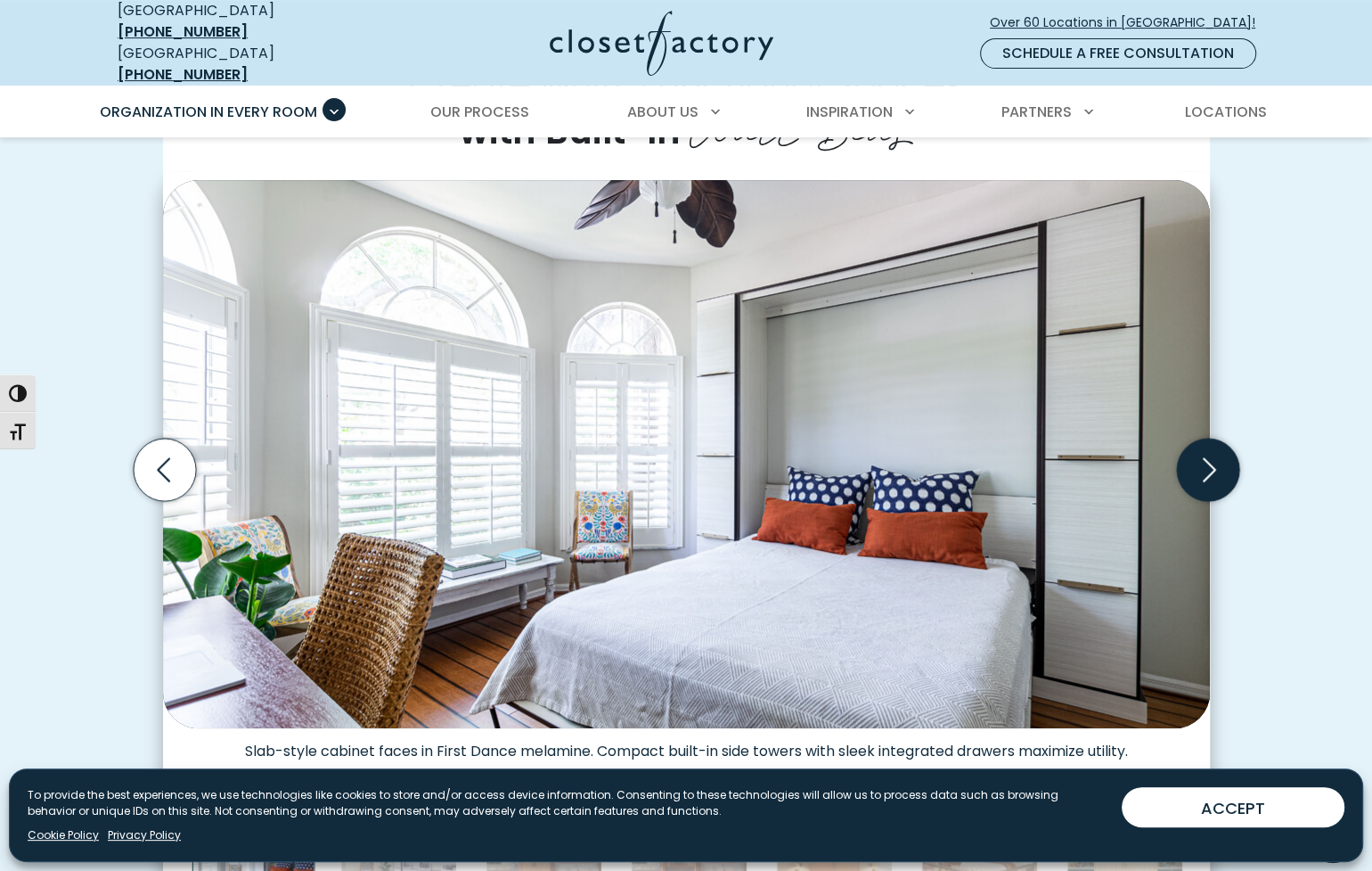
click at [1206, 471] on icon "Next slide" at bounding box center [1207, 469] width 62 height 62
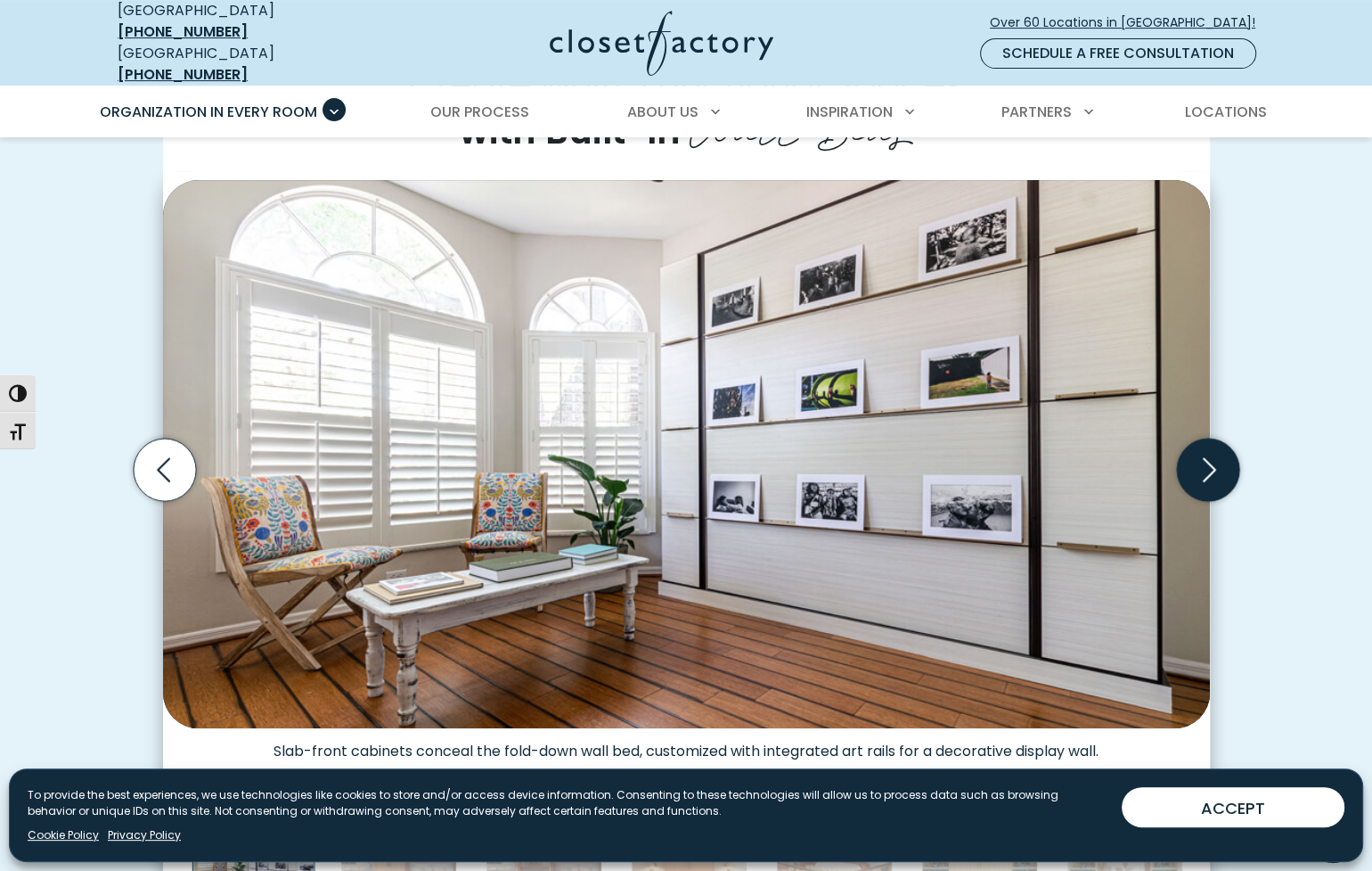
click at [1206, 471] on icon "Next slide" at bounding box center [1207, 469] width 62 height 62
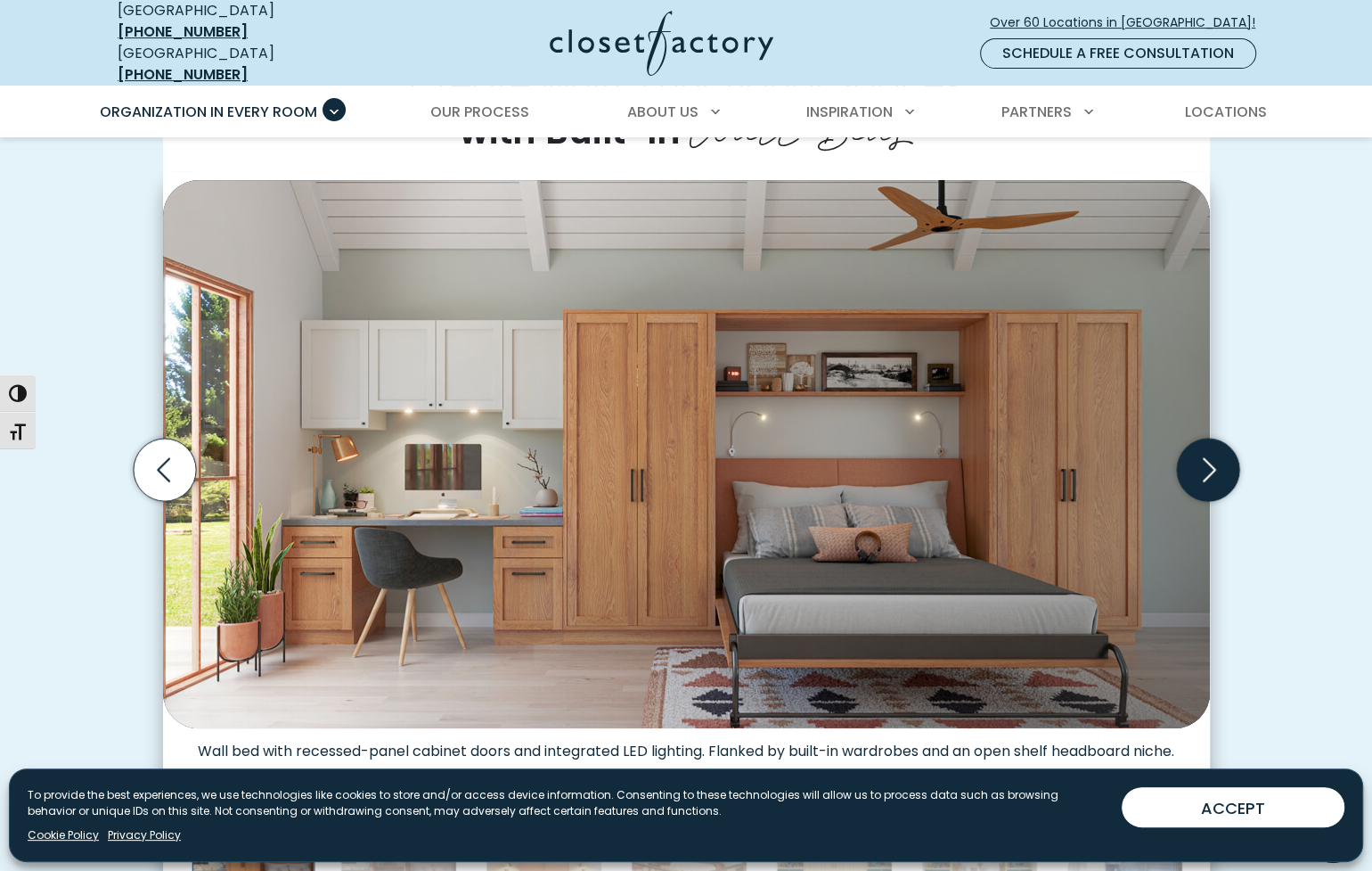
click at [1206, 471] on icon "Next slide" at bounding box center [1207, 469] width 62 height 62
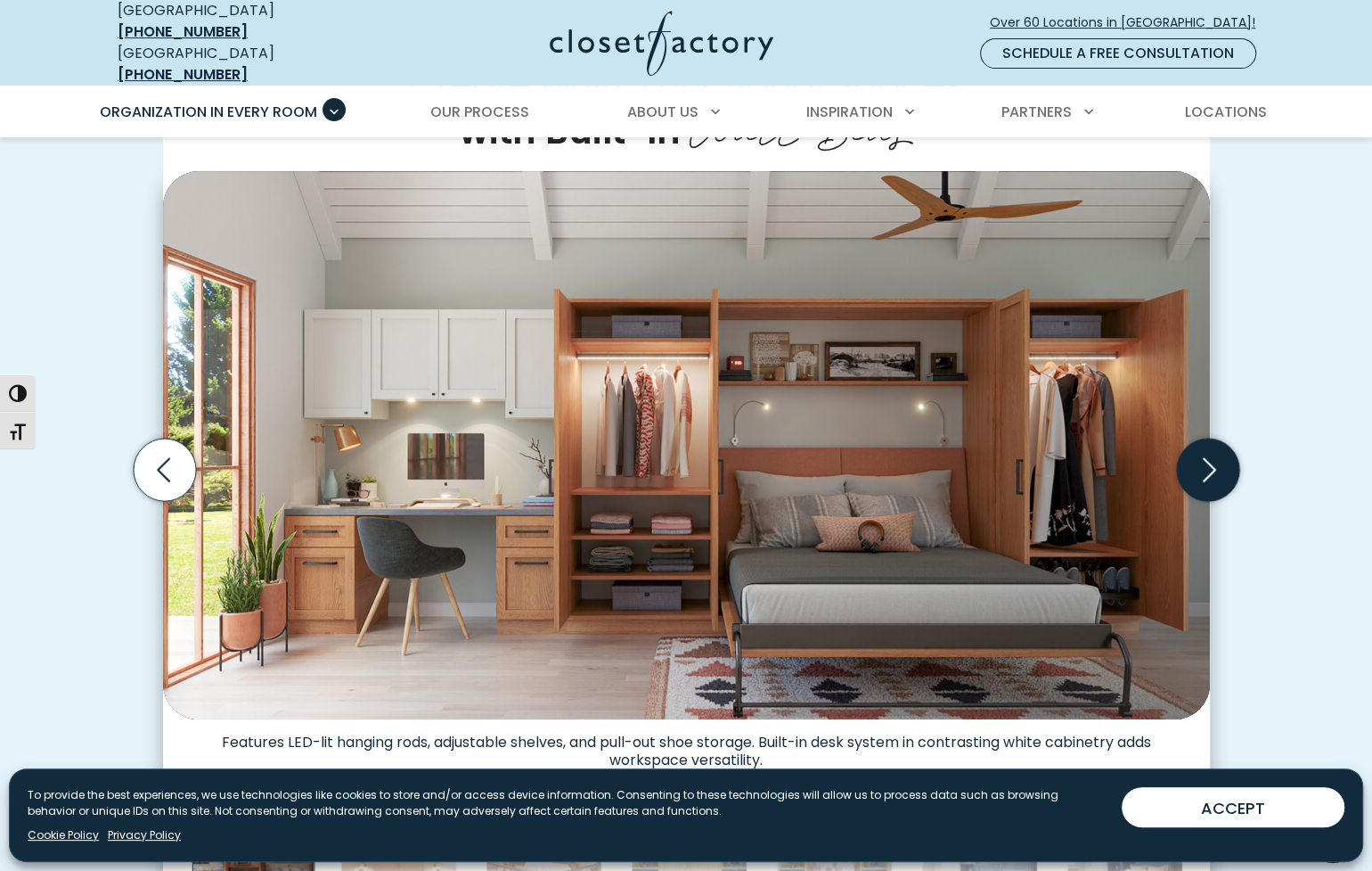
click at [1206, 471] on icon "Next slide" at bounding box center [1207, 469] width 62 height 62
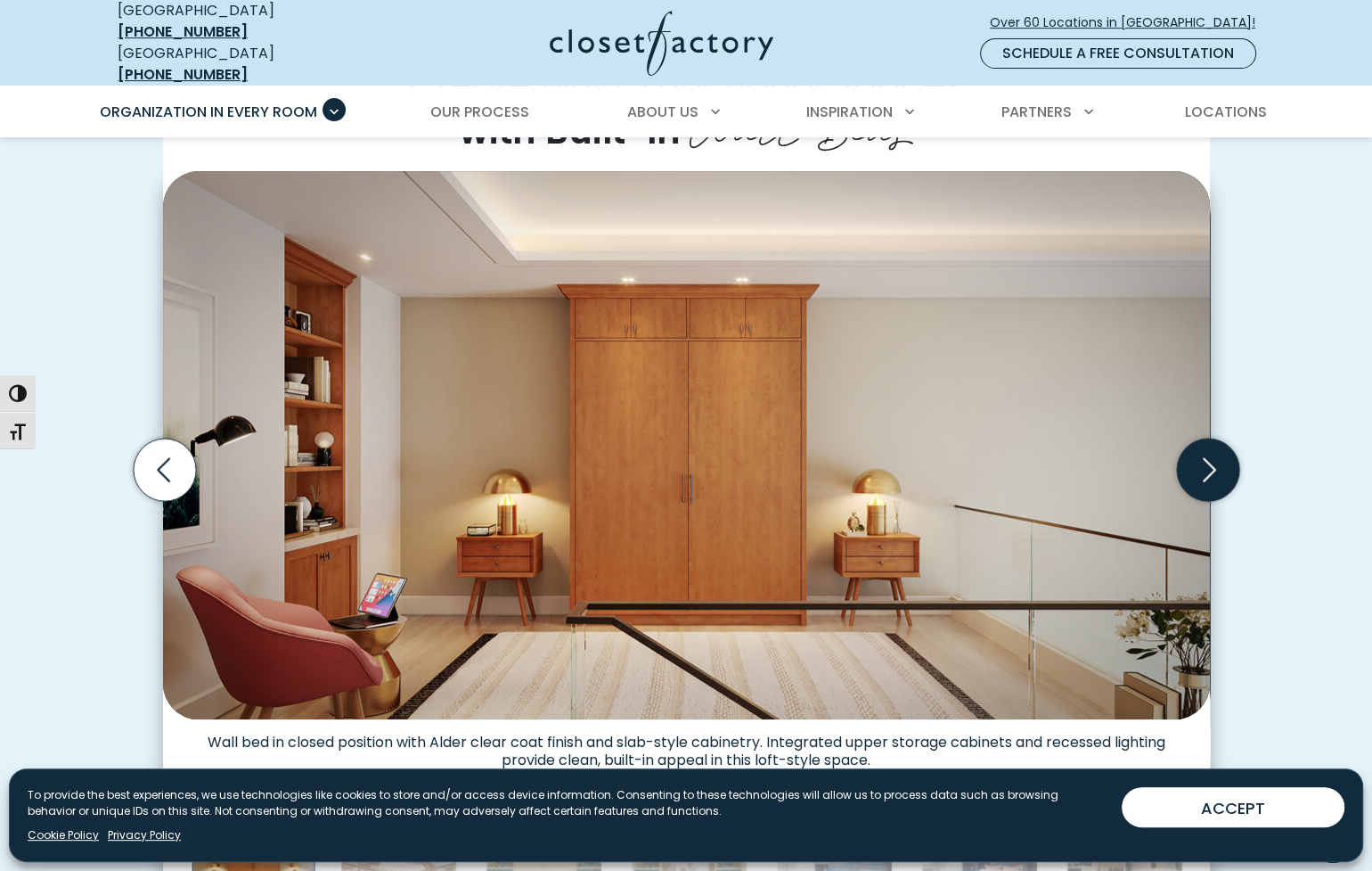
click at [1206, 471] on icon "Next slide" at bounding box center [1207, 469] width 62 height 62
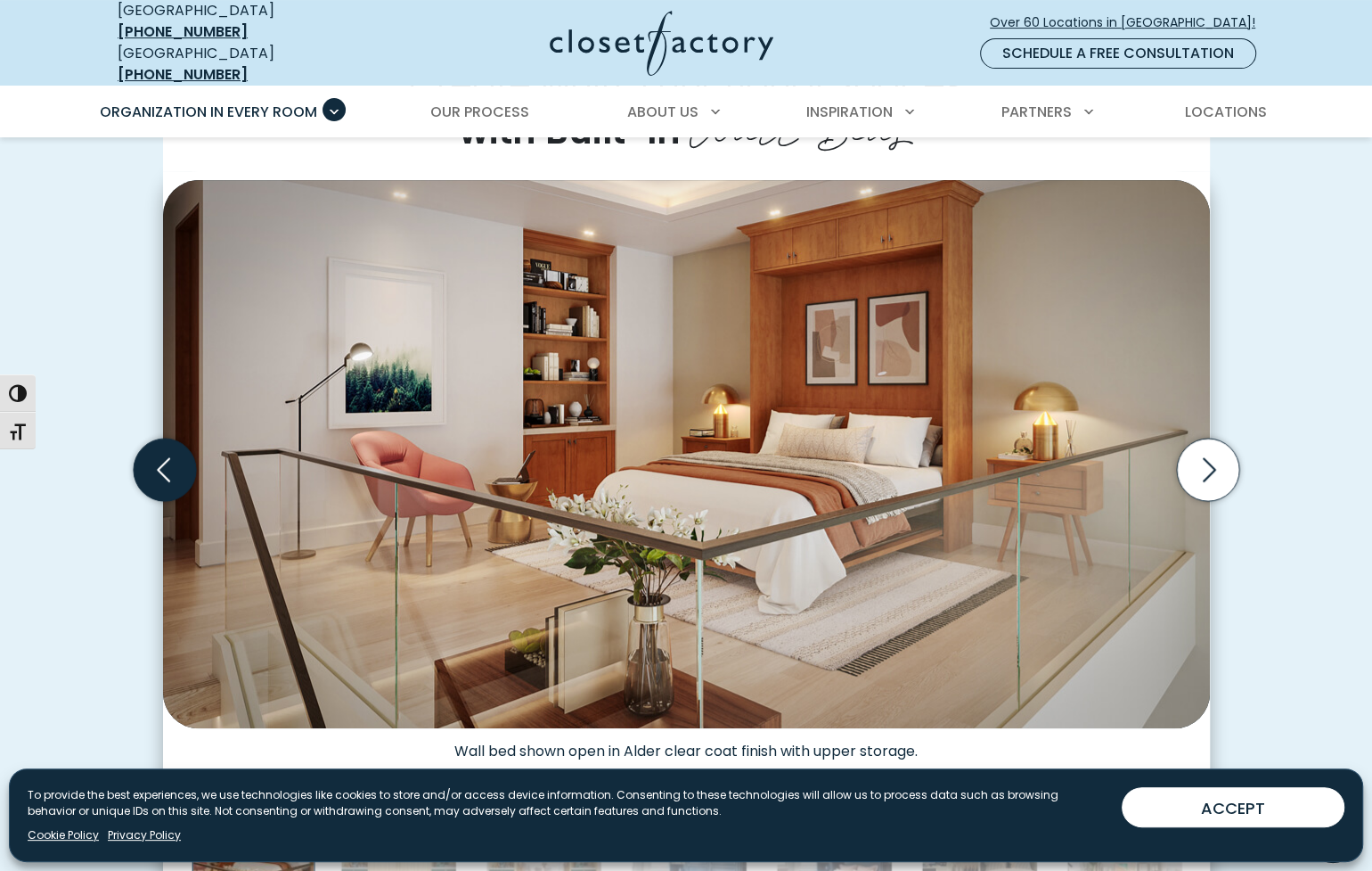
click at [165, 468] on icon "Previous slide" at bounding box center [164, 469] width 62 height 62
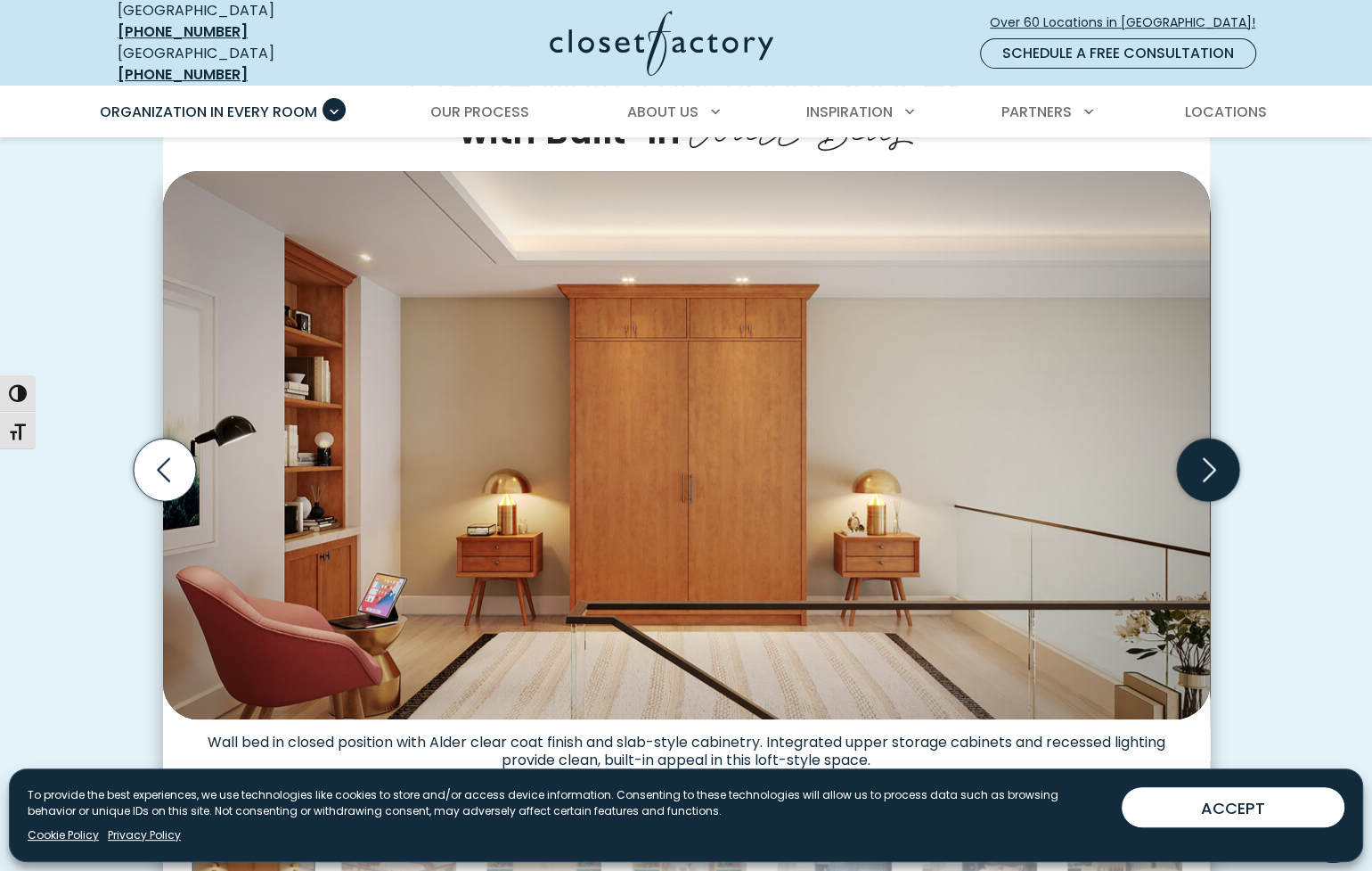
click at [1209, 459] on icon "Next slide" at bounding box center [1210, 469] width 14 height 24
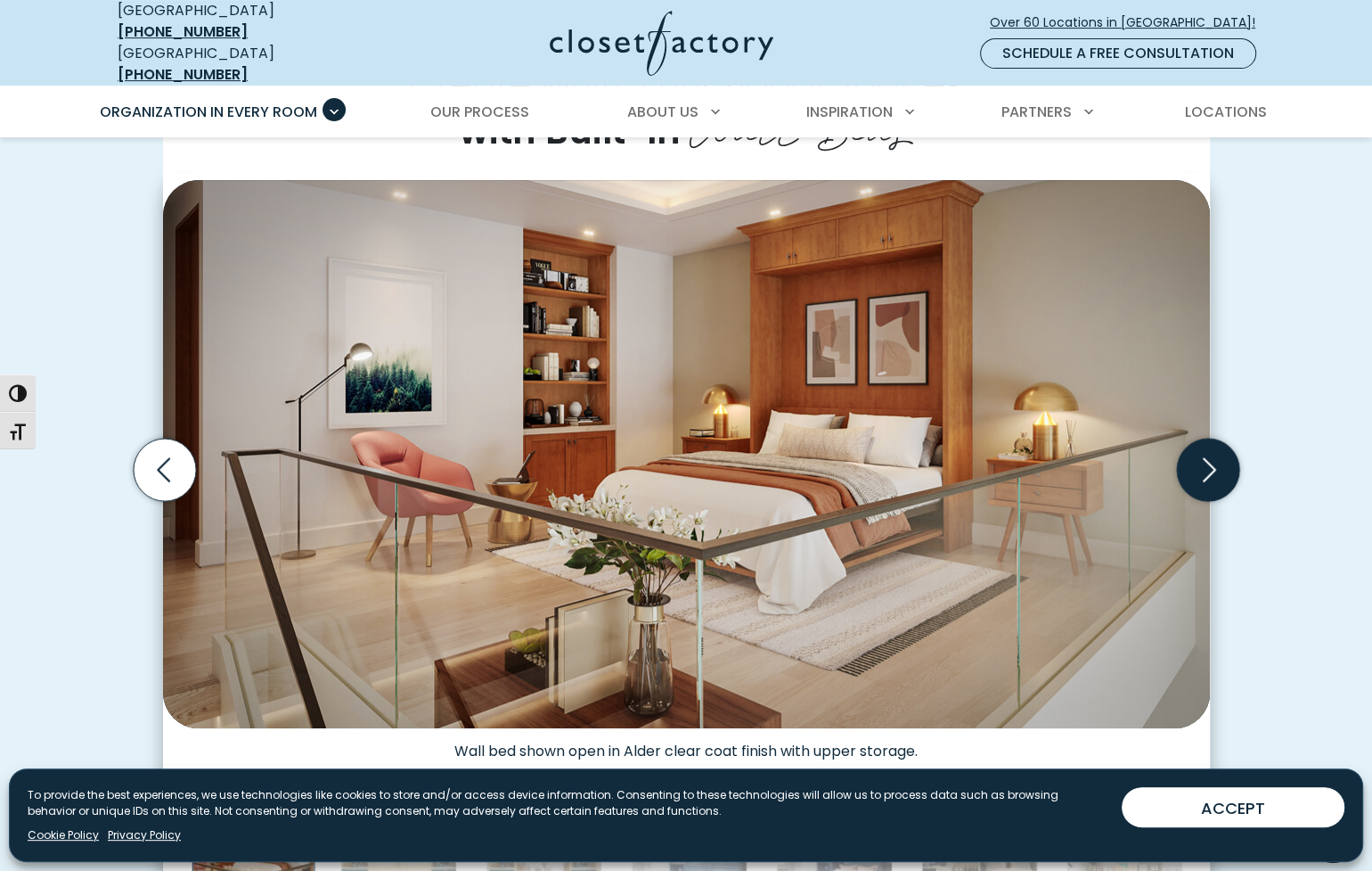
click at [1209, 459] on icon "Next slide" at bounding box center [1210, 469] width 14 height 24
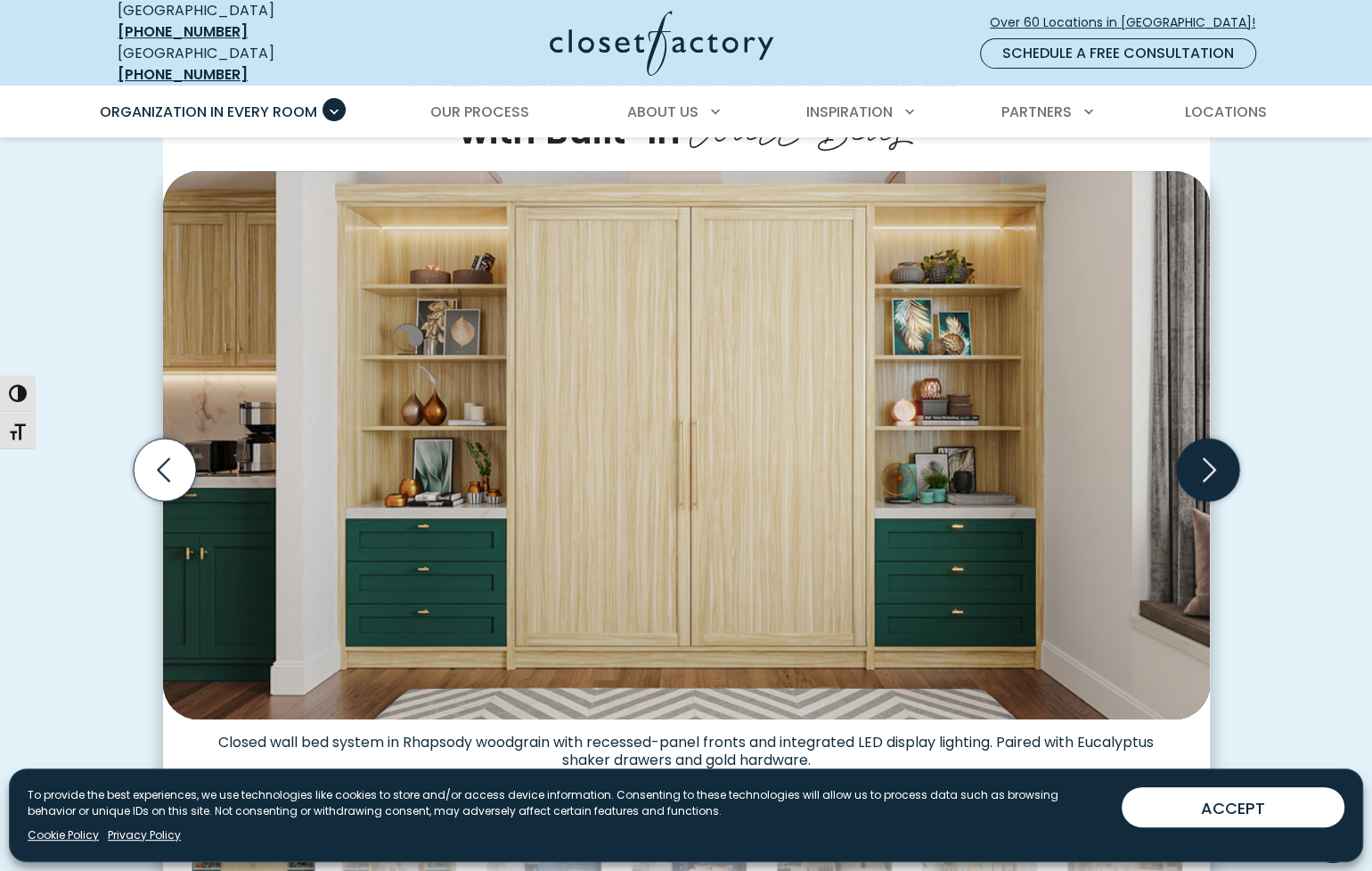
click at [1209, 459] on icon "Next slide" at bounding box center [1210, 469] width 14 height 24
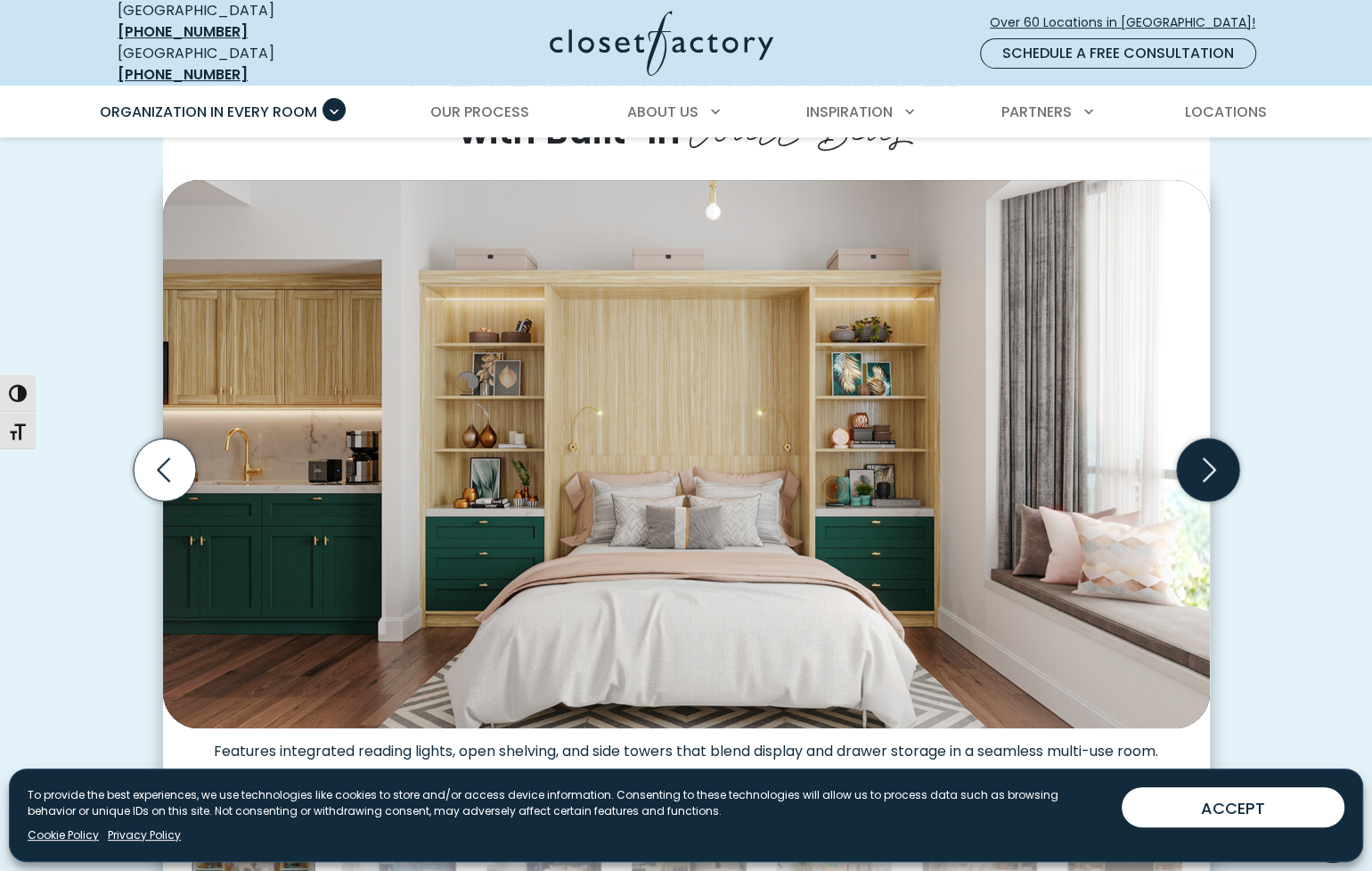
click at [1209, 459] on icon "Next slide" at bounding box center [1210, 469] width 14 height 24
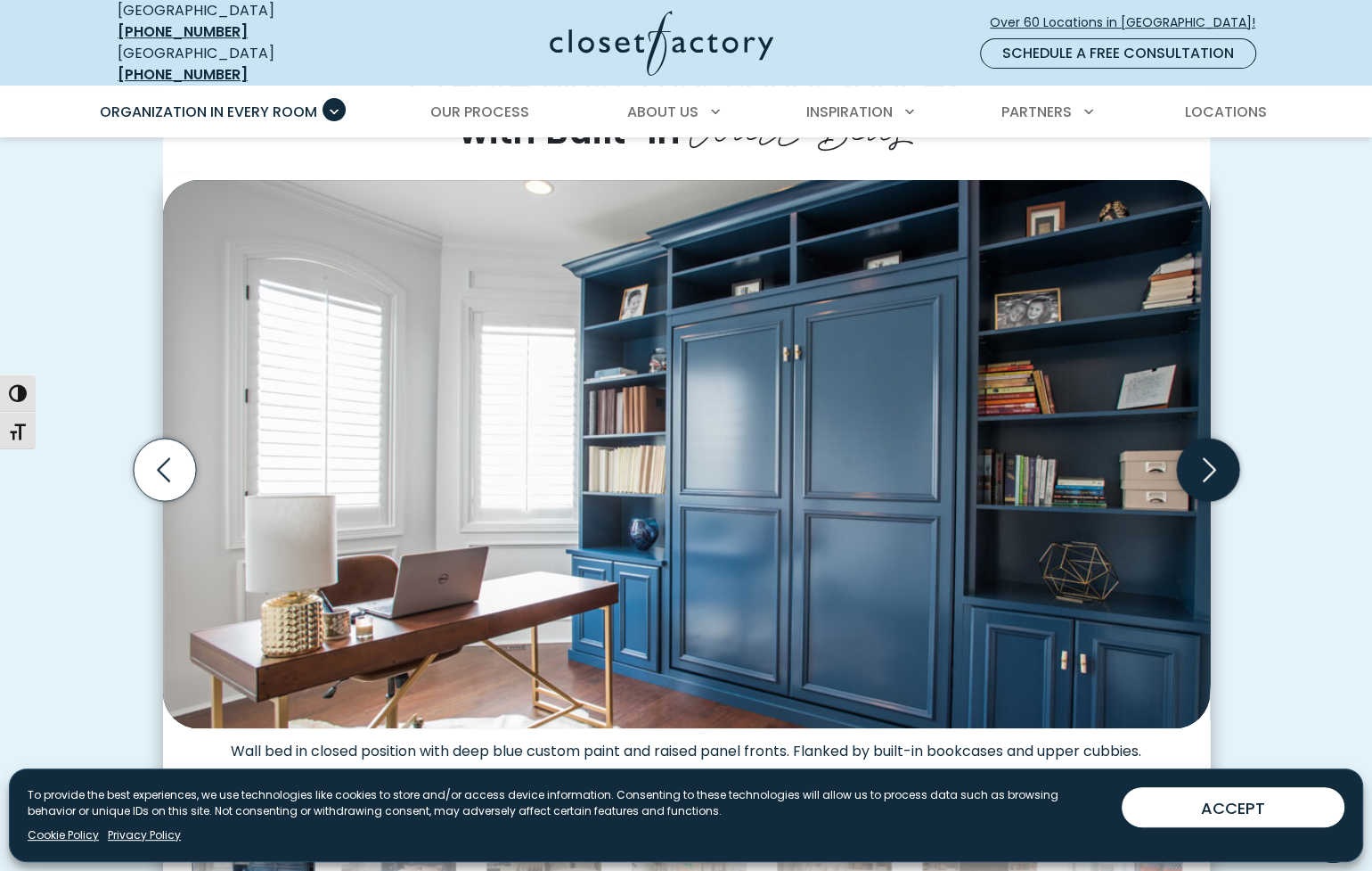
click at [1209, 459] on icon "Next slide" at bounding box center [1210, 469] width 14 height 24
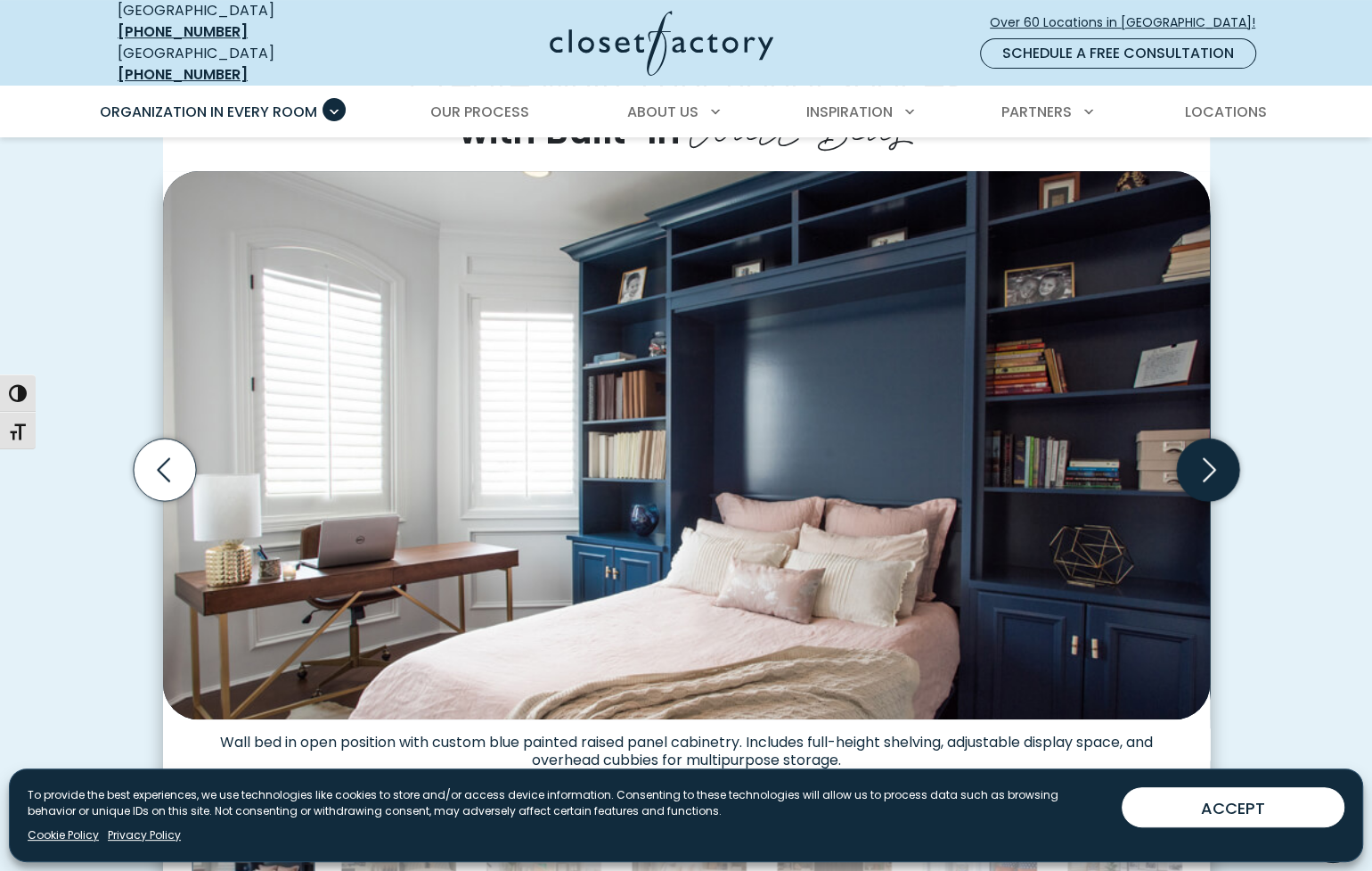
click at [1209, 459] on icon "Next slide" at bounding box center [1210, 469] width 14 height 24
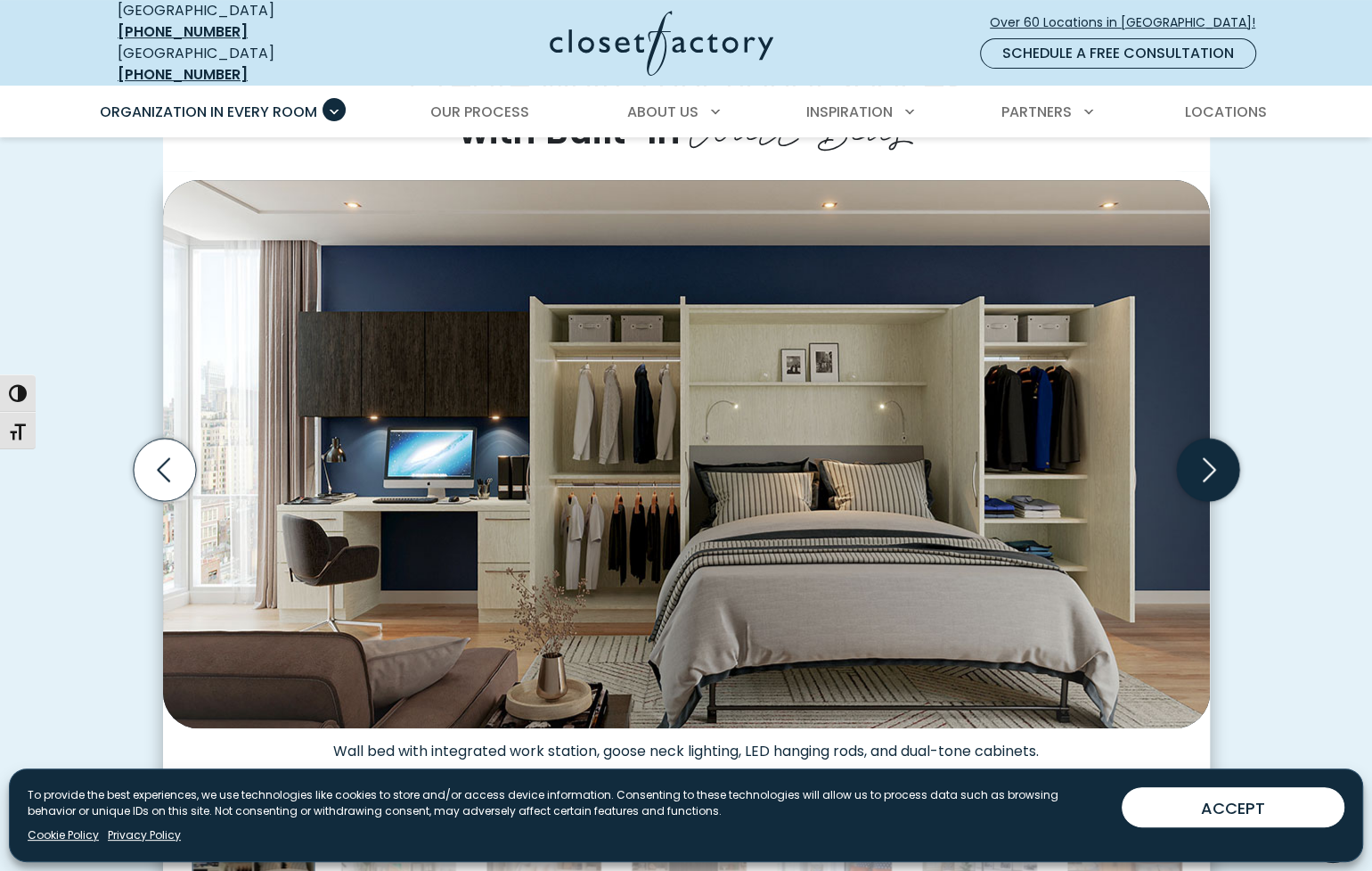
click at [1209, 459] on icon "Next slide" at bounding box center [1210, 469] width 14 height 24
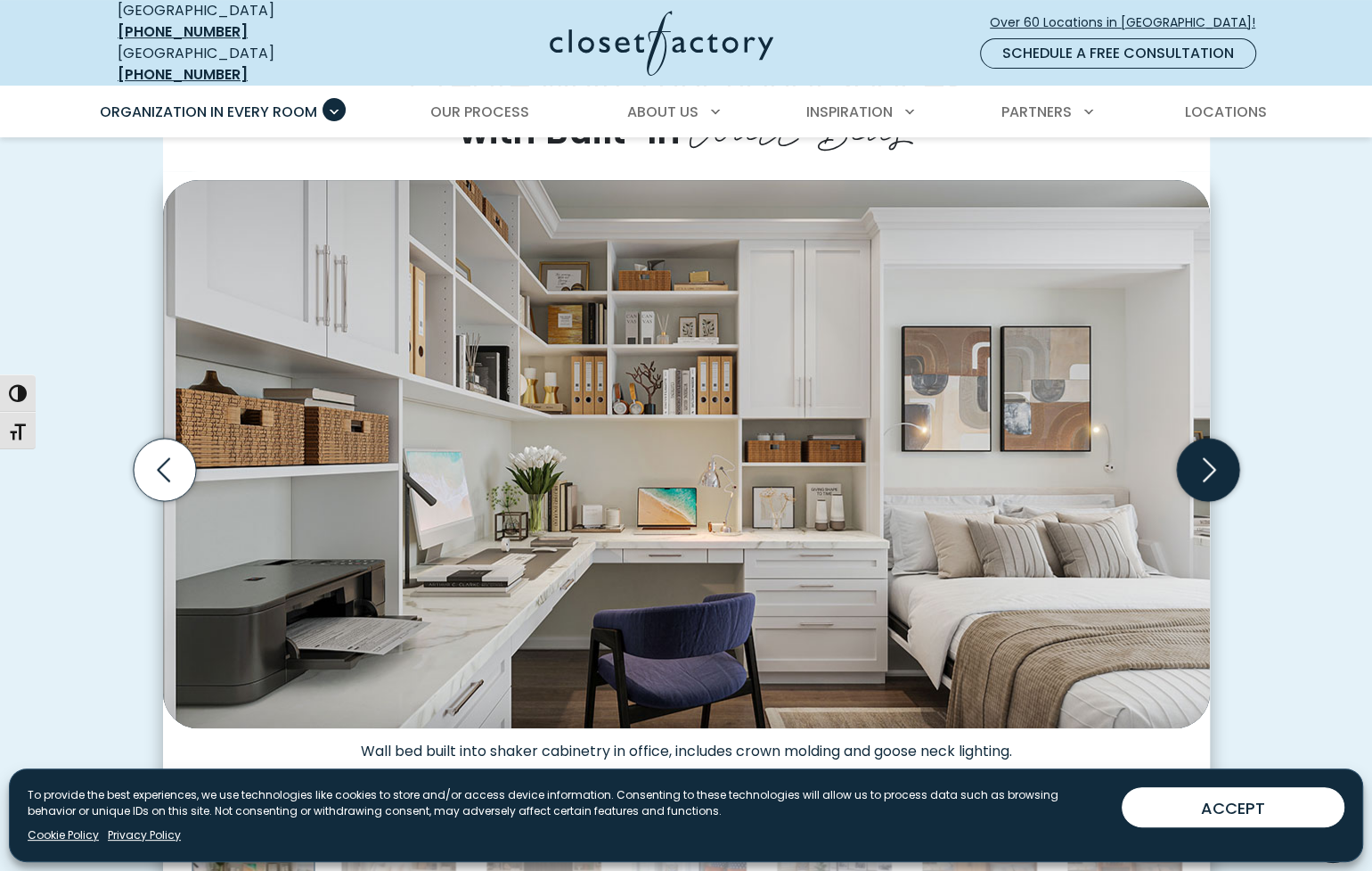
click at [1209, 459] on icon "Next slide" at bounding box center [1210, 469] width 14 height 24
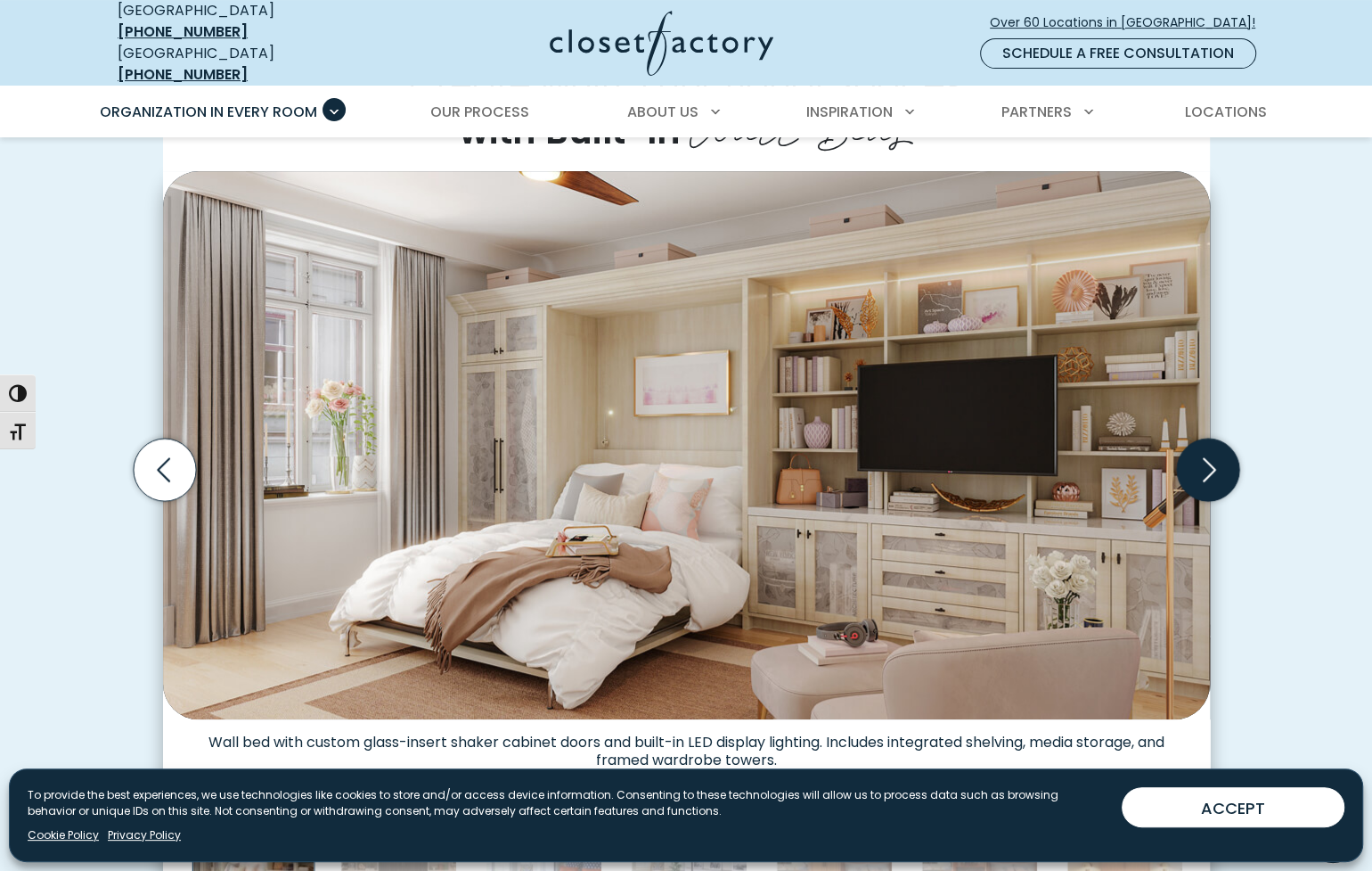
click at [1209, 459] on icon "Next slide" at bounding box center [1210, 469] width 14 height 24
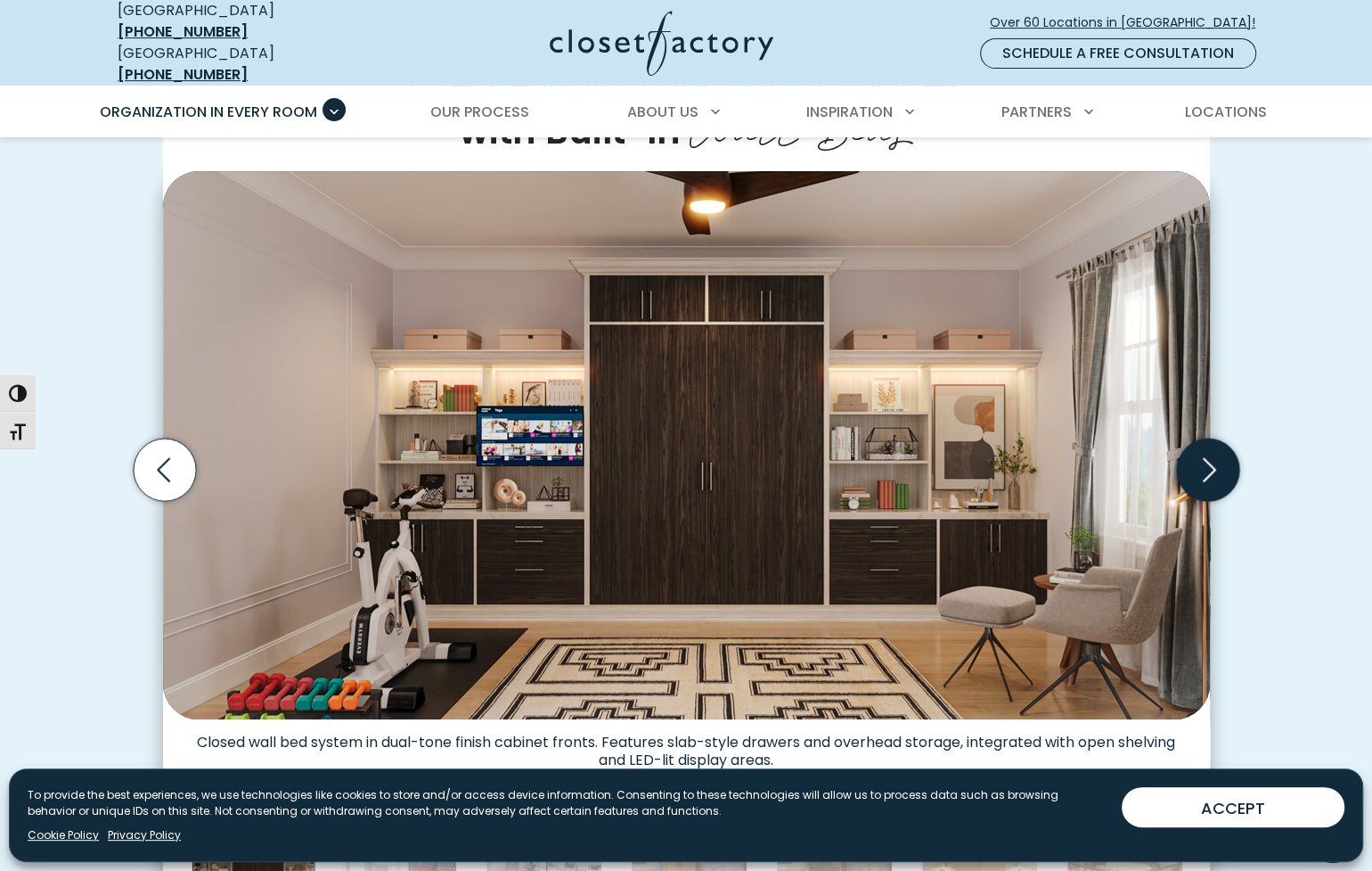
click at [1209, 459] on icon "Next slide" at bounding box center [1210, 469] width 14 height 24
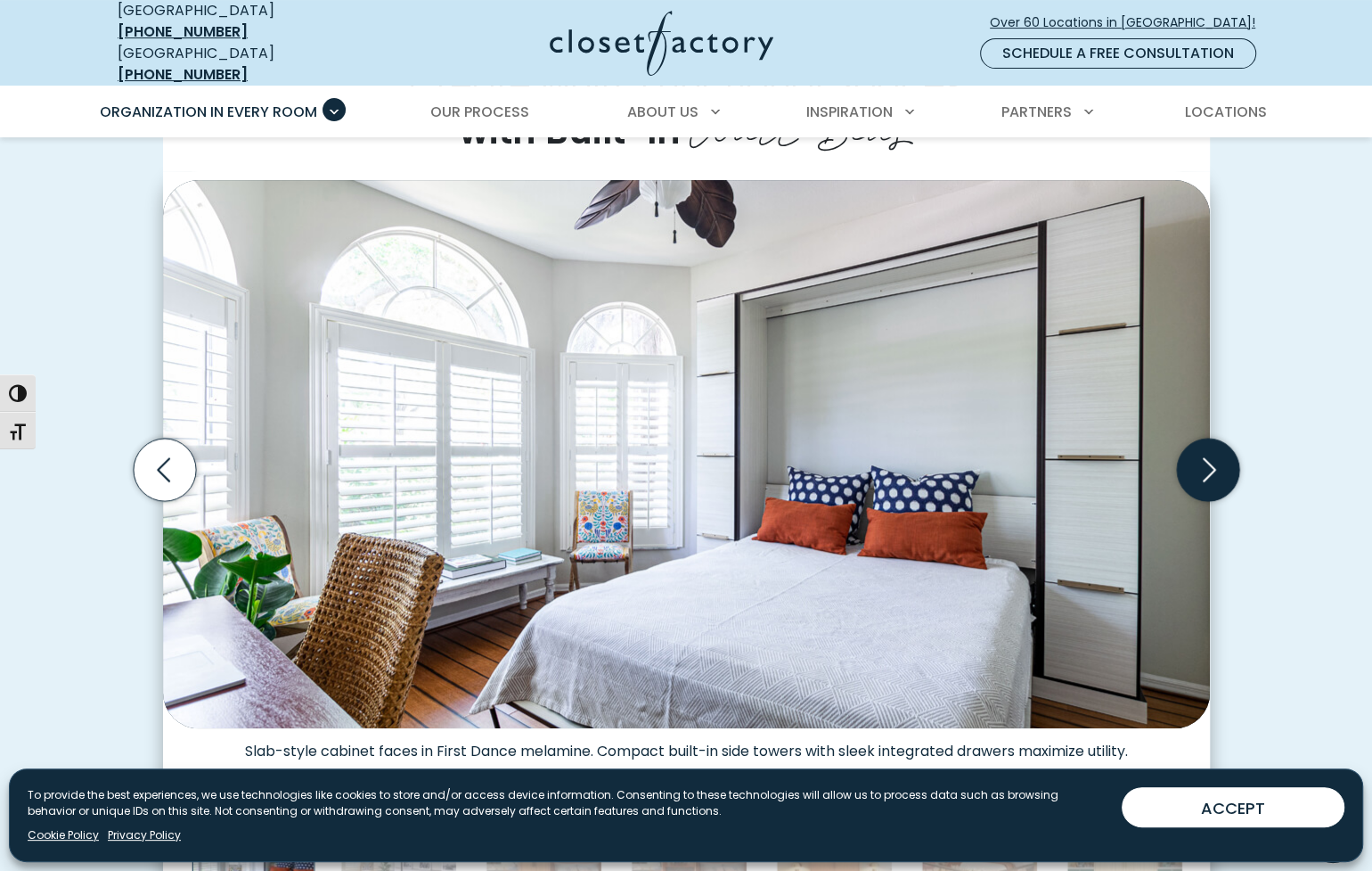
click at [1209, 459] on icon "Next slide" at bounding box center [1210, 469] width 14 height 24
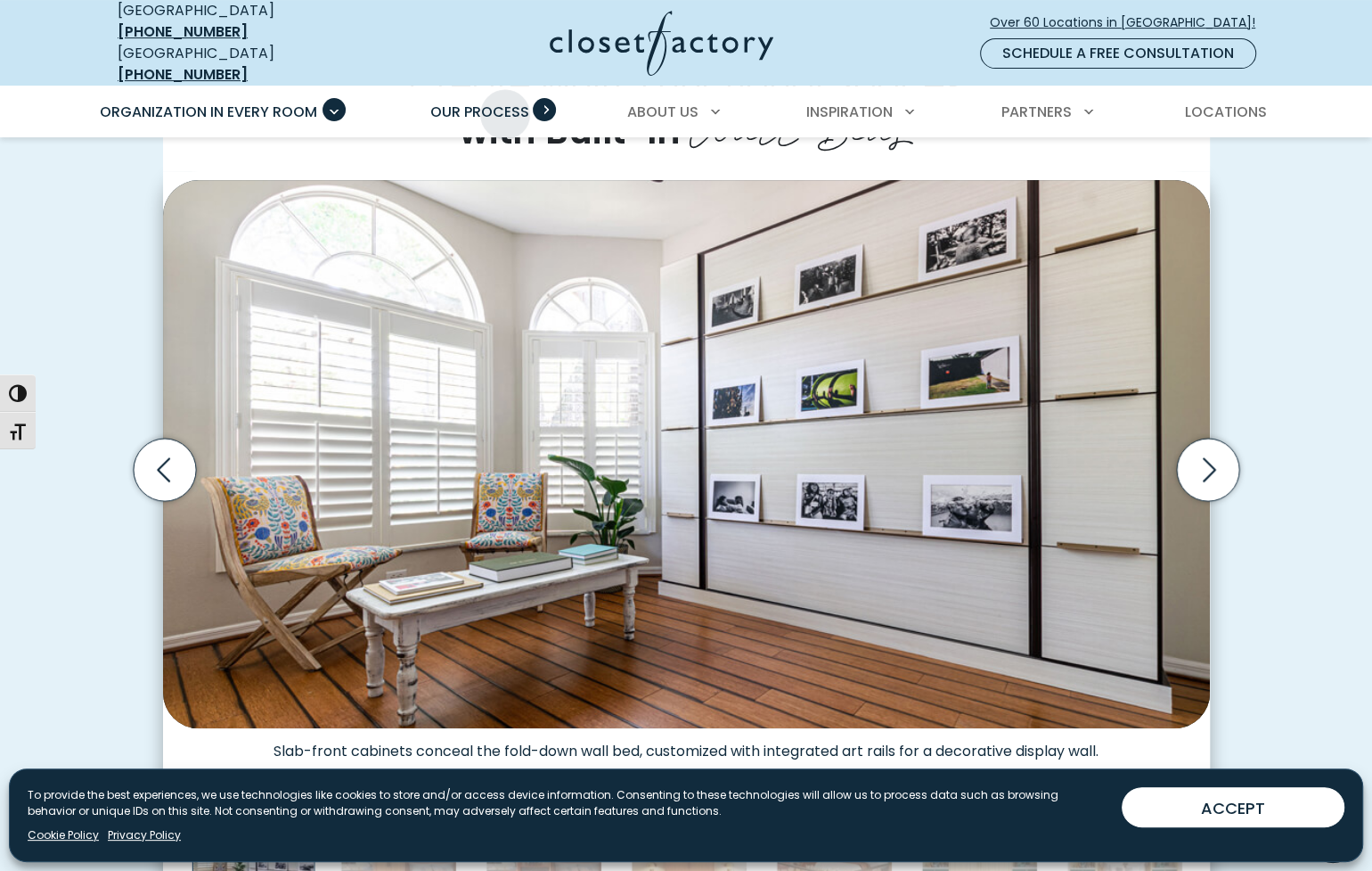
click at [505, 102] on span "Our Process" at bounding box center [480, 112] width 99 height 20
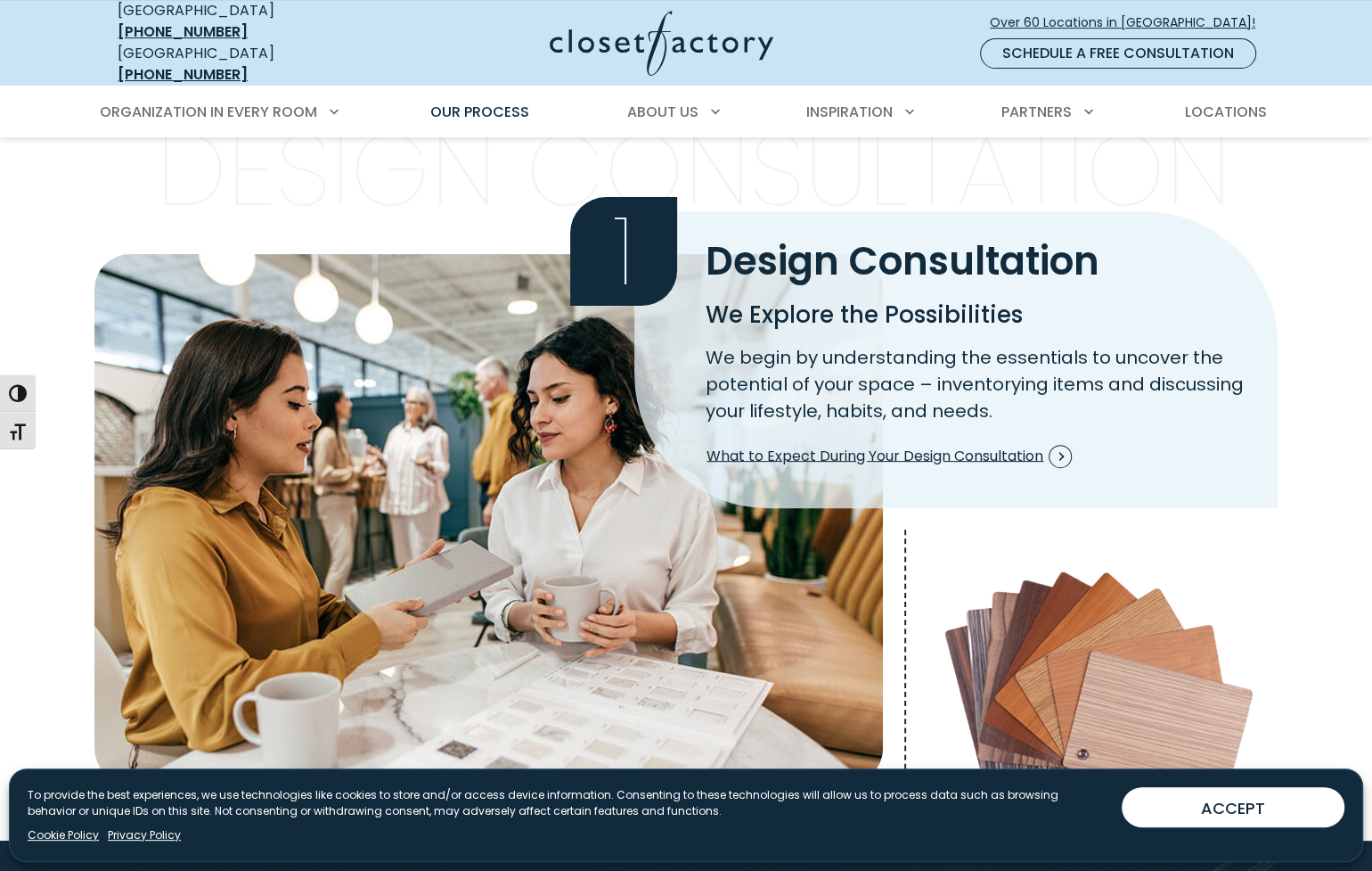
scroll to position [368, 0]
click at [890, 445] on span "What to Expect During Your Design Consultation" at bounding box center [889, 457] width 366 height 23
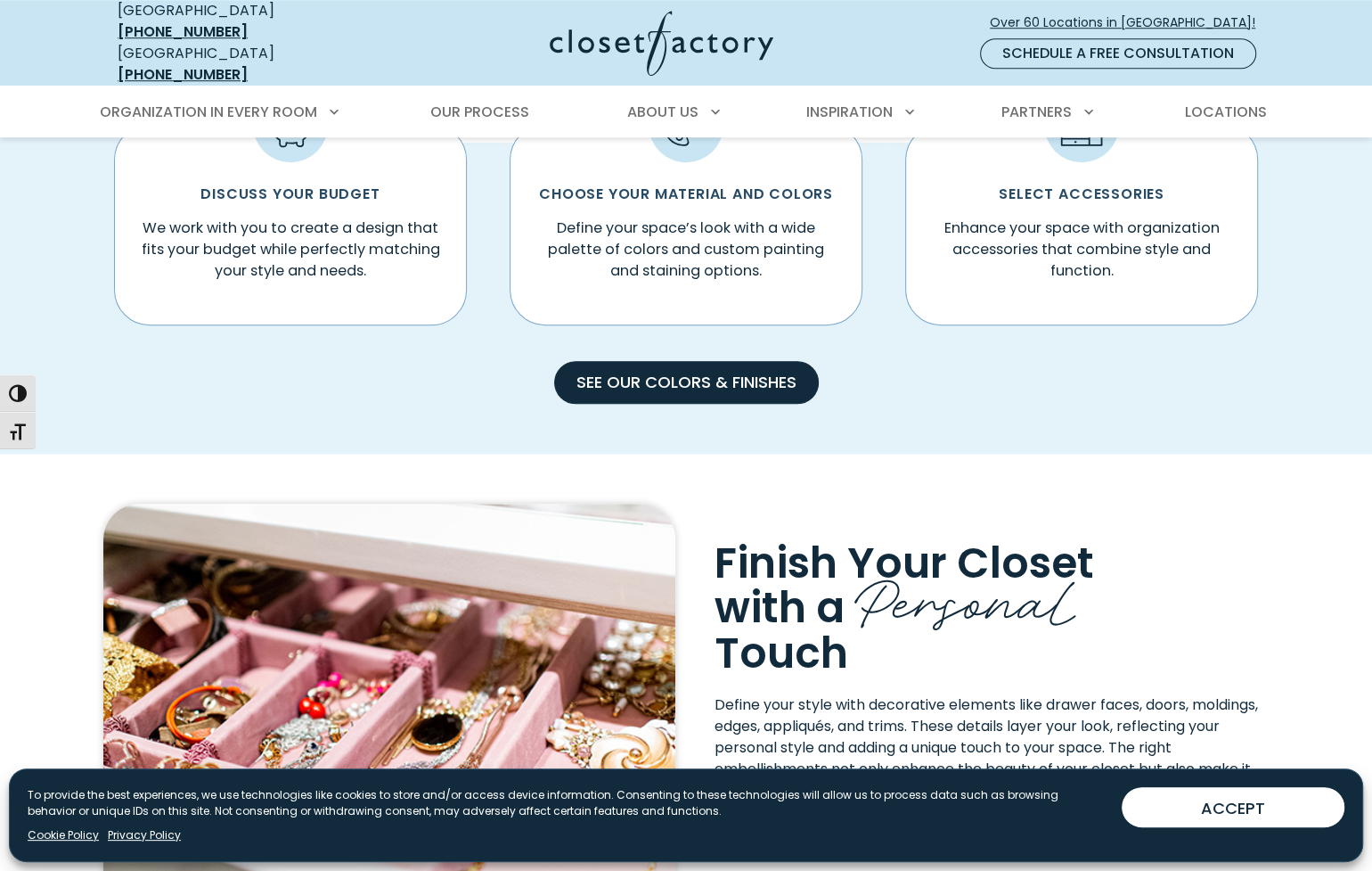
scroll to position [1170, 0]
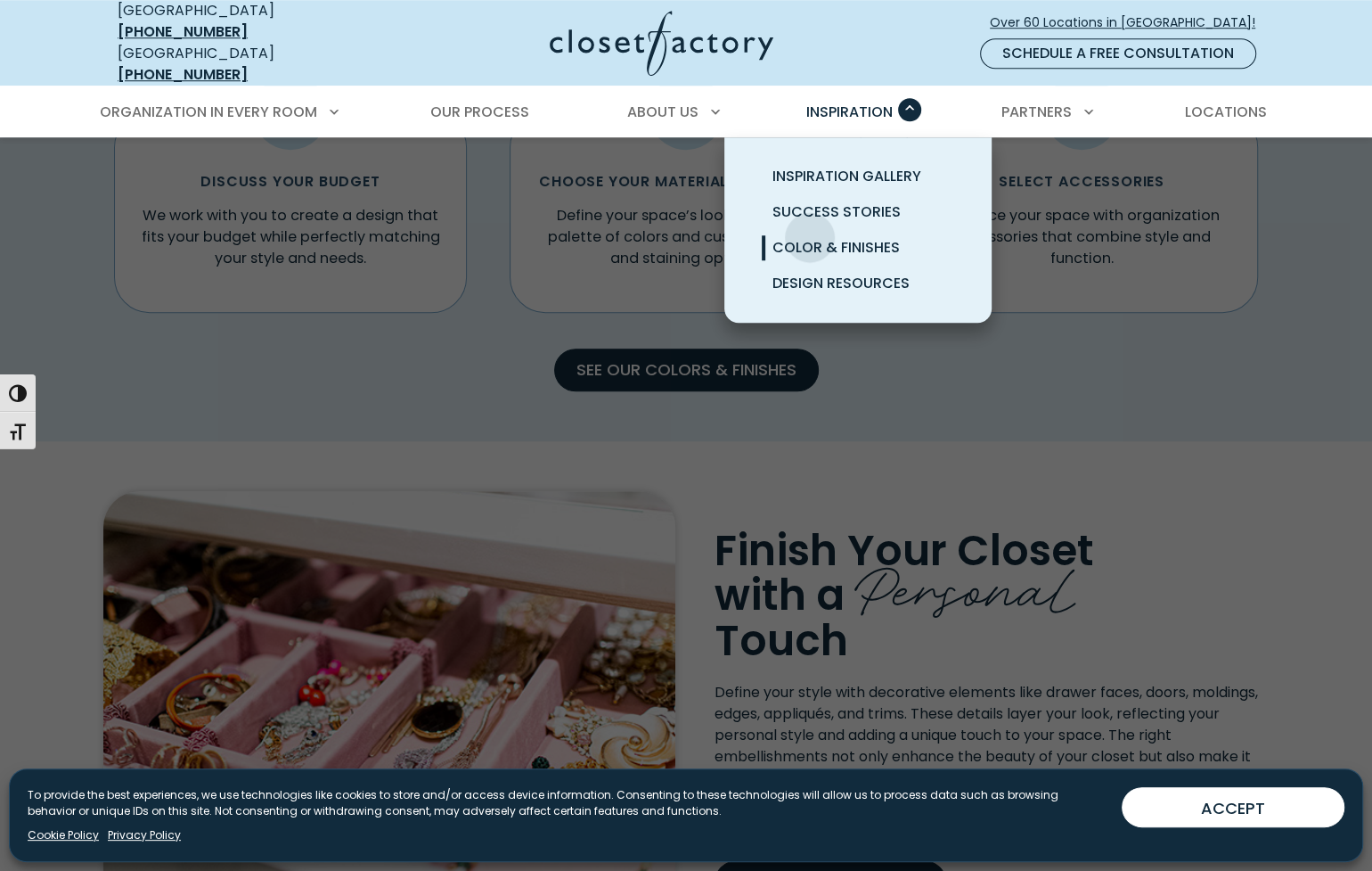
click at [810, 237] on span "Color & Finishes" at bounding box center [836, 246] width 127 height 20
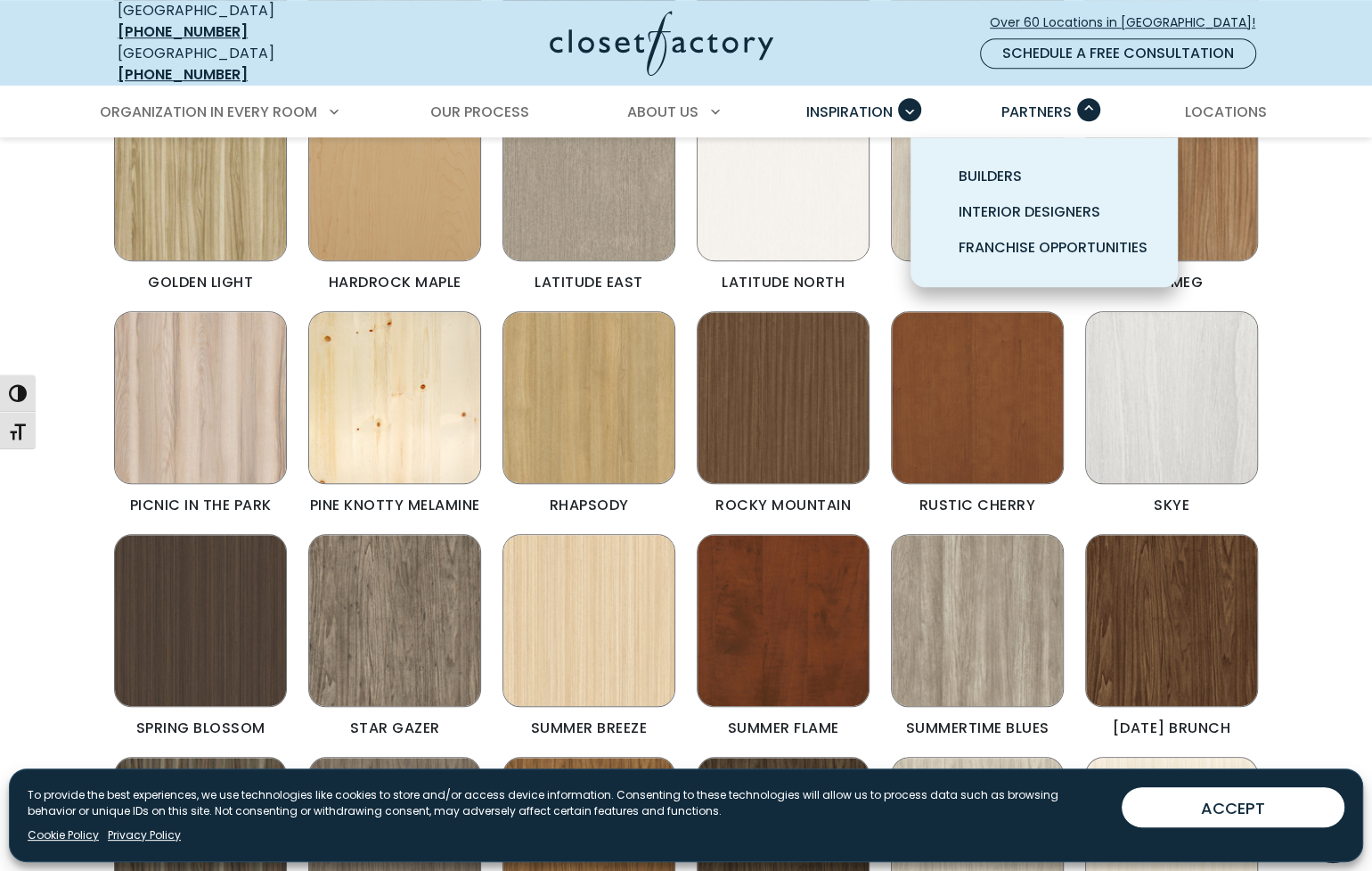
scroll to position [943, 0]
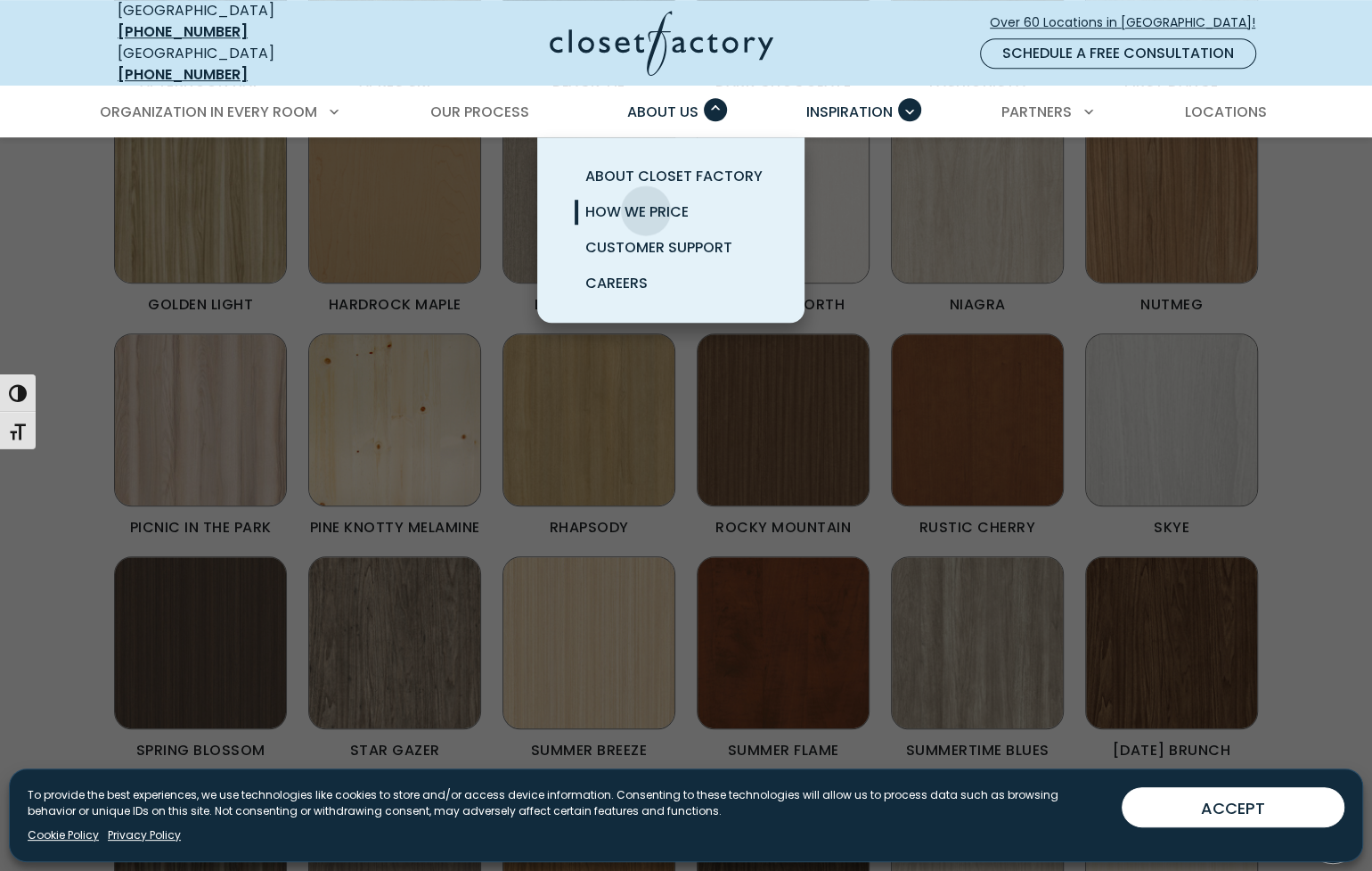
click at [646, 202] on span "How We Price" at bounding box center [637, 211] width 104 height 20
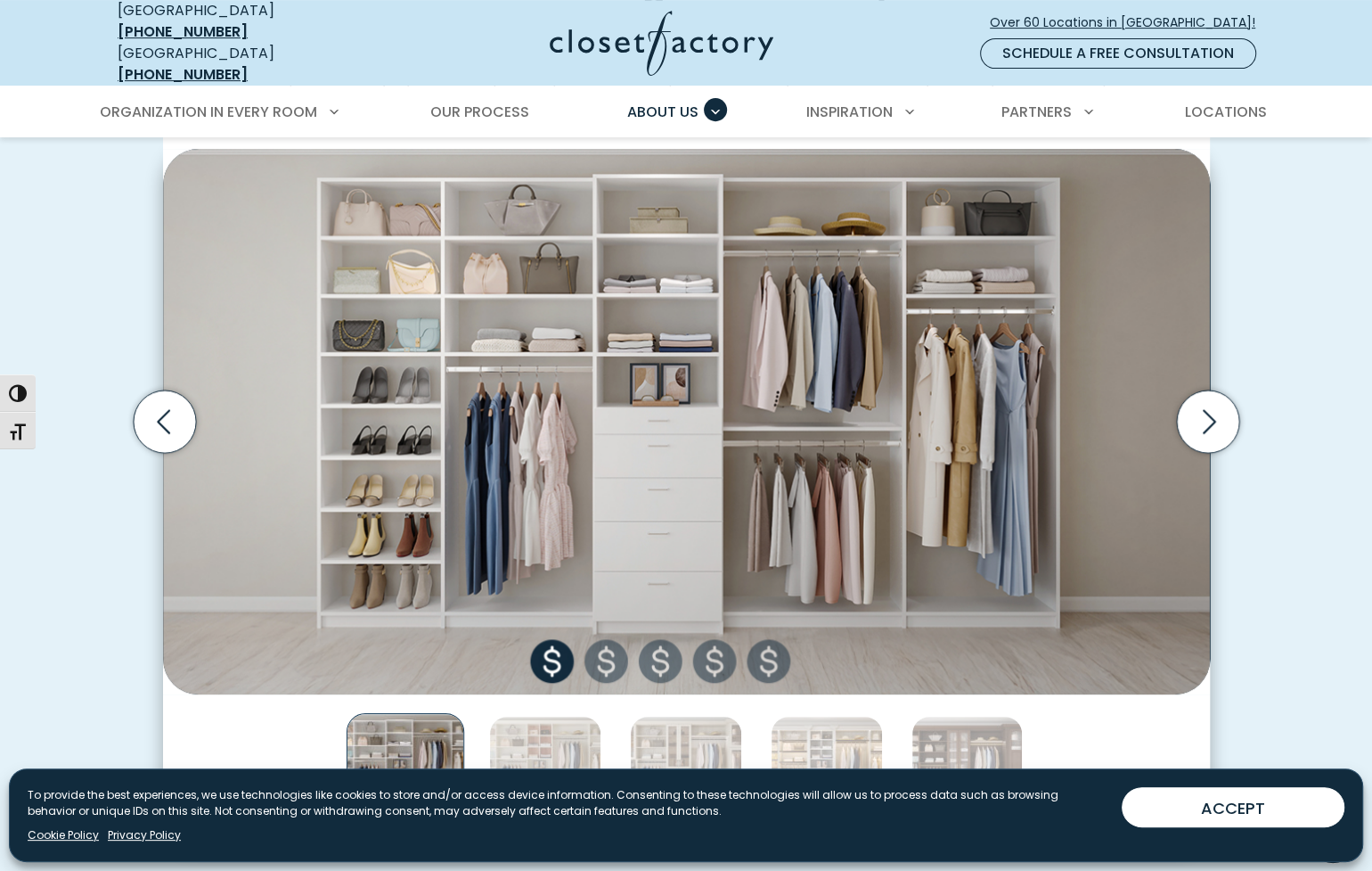
scroll to position [566, 0]
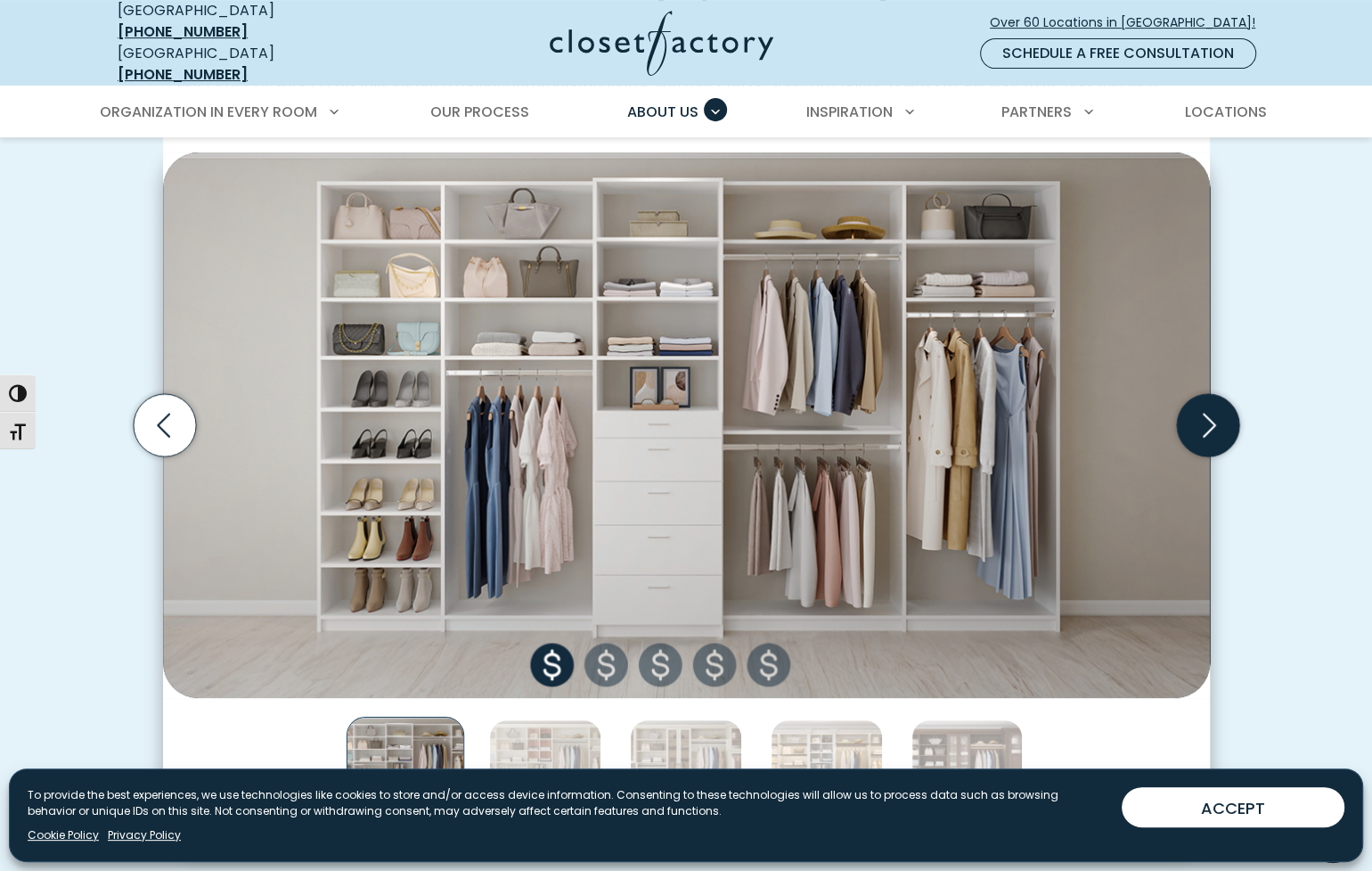
click at [1198, 422] on icon "Next slide" at bounding box center [1207, 425] width 62 height 62
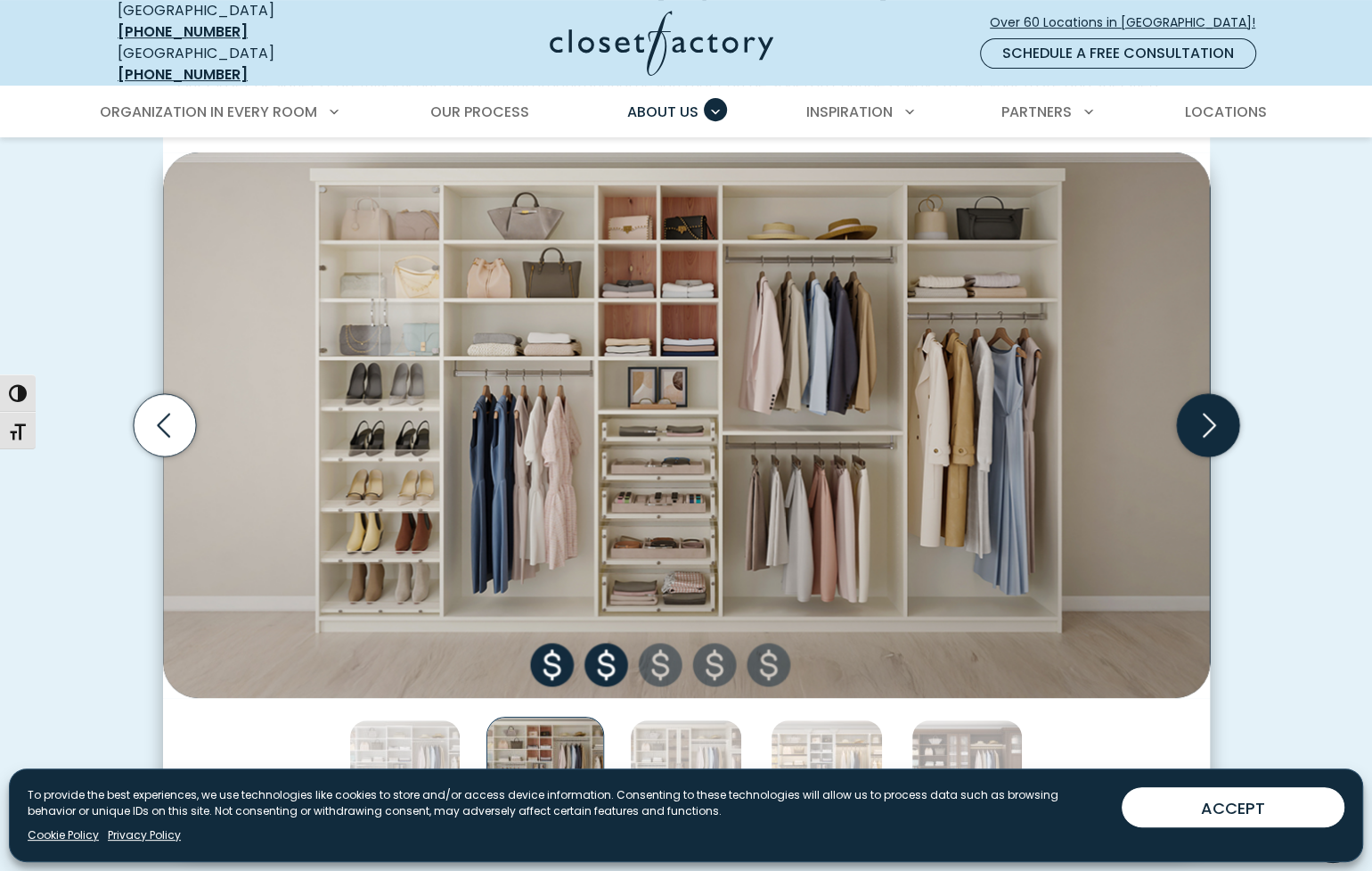
click at [1198, 422] on icon "Next slide" at bounding box center [1207, 425] width 62 height 62
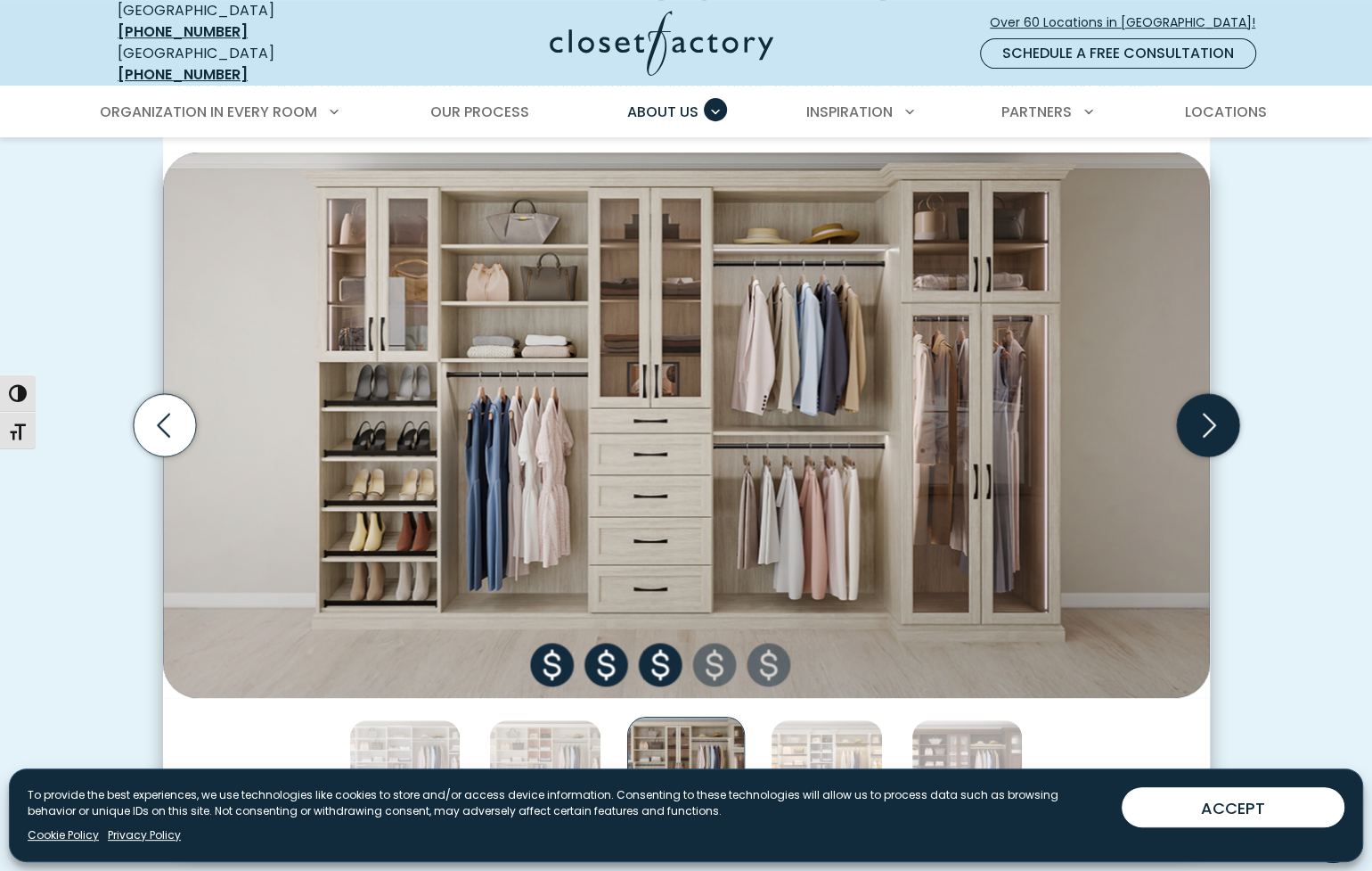
click at [1198, 422] on icon "Next slide" at bounding box center [1207, 425] width 62 height 62
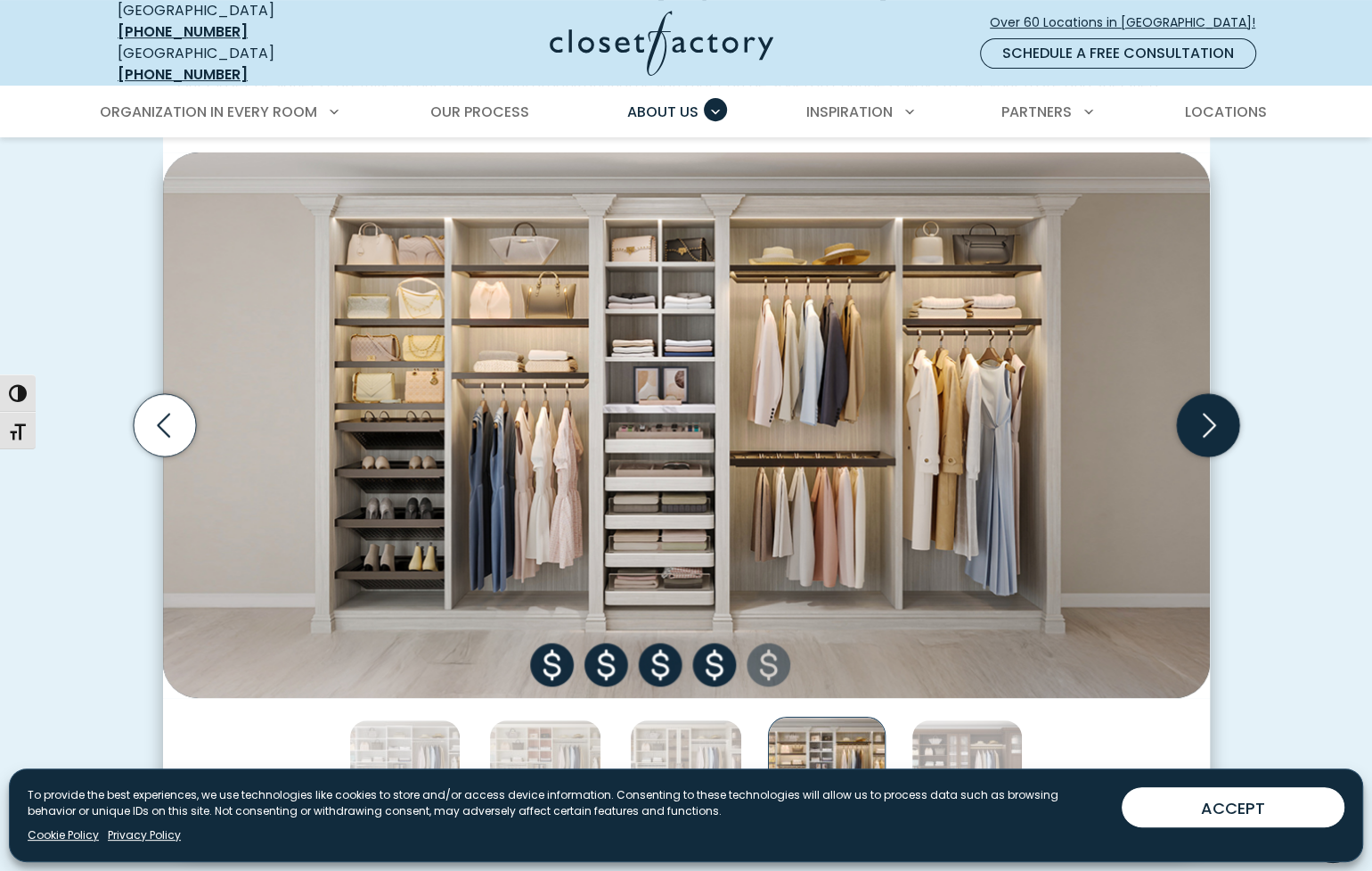
click at [1206, 413] on icon "Next slide" at bounding box center [1207, 425] width 62 height 62
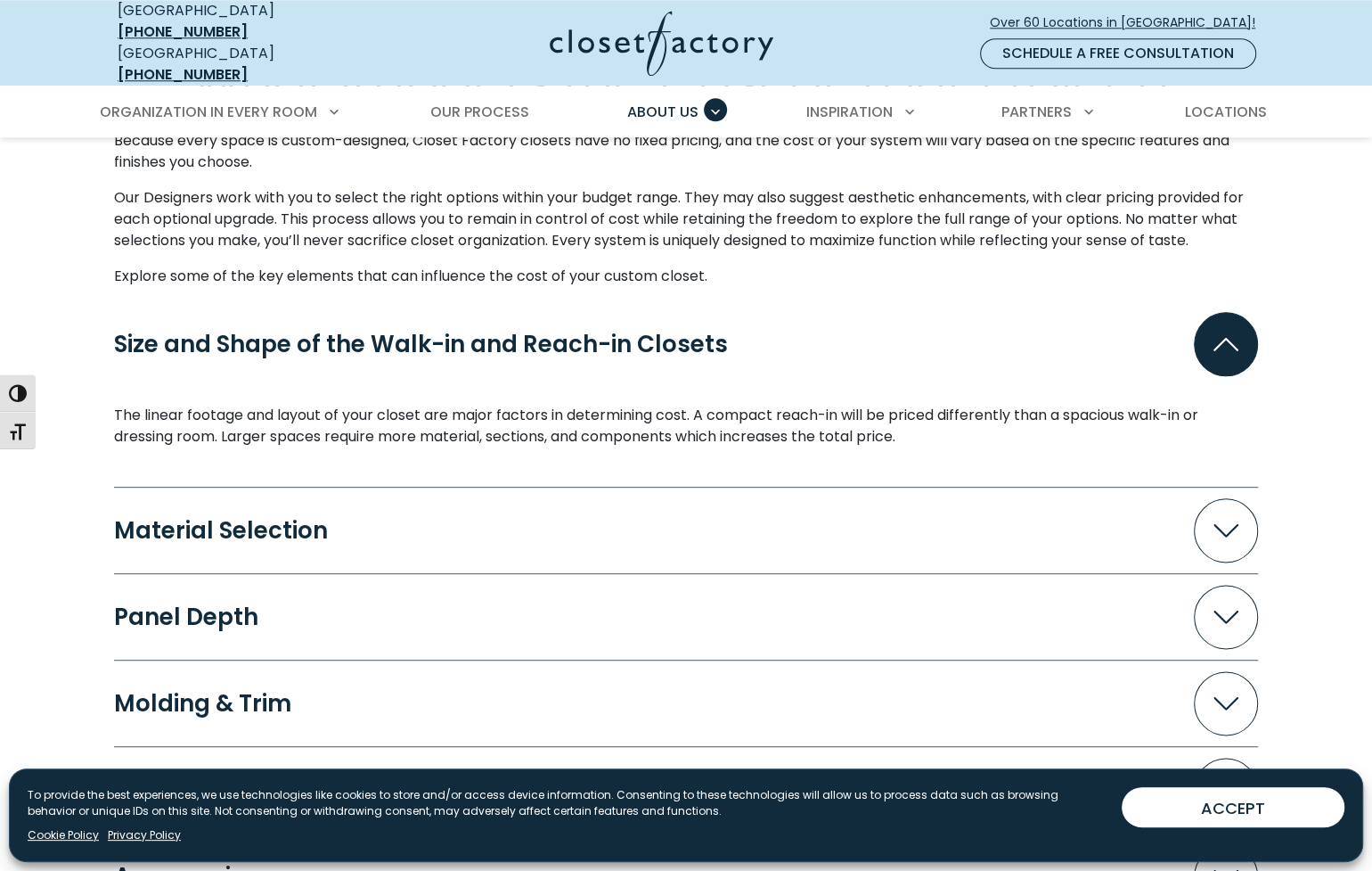
scroll to position [1527, 0]
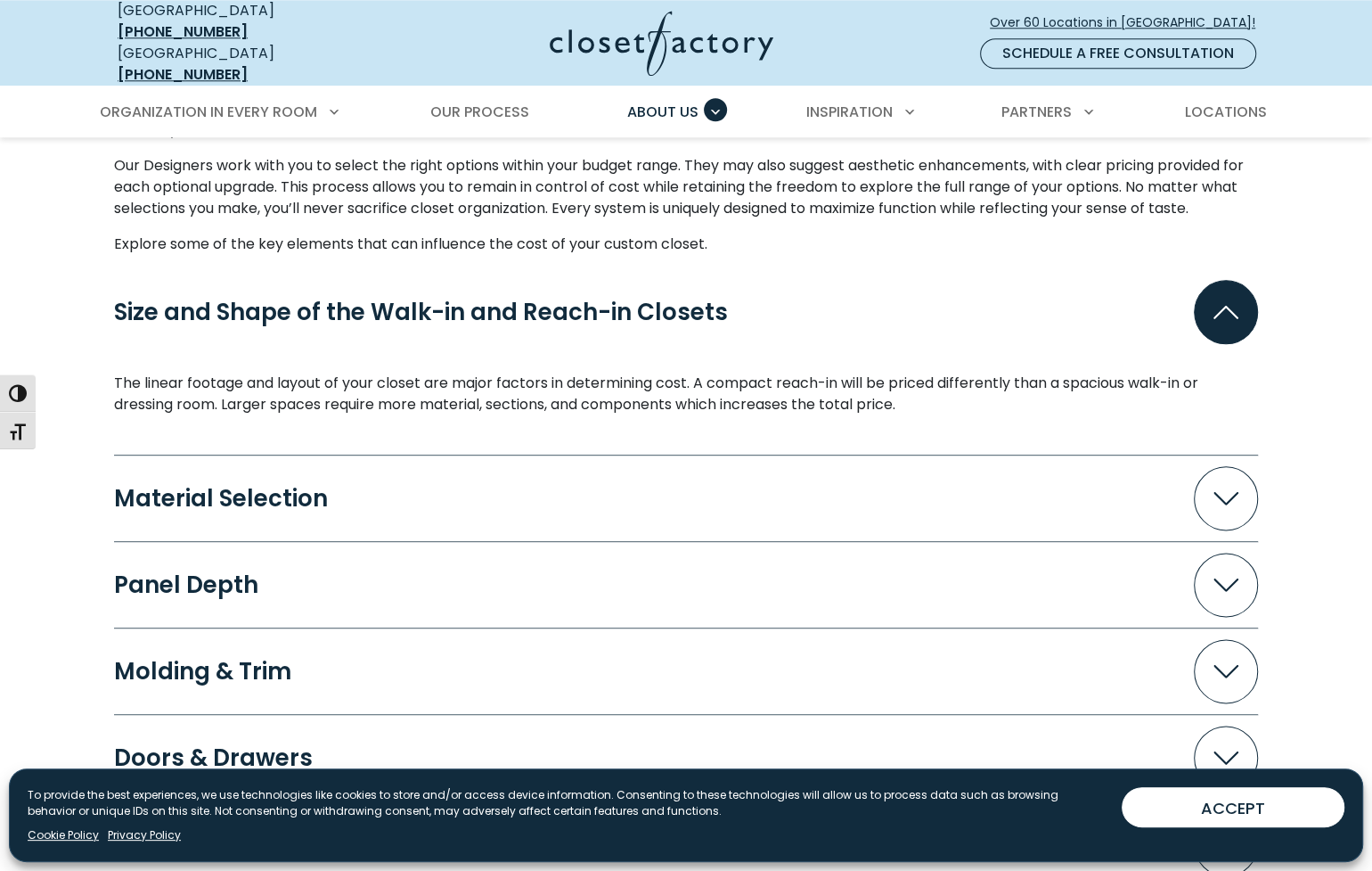
click at [1220, 492] on icon "Accordion" at bounding box center [1227, 499] width 25 height 14
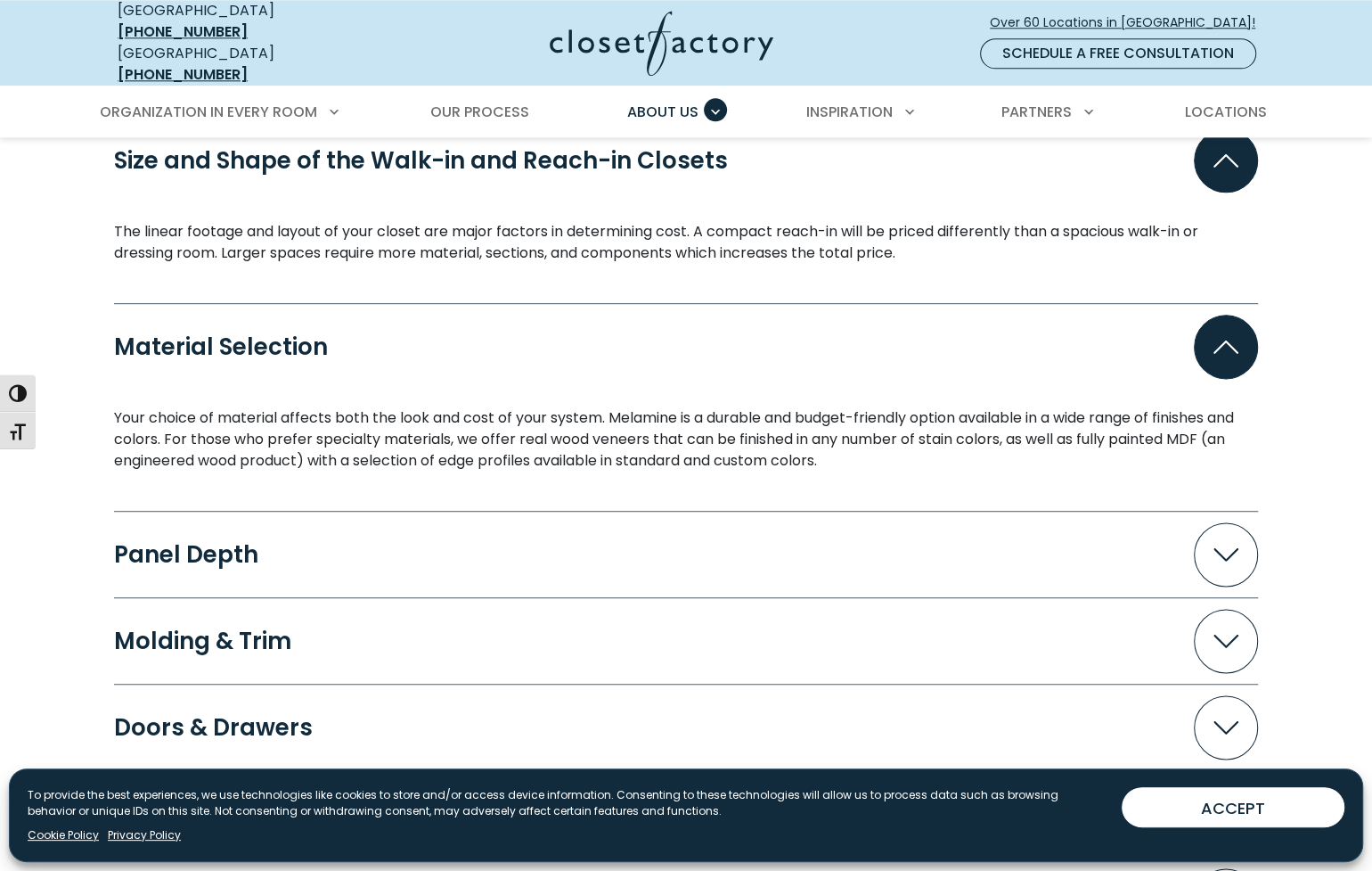
scroll to position [1689, 0]
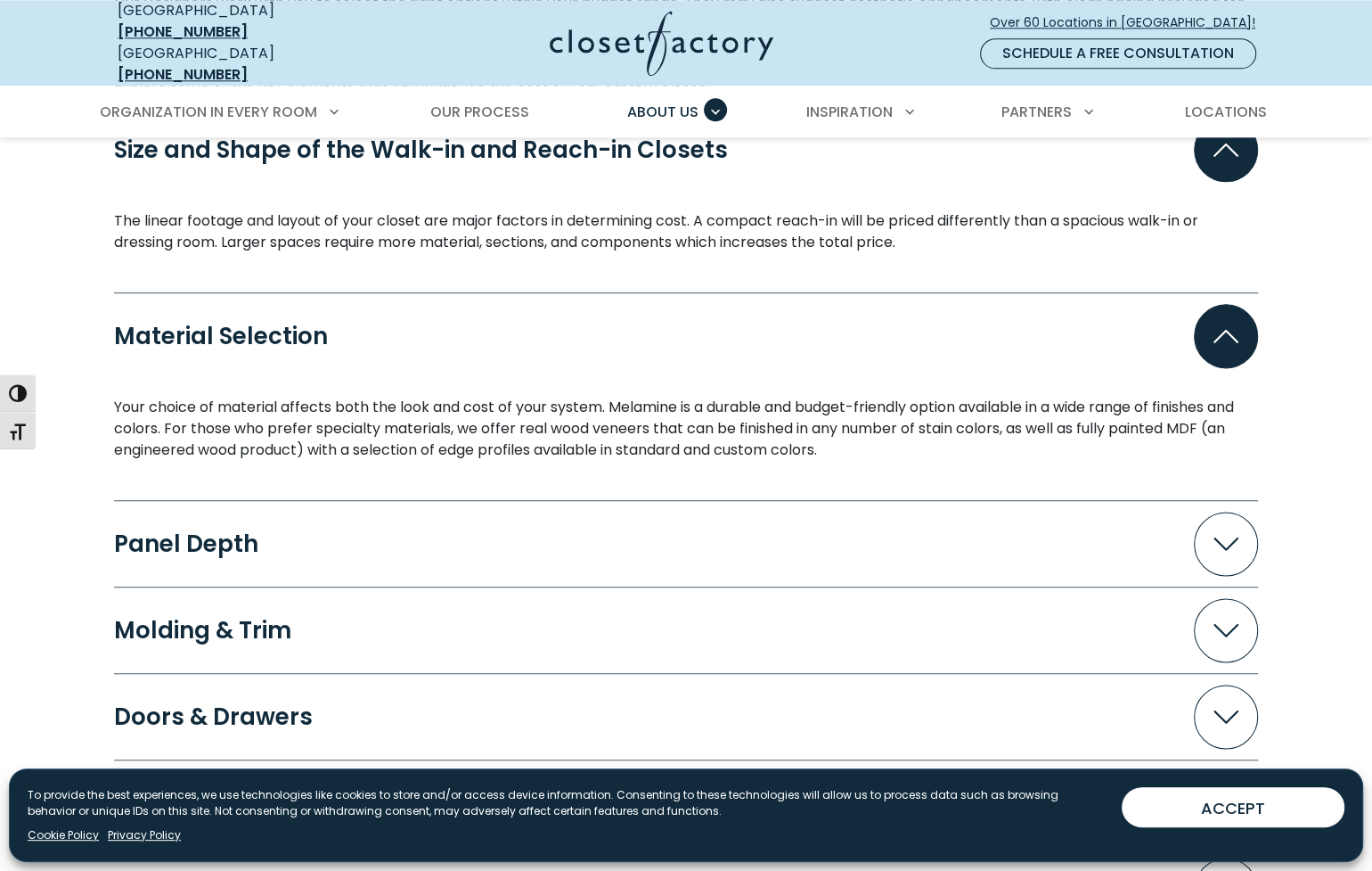
click at [1226, 514] on span "Accordion" at bounding box center [1227, 544] width 64 height 64
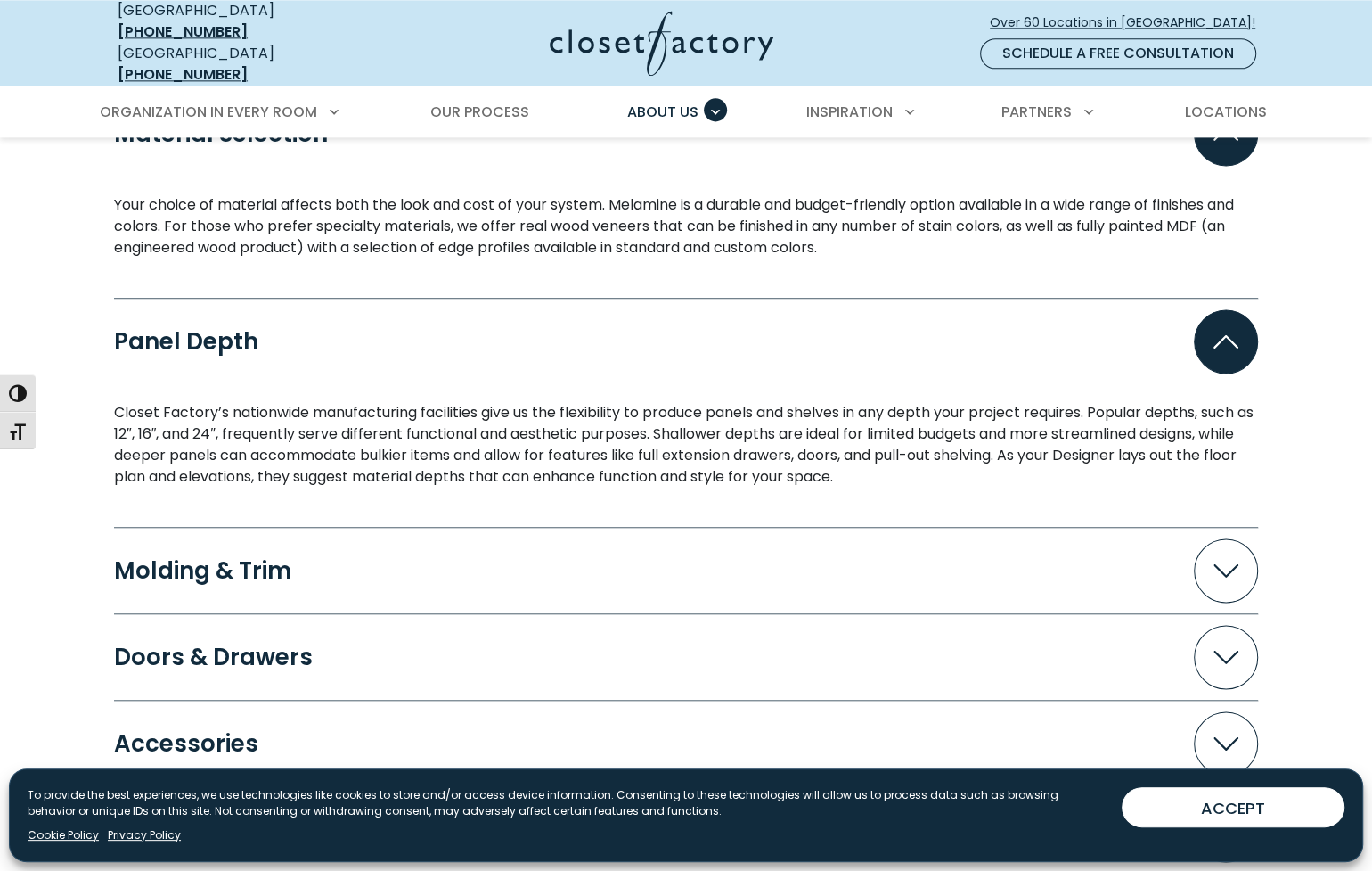
scroll to position [1892, 0]
click at [1224, 563] on icon "Accordion" at bounding box center [1227, 569] width 25 height 14
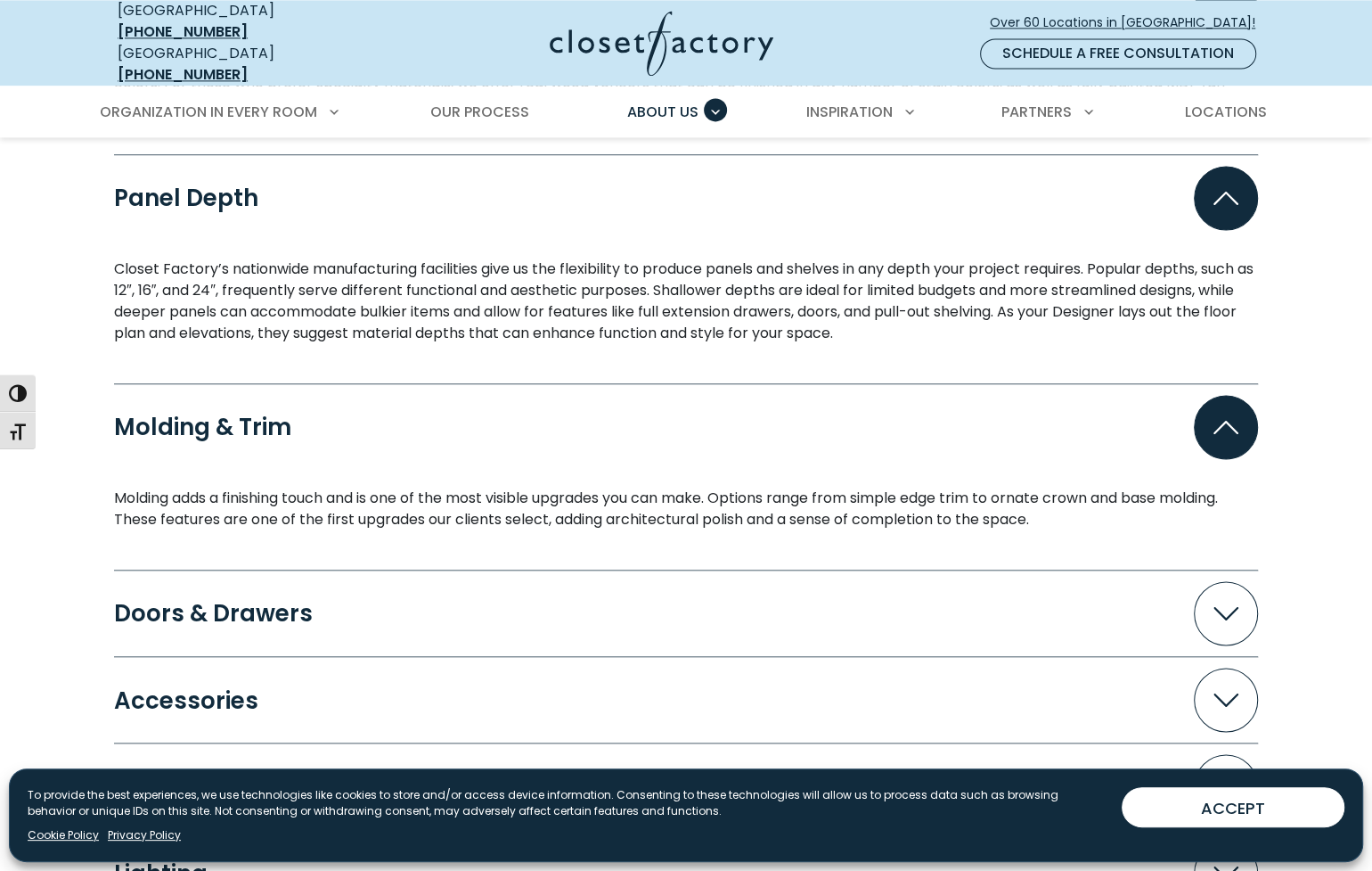
scroll to position [2035, 0]
click at [1223, 606] on icon "Accordion" at bounding box center [1227, 613] width 25 height 14
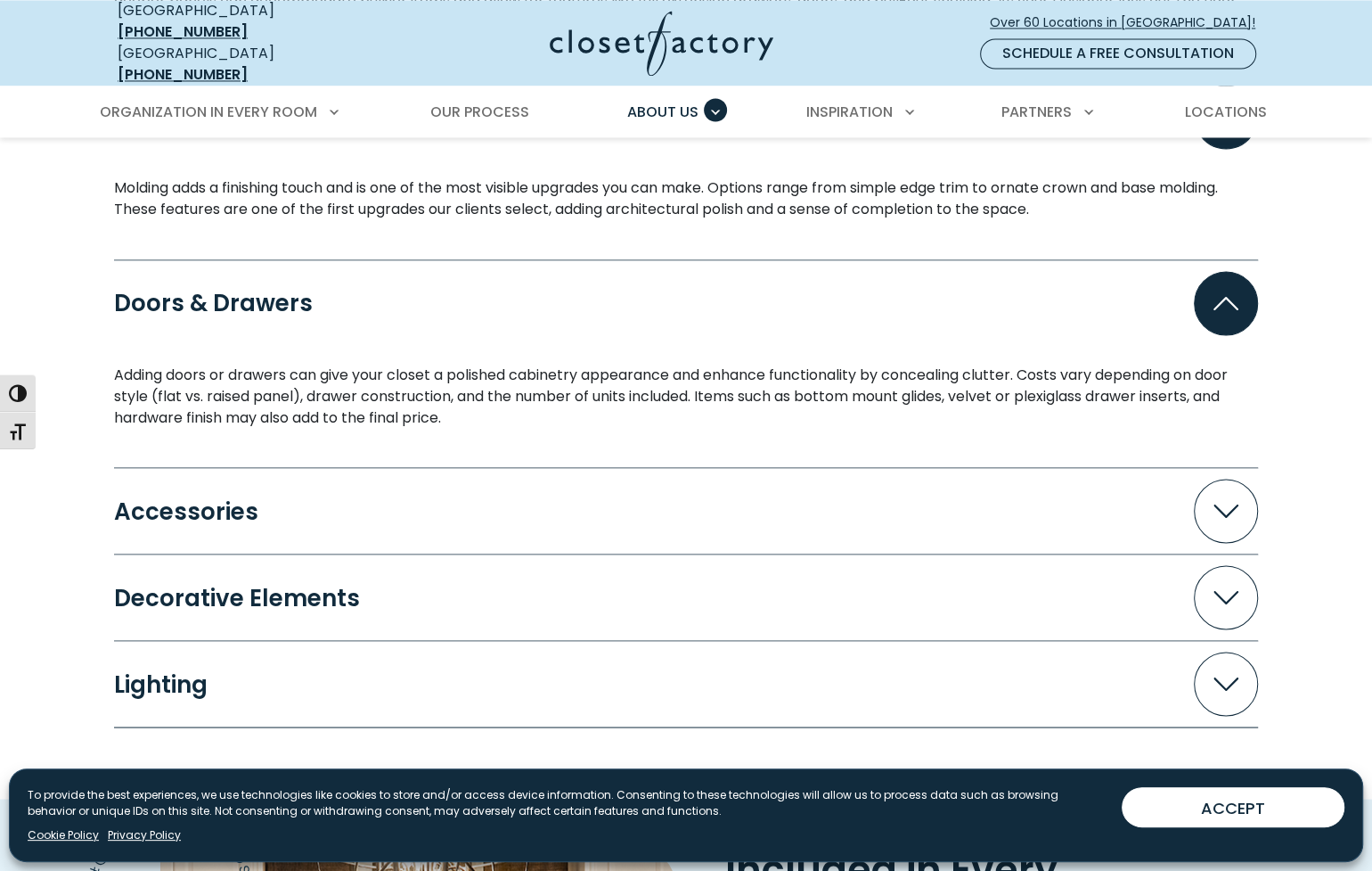
scroll to position [2418, 0]
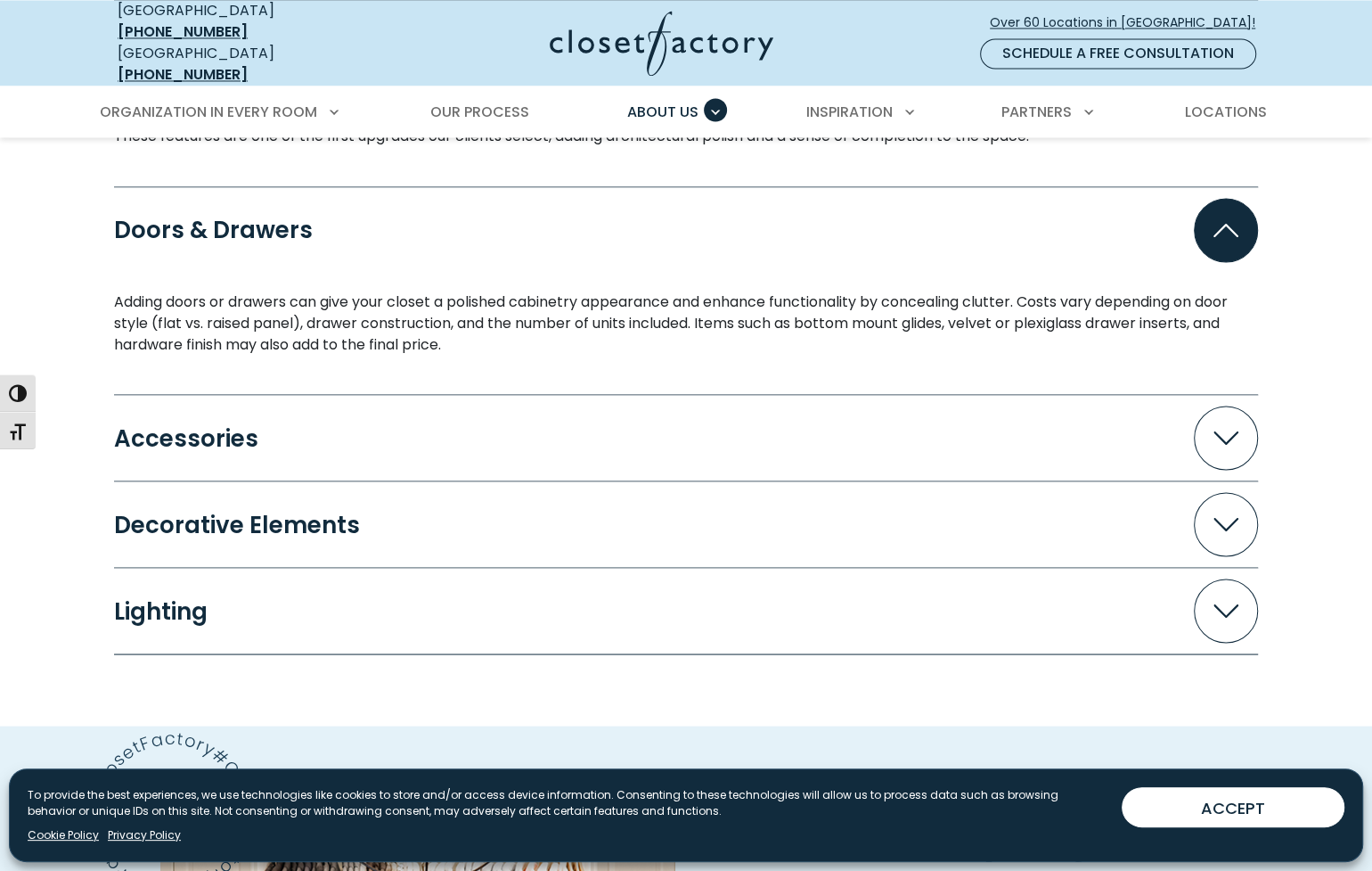
click at [1223, 432] on icon "Accordion" at bounding box center [1227, 438] width 25 height 14
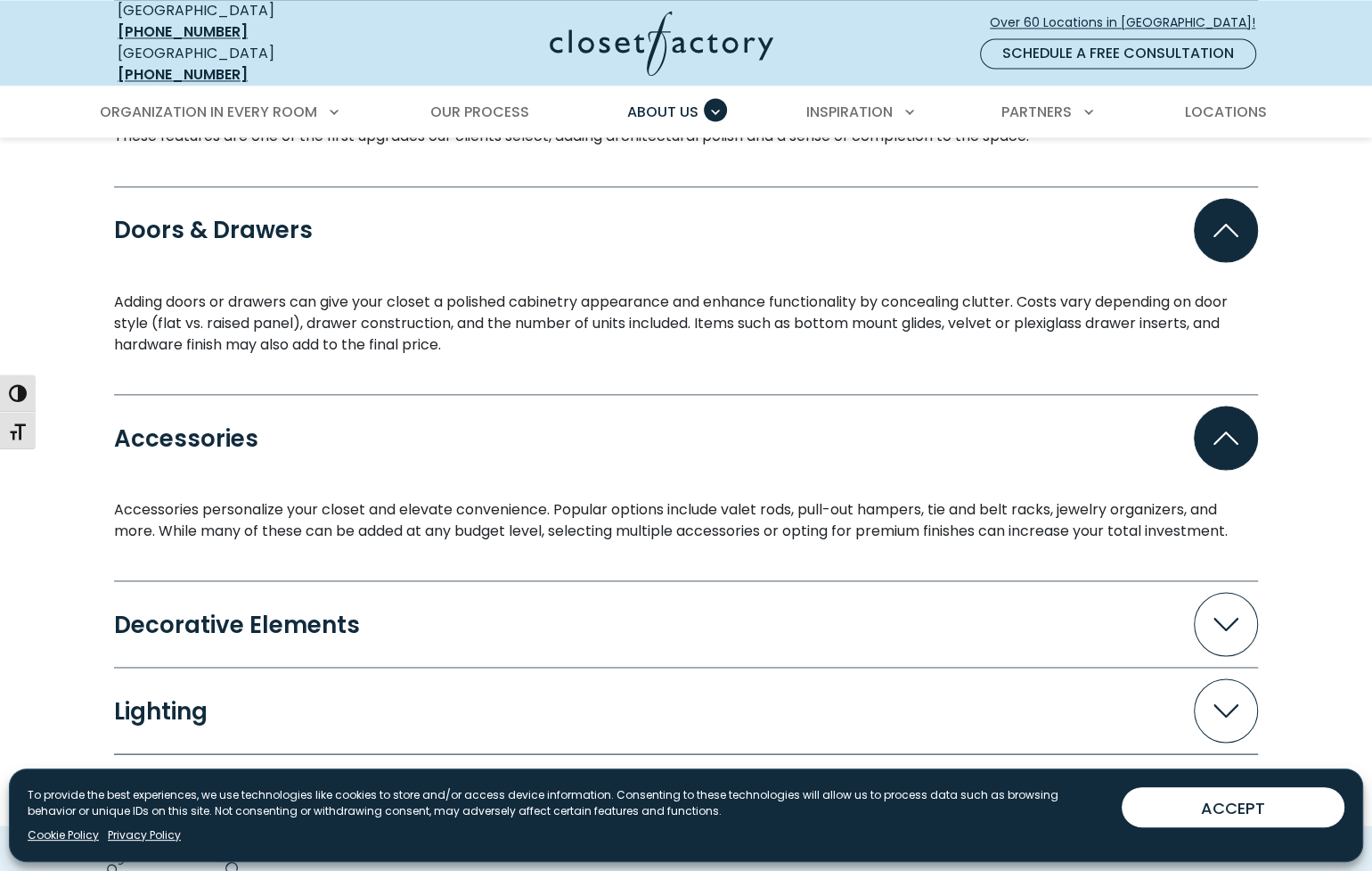
click at [1220, 618] on icon "Accordion" at bounding box center [1227, 625] width 25 height 14
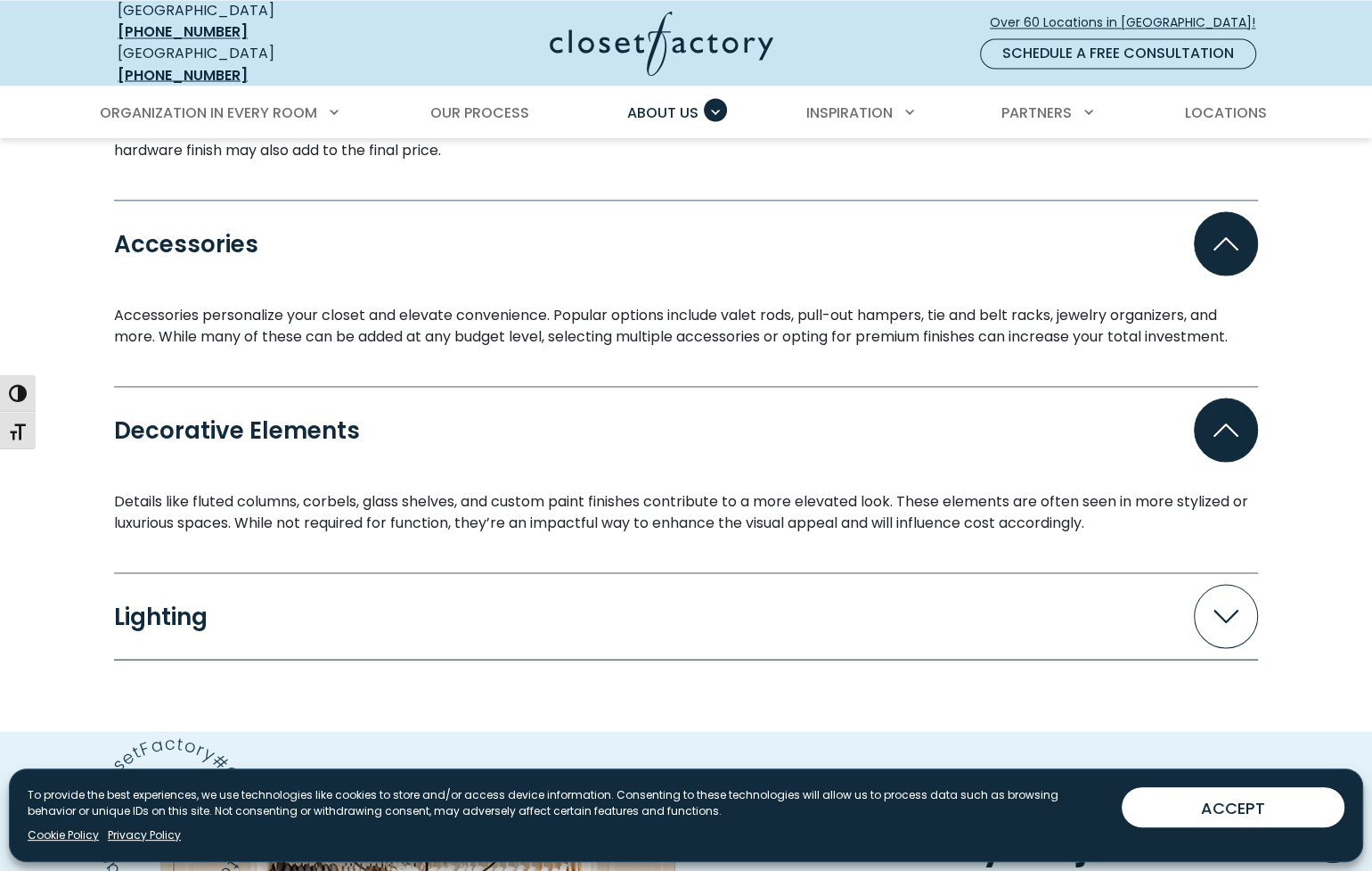
scroll to position [2612, 0]
click at [1220, 607] on span "Accordion" at bounding box center [1227, 616] width 64 height 64
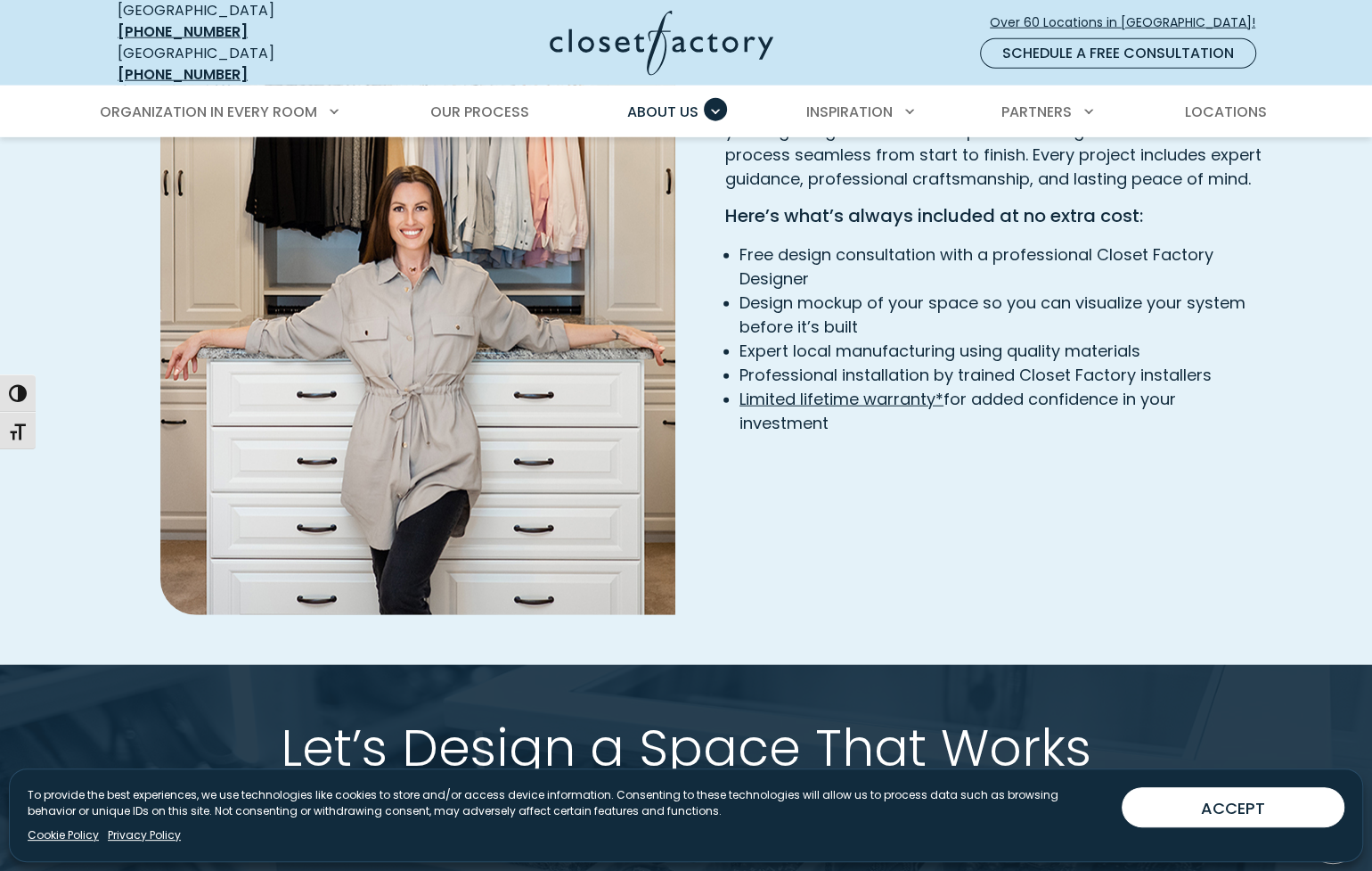
scroll to position [3501, 0]
click at [891, 388] on link "Limited lifetime warranty*" at bounding box center [842, 399] width 204 height 22
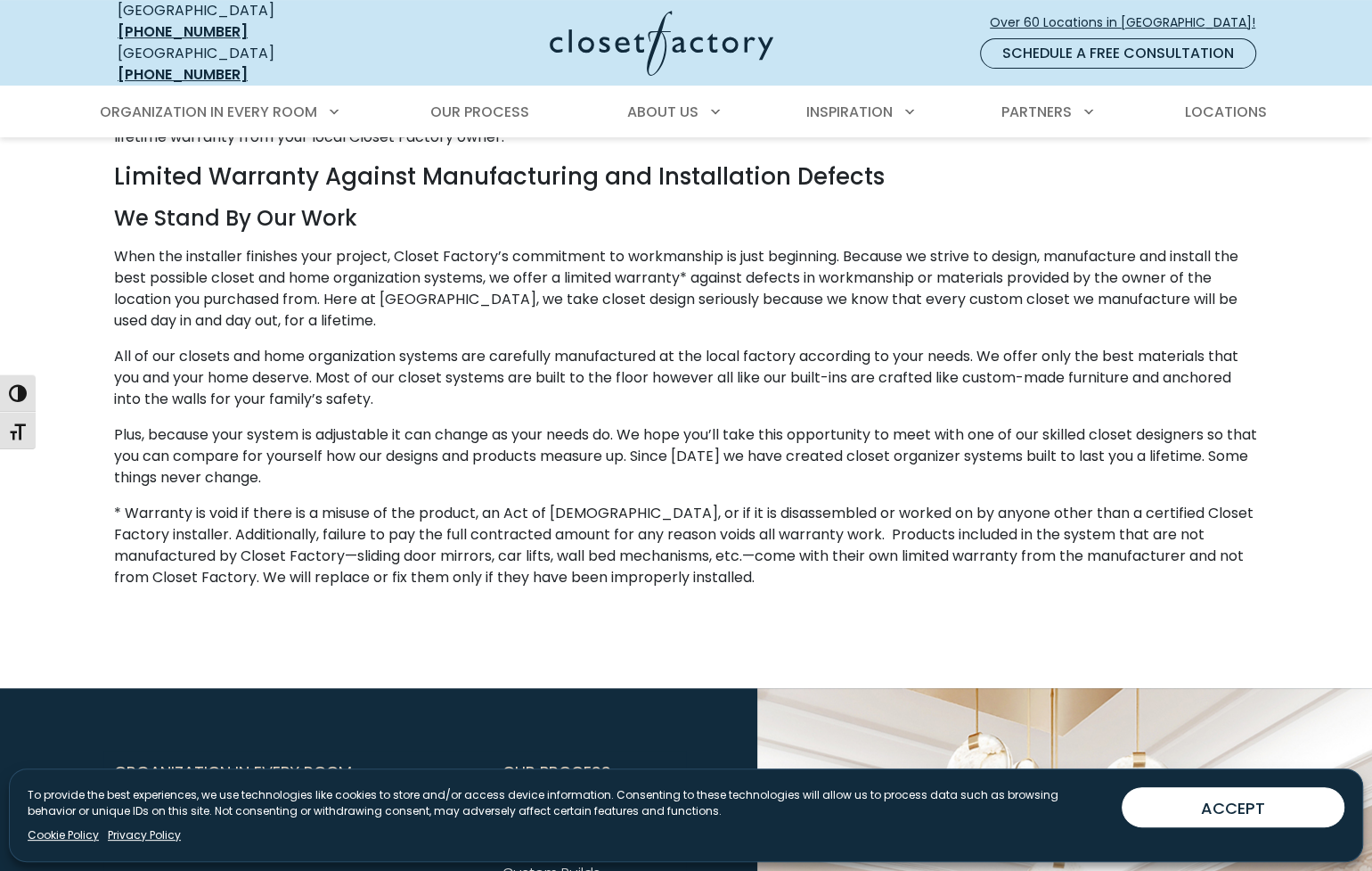
scroll to position [301, 0]
